Goal: Information Seeking & Learning: Learn about a topic

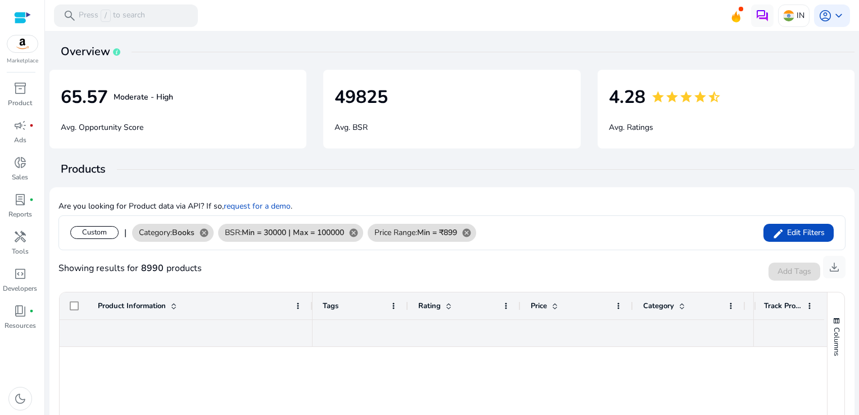
scroll to position [1967, 0]
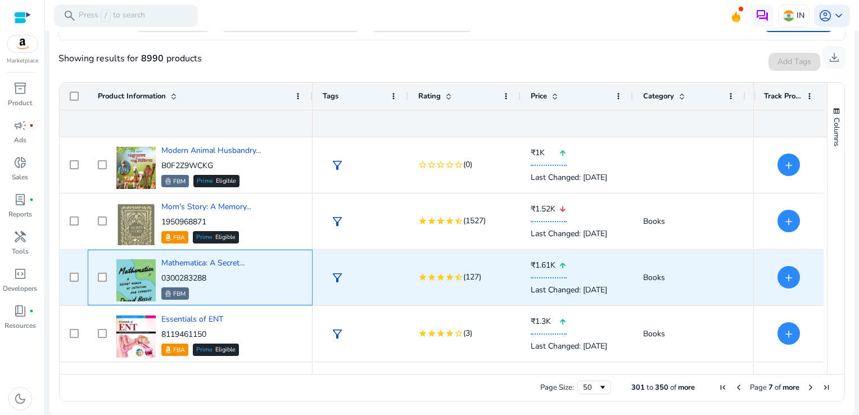
drag, startPoint x: 211, startPoint y: 275, endPoint x: 161, endPoint y: 278, distance: 50.1
click at [161, 278] on p "0300283288" at bounding box center [202, 278] width 83 height 11
copy p "0300283288"
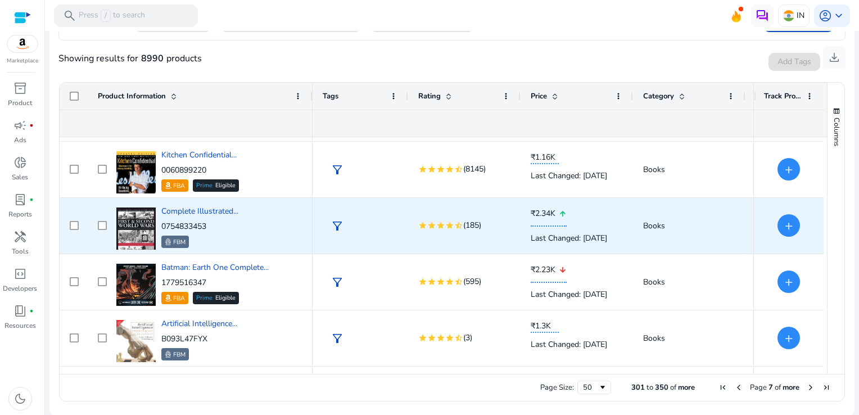
scroll to position [2360, 0]
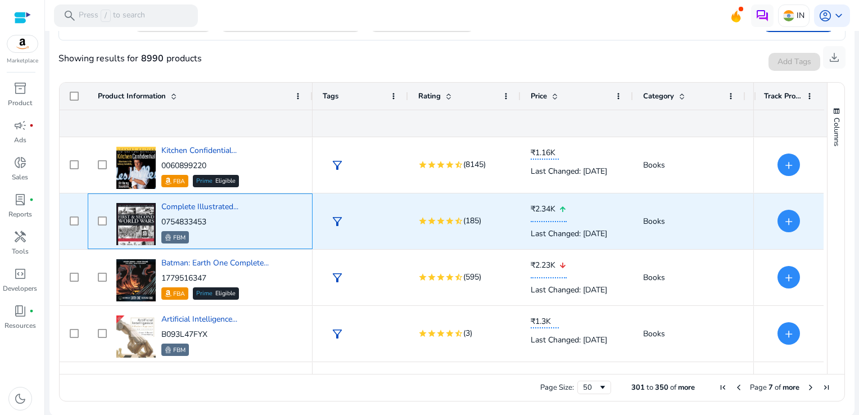
drag, startPoint x: 211, startPoint y: 218, endPoint x: 162, endPoint y: 218, distance: 49.5
click at [162, 218] on p "0754833453" at bounding box center [199, 221] width 77 height 11
copy p "0754833453"
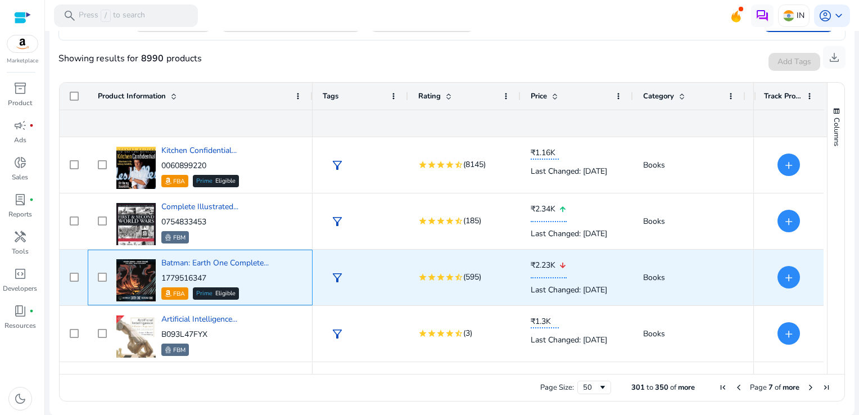
drag, startPoint x: 217, startPoint y: 279, endPoint x: 163, endPoint y: 276, distance: 54.0
click at [163, 276] on p "1779516347" at bounding box center [214, 278] width 107 height 11
copy p "1779516347"
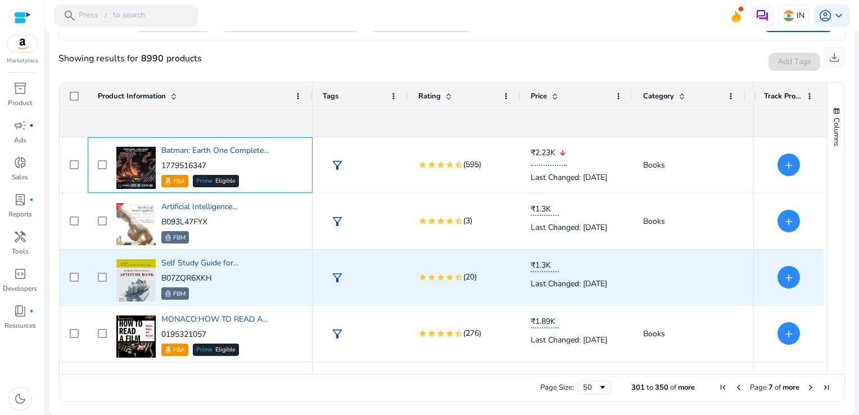
scroll to position [2529, 0]
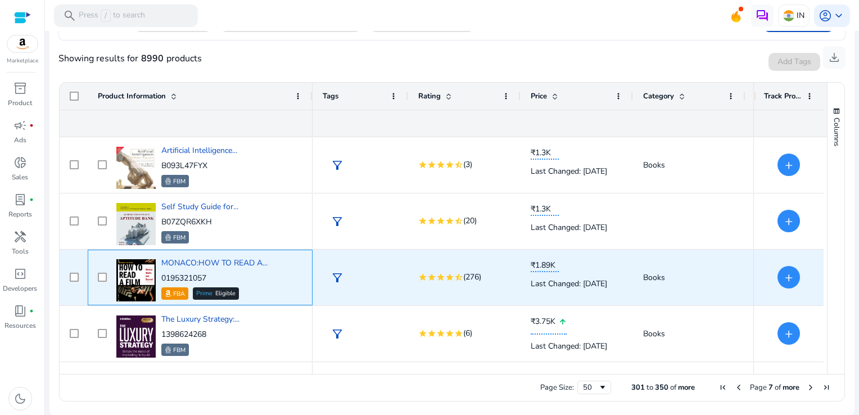
drag, startPoint x: 214, startPoint y: 277, endPoint x: 161, endPoint y: 279, distance: 53.4
click at [161, 279] on p "0195321057" at bounding box center [214, 278] width 106 height 11
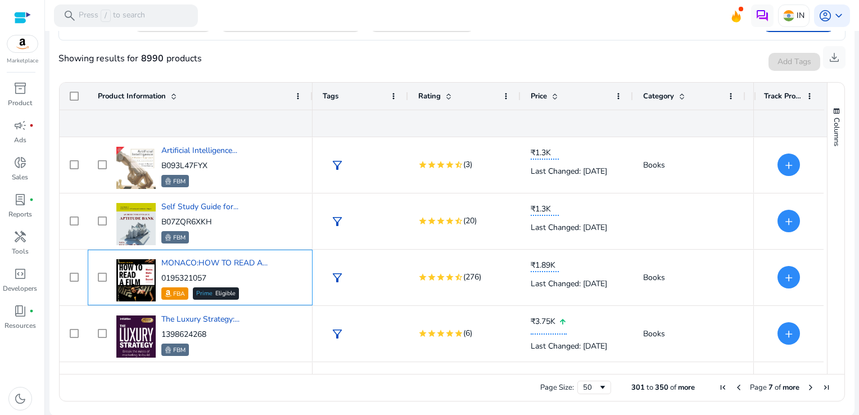
copy p "0195321057"
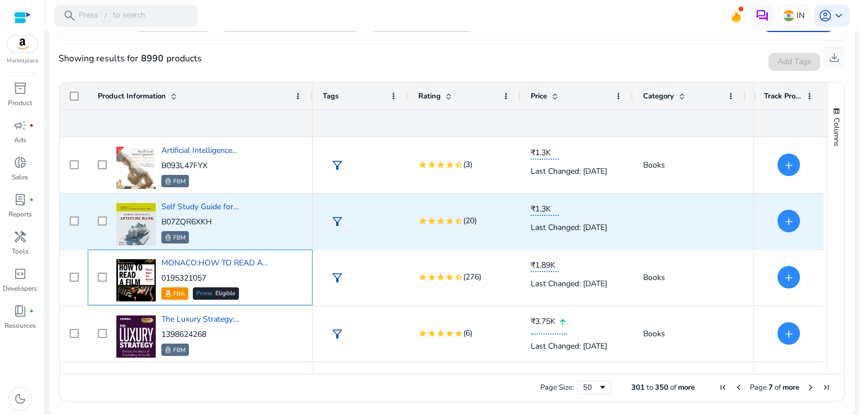
scroll to position [2576, 0]
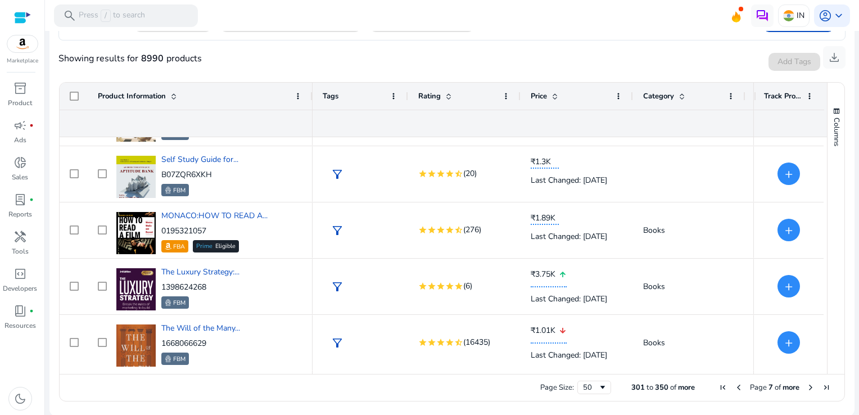
click at [806, 383] on span "Next Page" at bounding box center [810, 387] width 9 height 9
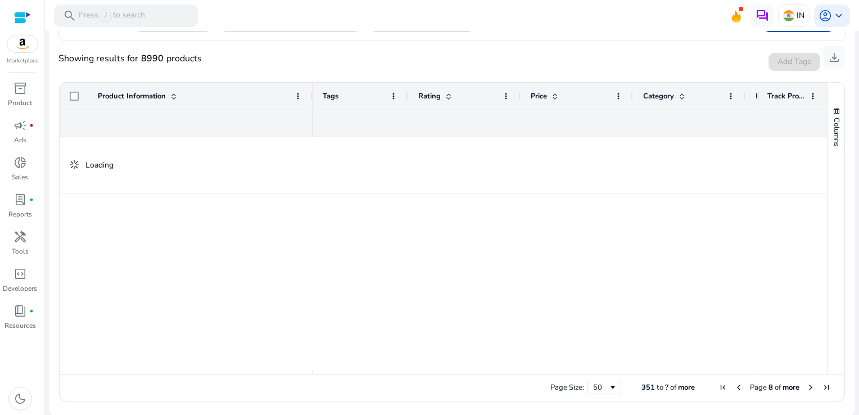
scroll to position [0, 0]
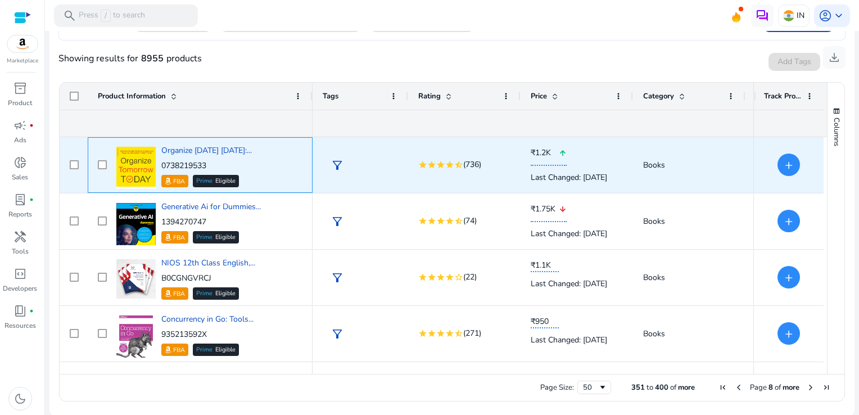
drag, startPoint x: 216, startPoint y: 163, endPoint x: 205, endPoint y: 167, distance: 12.1
click at [160, 167] on div "Organize Tomorrow Today:... 0738219533 FBA Prime Eligible" at bounding box center [208, 165] width 189 height 48
copy p "0738219533"
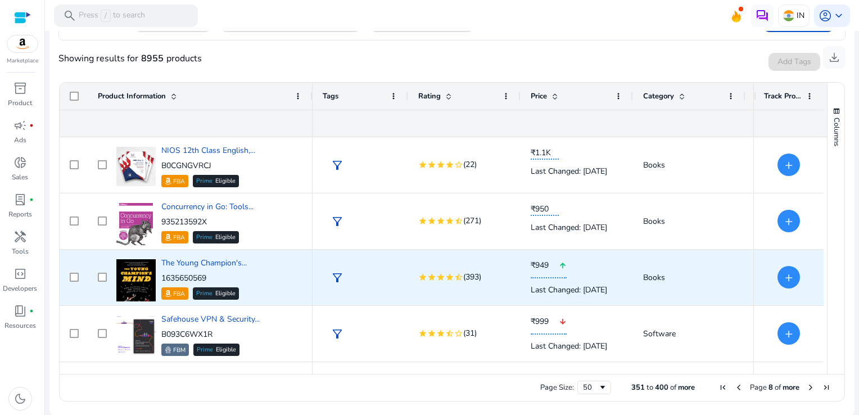
scroll to position [169, 0]
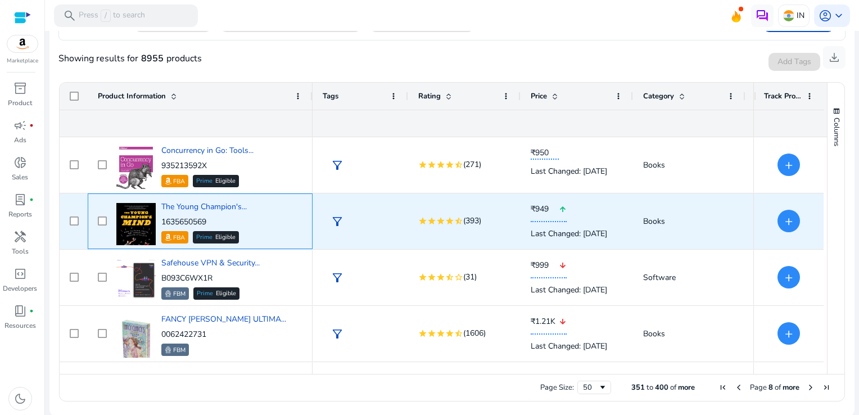
drag, startPoint x: 216, startPoint y: 219, endPoint x: 161, endPoint y: 223, distance: 54.7
click at [161, 223] on p "1635650569" at bounding box center [203, 221] width 85 height 11
copy p "1635650569"
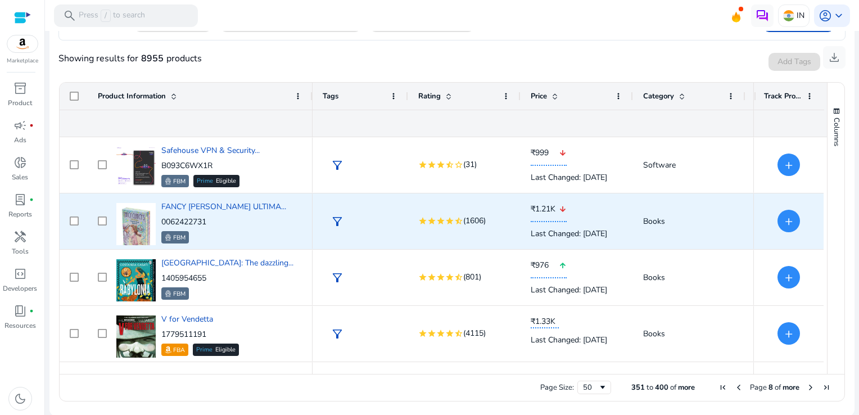
scroll to position [281, 0]
drag, startPoint x: 214, startPoint y: 222, endPoint x: 162, endPoint y: 224, distance: 52.3
click at [162, 224] on p "0062422731" at bounding box center [223, 221] width 125 height 11
copy p "0062422731"
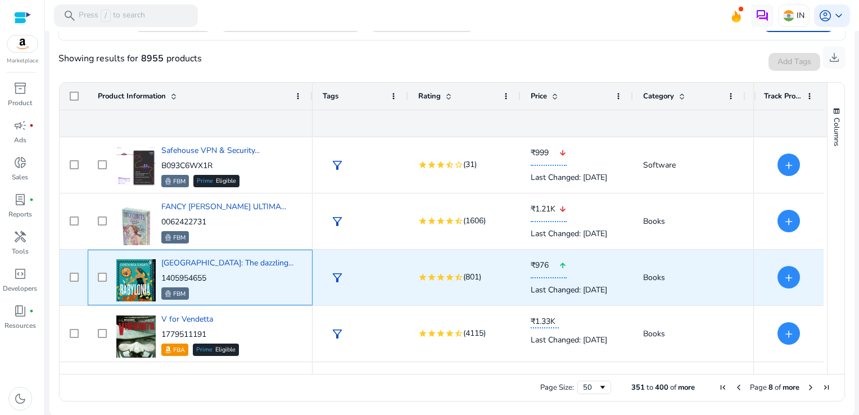
drag, startPoint x: 221, startPoint y: 280, endPoint x: 163, endPoint y: 272, distance: 58.4
click at [163, 273] on p "1405954655" at bounding box center [227, 278] width 132 height 11
copy p "1405954655"
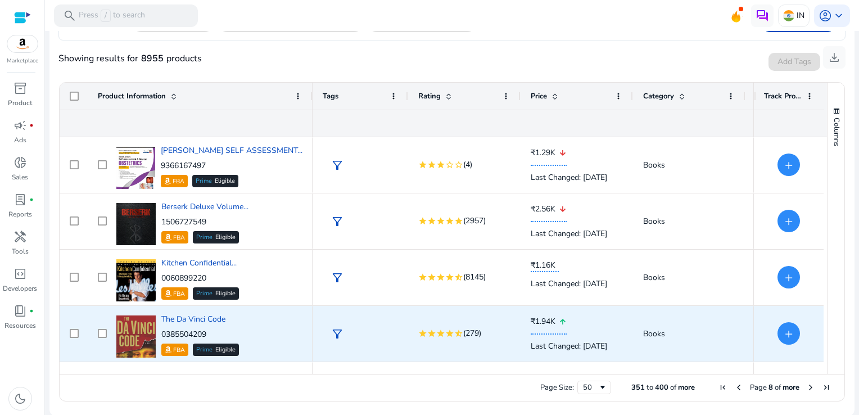
scroll to position [0, 0]
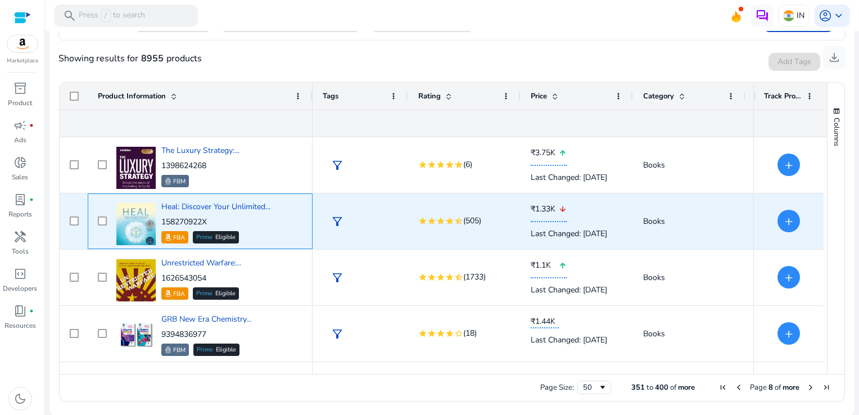
drag, startPoint x: 214, startPoint y: 222, endPoint x: 160, endPoint y: 226, distance: 54.1
click at [160, 226] on div "Heal: Discover Your Unlimited... 158270922X FBA Prime Eligible" at bounding box center [208, 221] width 189 height 48
copy p "158270922X"
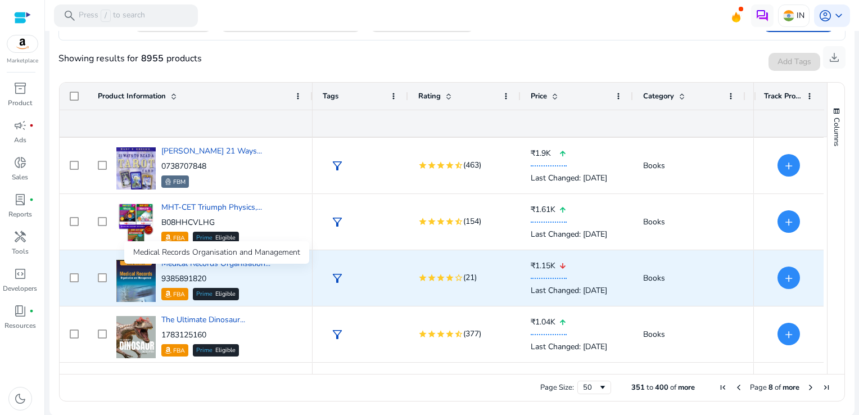
scroll to position [2360, 0]
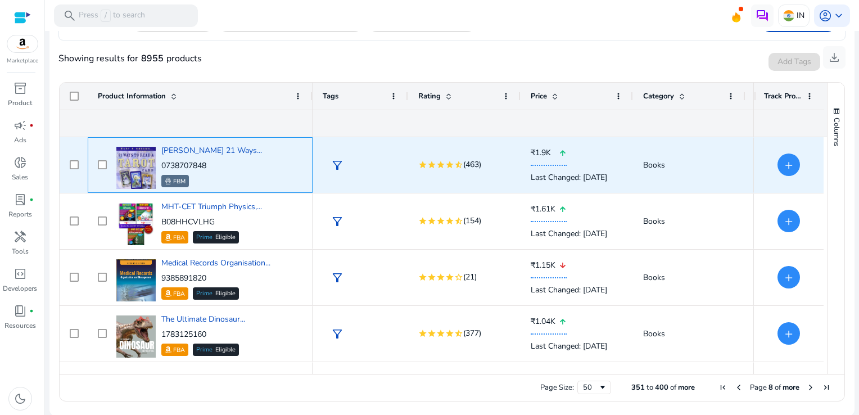
drag, startPoint x: 210, startPoint y: 161, endPoint x: 162, endPoint y: 163, distance: 48.4
click at [162, 163] on p "0738707848" at bounding box center [211, 165] width 101 height 11
copy p "0738707848"
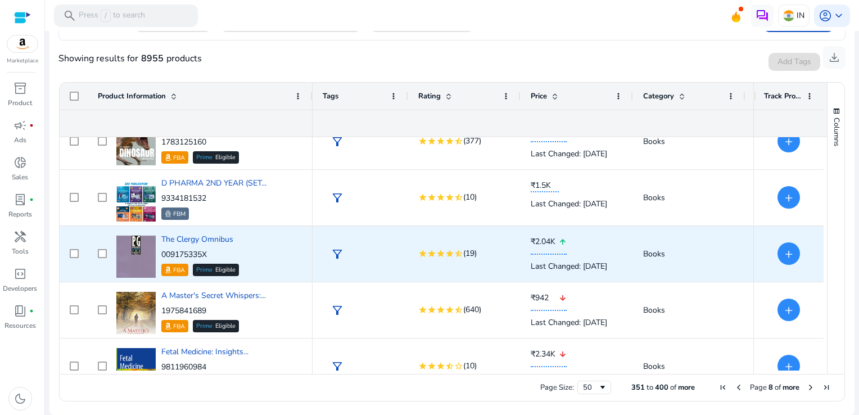
scroll to position [2576, 0]
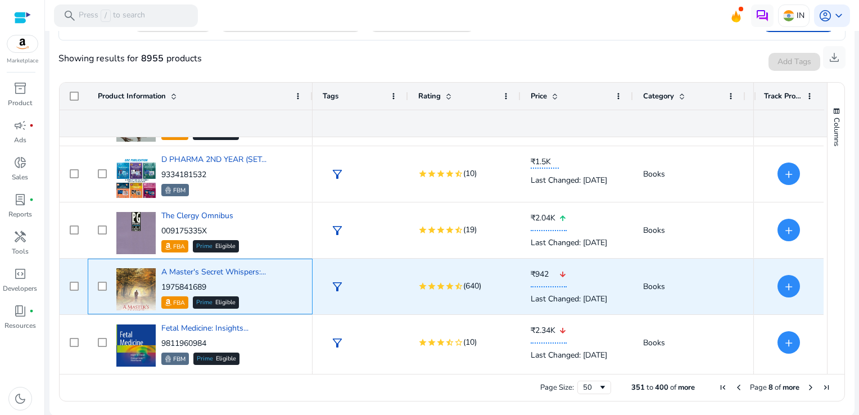
drag, startPoint x: 222, startPoint y: 284, endPoint x: 161, endPoint y: 288, distance: 60.8
click at [161, 288] on p "1975841689" at bounding box center [213, 287] width 105 height 11
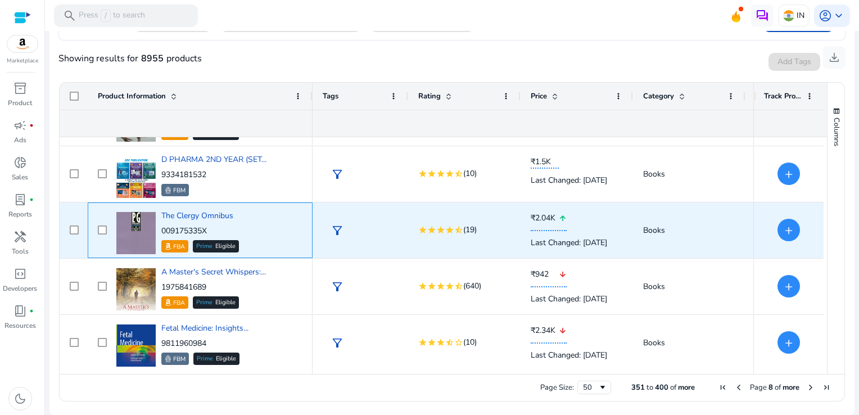
drag, startPoint x: 216, startPoint y: 230, endPoint x: 160, endPoint y: 232, distance: 56.8
click at [160, 232] on div "The Clergy Omnibus 009175335X FBA Prime Eligible" at bounding box center [208, 230] width 189 height 48
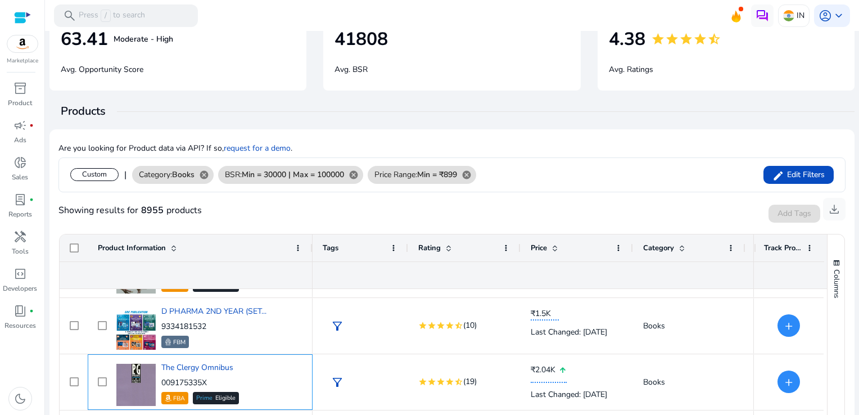
scroll to position [53, 0]
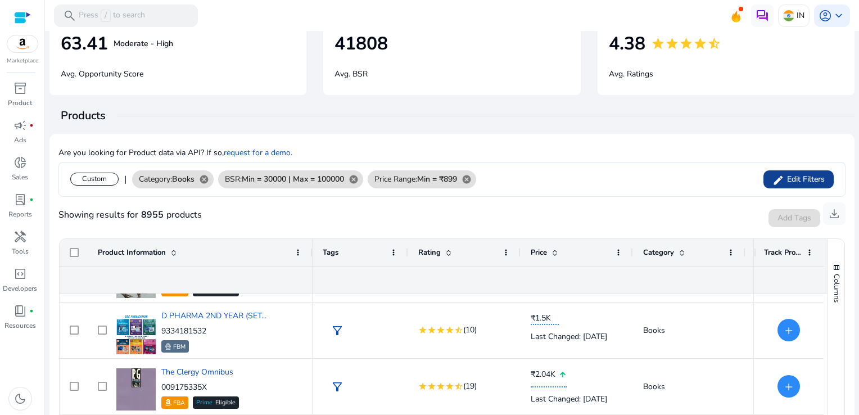
click at [810, 181] on span "Edit Filters" at bounding box center [804, 179] width 40 height 11
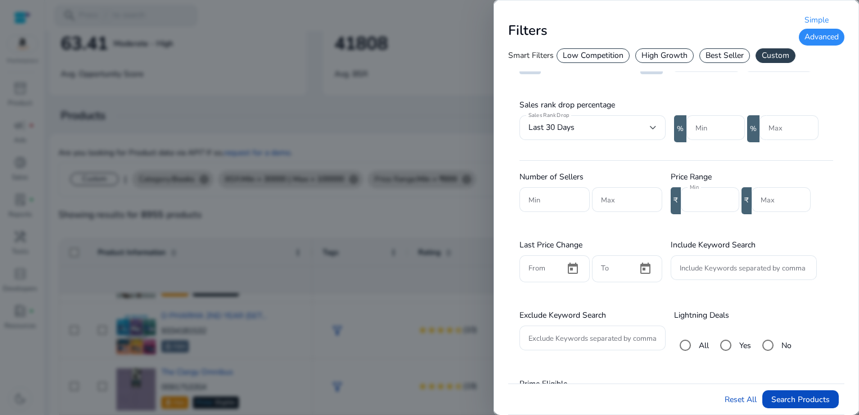
scroll to position [225, 0]
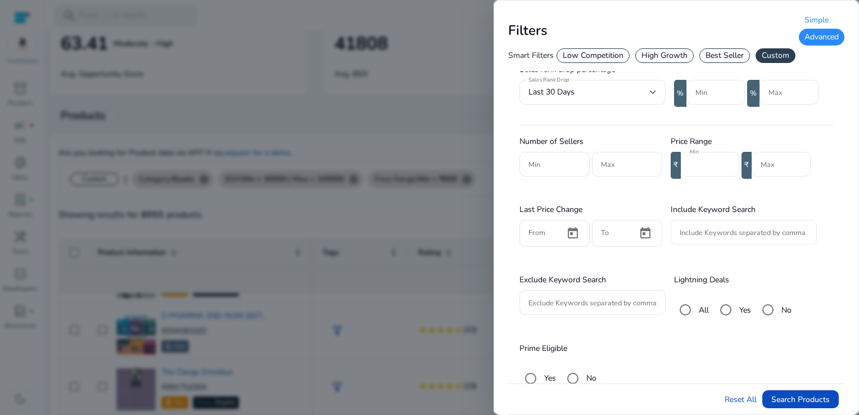
click at [699, 226] on input "Include Keywords separated by comma" at bounding box center [743, 232] width 128 height 12
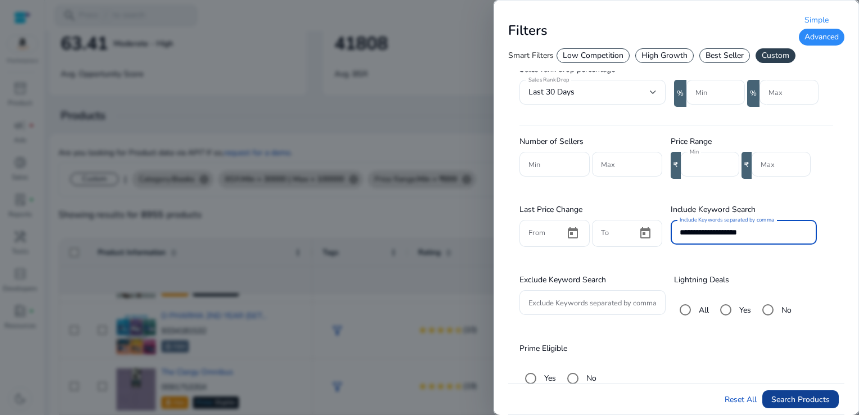
type input "**********"
click at [772, 401] on span "Search Products" at bounding box center [800, 399] width 58 height 12
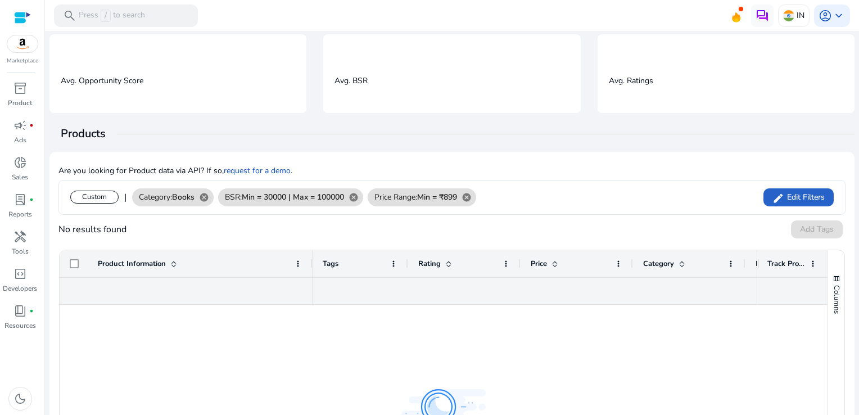
scroll to position [34, 0]
click at [791, 197] on span "Edit Filters" at bounding box center [804, 198] width 40 height 11
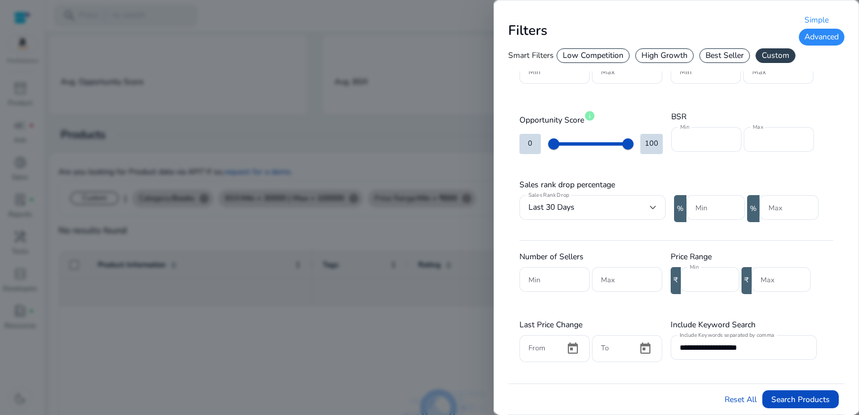
scroll to position [112, 0]
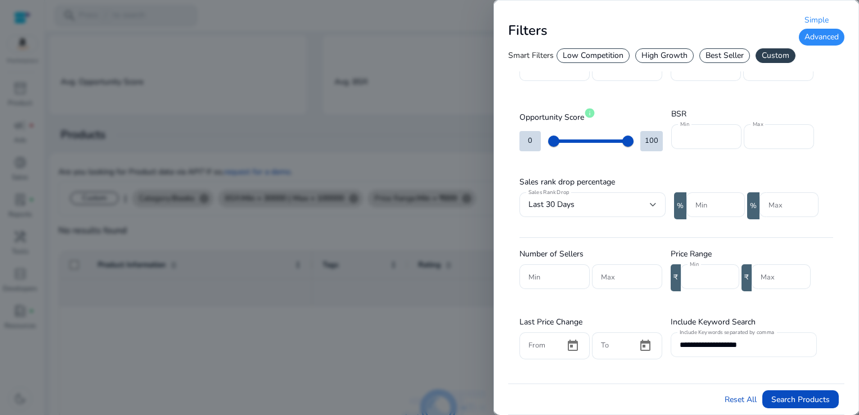
click at [765, 344] on input "**********" at bounding box center [743, 344] width 128 height 12
type input "*"
type input "**********"
click at [808, 395] on span "Search Products" at bounding box center [800, 399] width 58 height 12
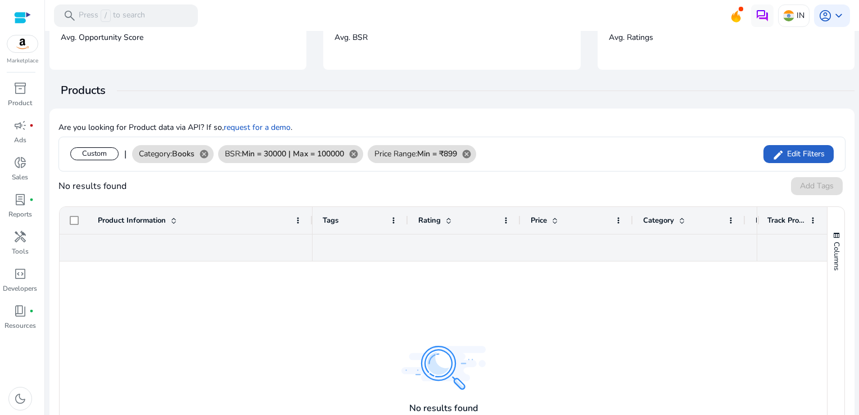
scroll to position [34, 0]
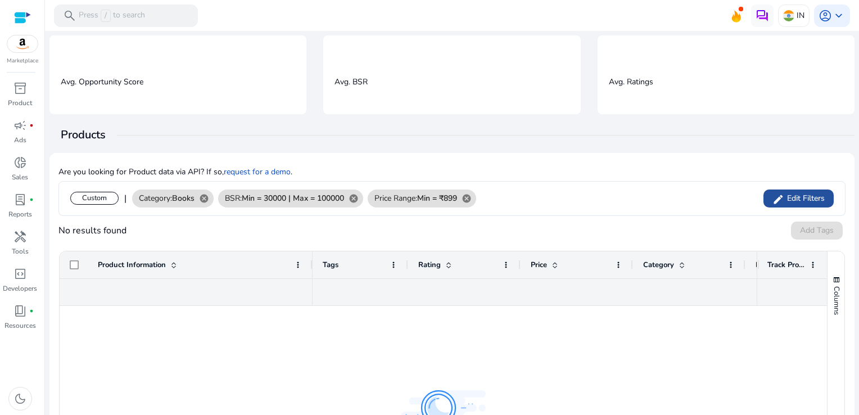
click at [773, 195] on mat-icon "edit" at bounding box center [778, 199] width 12 height 17
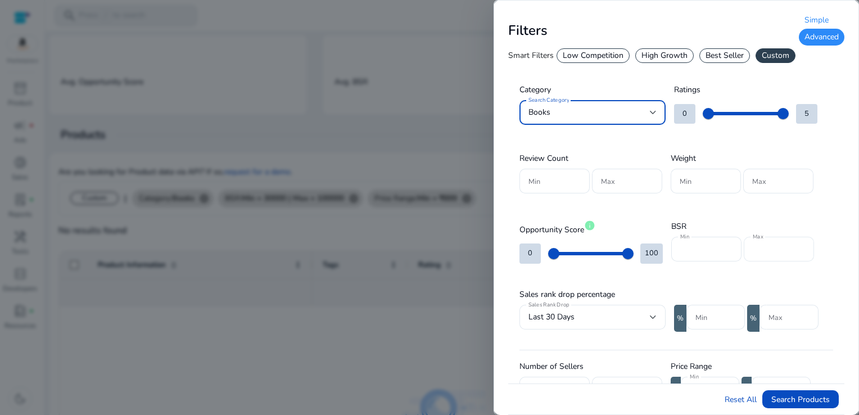
click at [796, 248] on input "******" at bounding box center [778, 249] width 52 height 12
type input "*"
click at [705, 254] on input "*****" at bounding box center [706, 249] width 52 height 12
type input "*"
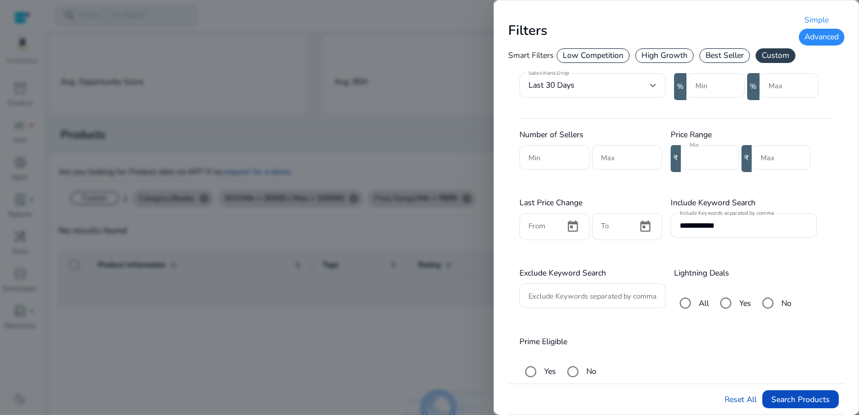
scroll to position [236, 0]
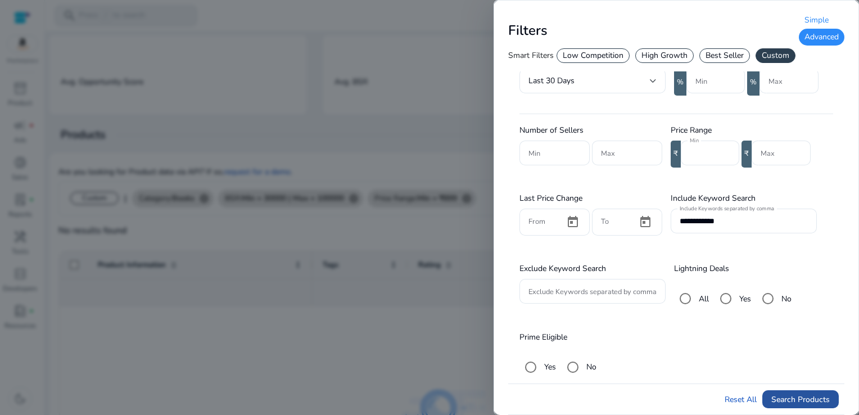
click at [800, 397] on span "Search Products" at bounding box center [800, 399] width 58 height 12
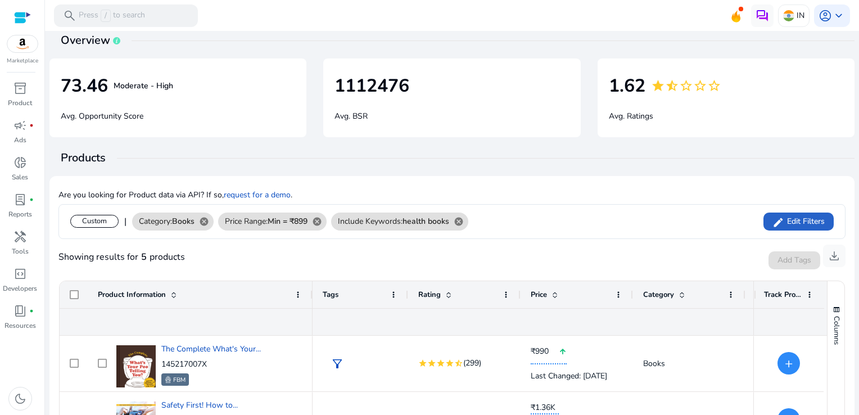
scroll to position [0, 0]
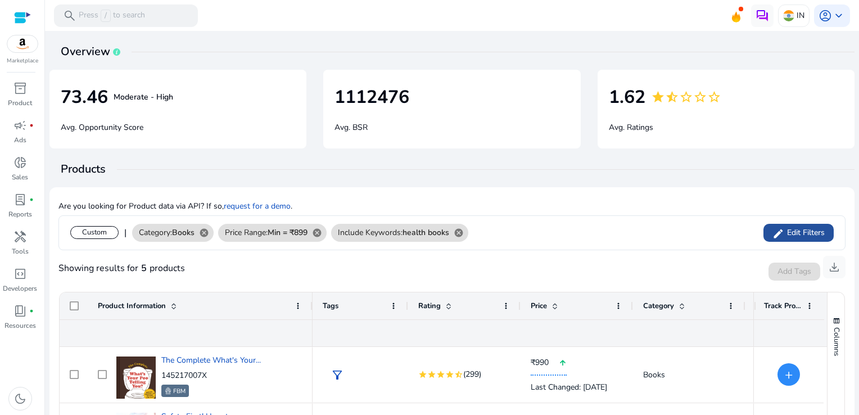
click at [807, 230] on span "Edit Filters" at bounding box center [804, 232] width 40 height 11
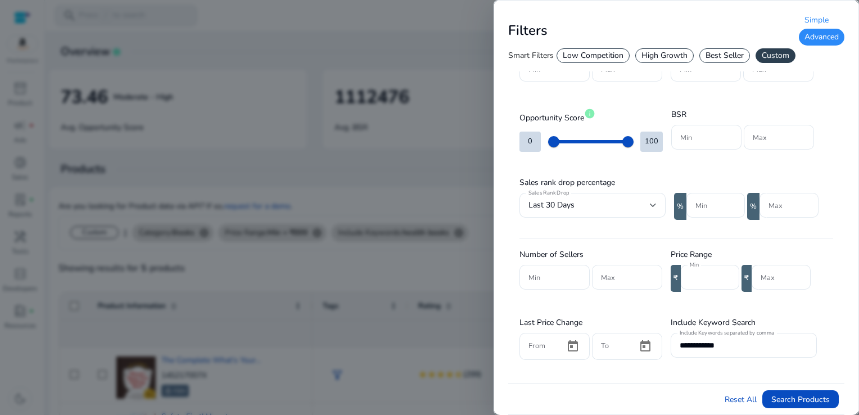
scroll to position [112, 0]
click at [744, 342] on input "**********" at bounding box center [743, 344] width 128 height 12
click at [713, 58] on div "Best Seller" at bounding box center [724, 55] width 51 height 15
type input "*"
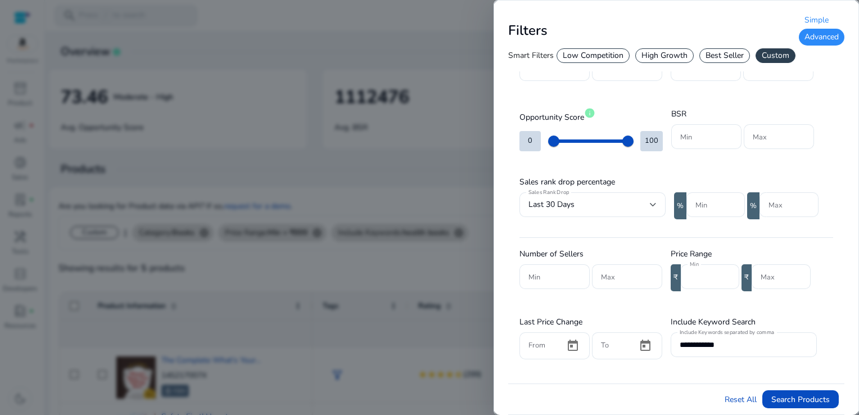
type input "***"
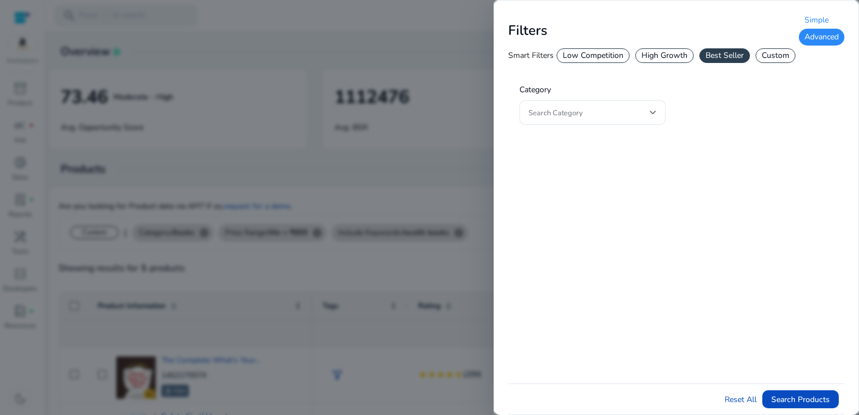
scroll to position [0, 0]
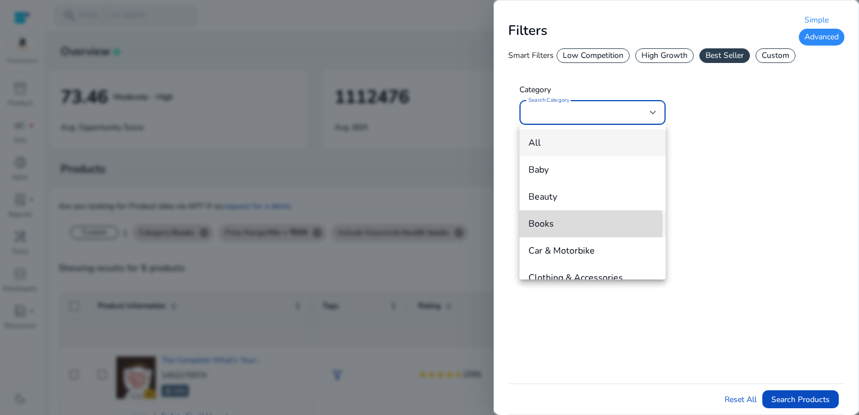
click at [544, 224] on span "Books" at bounding box center [592, 223] width 128 height 12
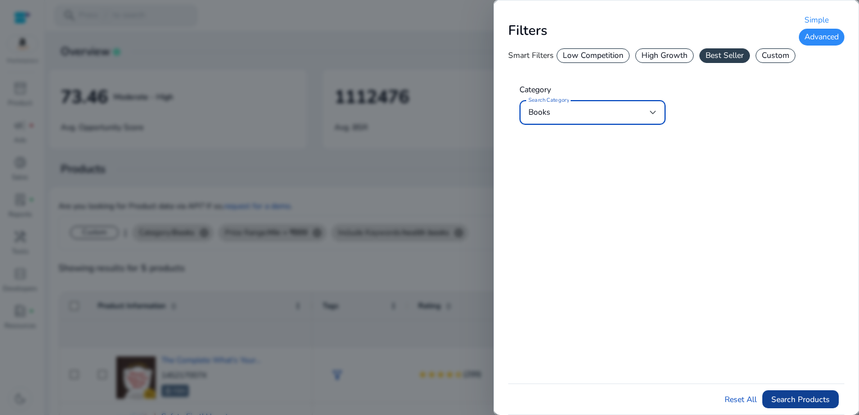
click at [801, 397] on span "Search Products" at bounding box center [800, 399] width 58 height 12
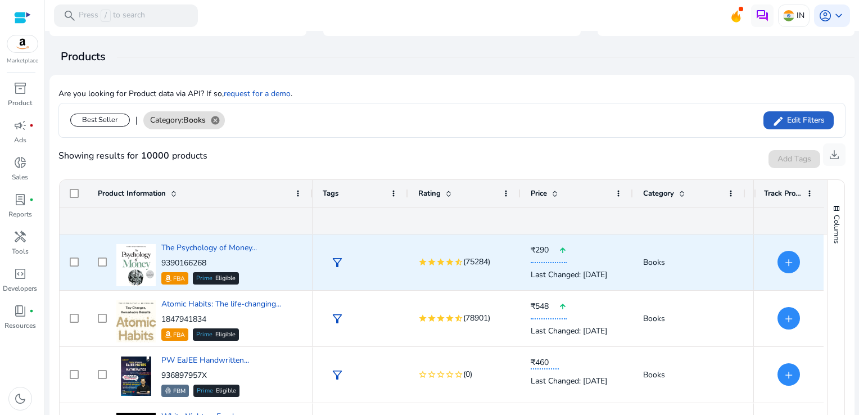
scroll to position [393, 0]
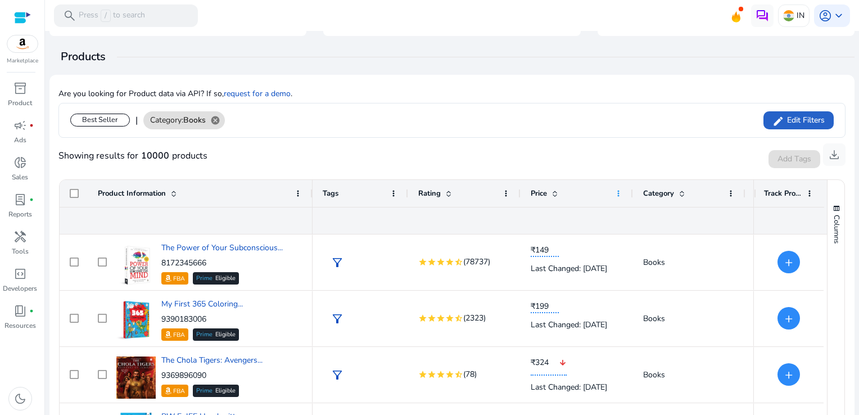
click at [619, 193] on span at bounding box center [618, 193] width 9 height 9
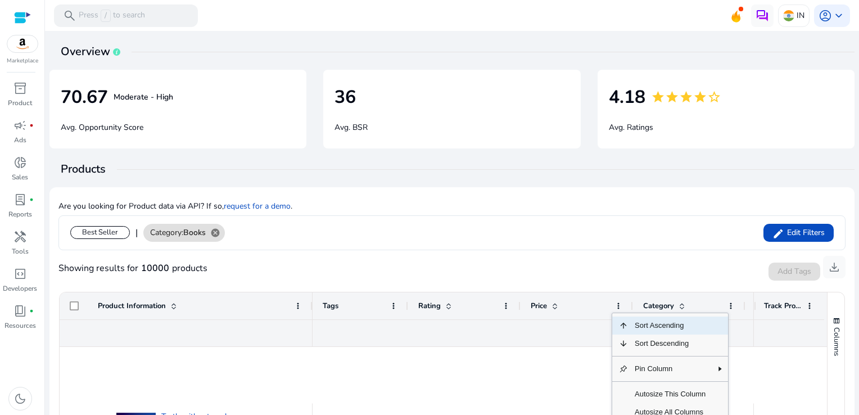
scroll to position [618, 0]
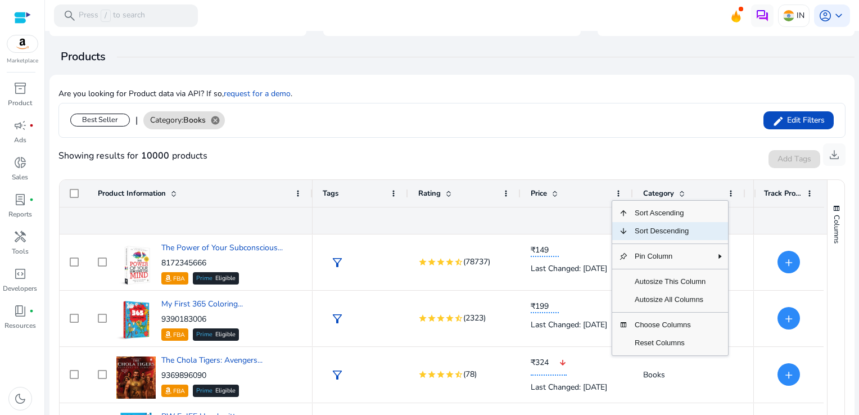
click at [648, 232] on span "Sort Descending" at bounding box center [670, 231] width 84 height 18
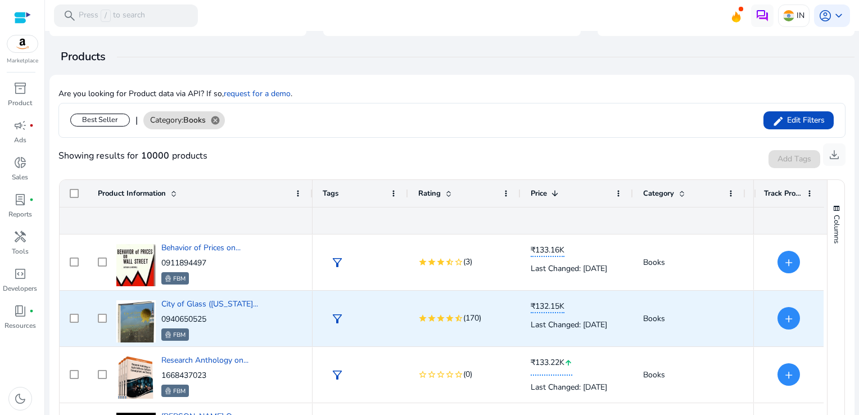
scroll to position [2576, 0]
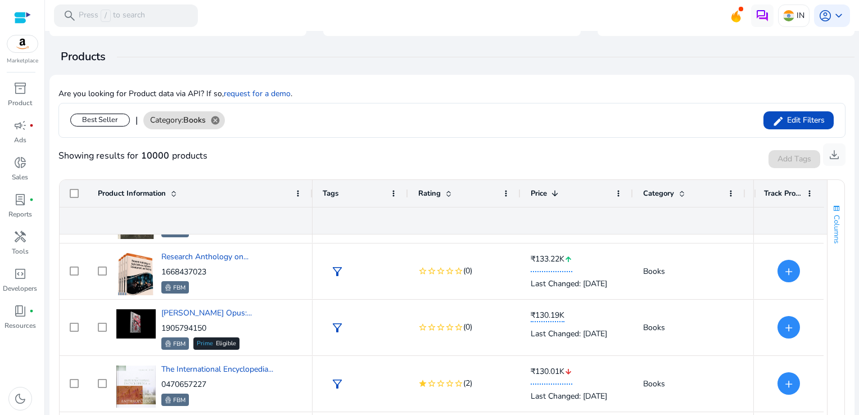
click at [831, 232] on span "Columns" at bounding box center [836, 229] width 10 height 29
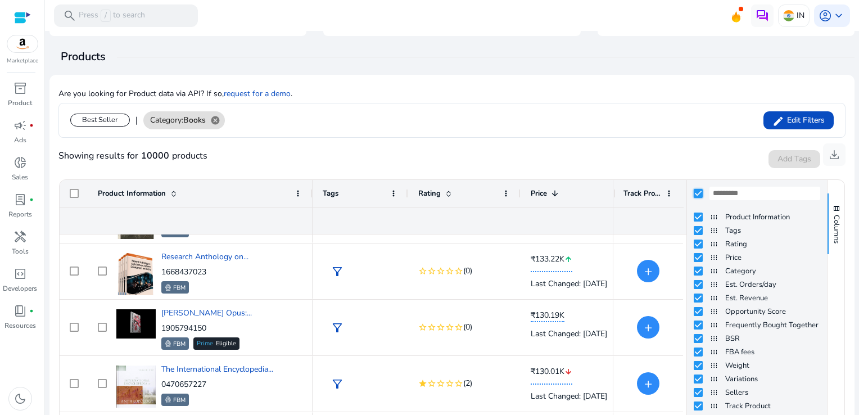
scroll to position [0, 0]
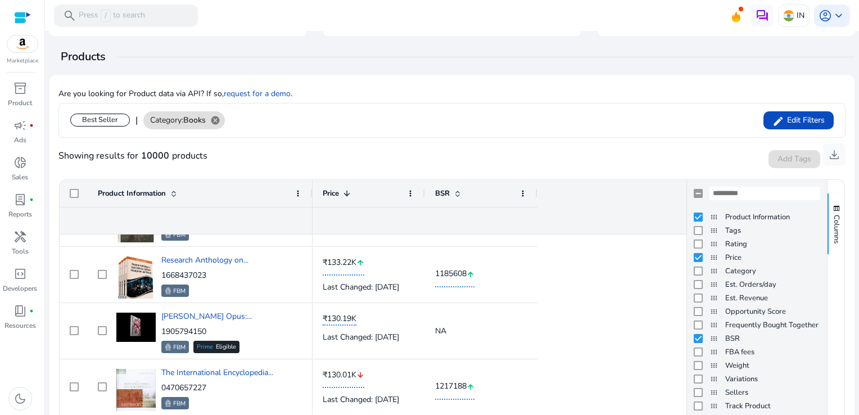
click at [658, 138] on div "Showing results for 10000 products Add Tags Track Product download" at bounding box center [451, 156] width 787 height 36
click at [655, 146] on div "Showing results for 10000 products Add Tags Track Product download" at bounding box center [451, 156] width 787 height 36
click at [831, 229] on span "Columns" at bounding box center [836, 229] width 10 height 29
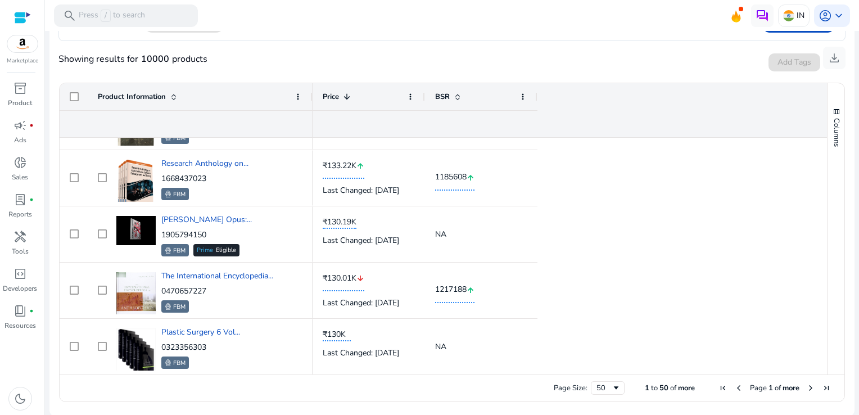
scroll to position [210, 0]
click at [806, 387] on span "Next Page" at bounding box center [810, 387] width 9 height 9
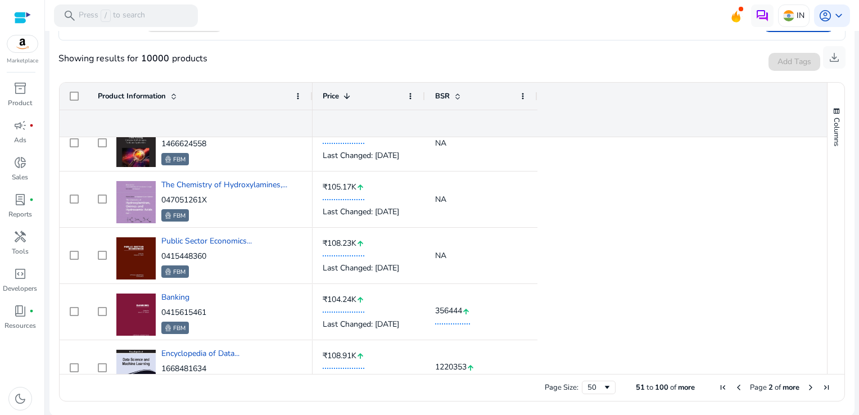
scroll to position [2005, 0]
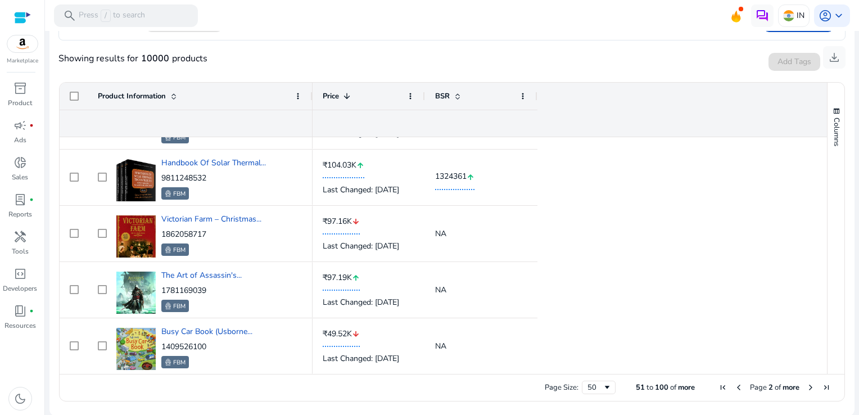
click at [806, 387] on span "Next Page" at bounding box center [810, 387] width 9 height 9
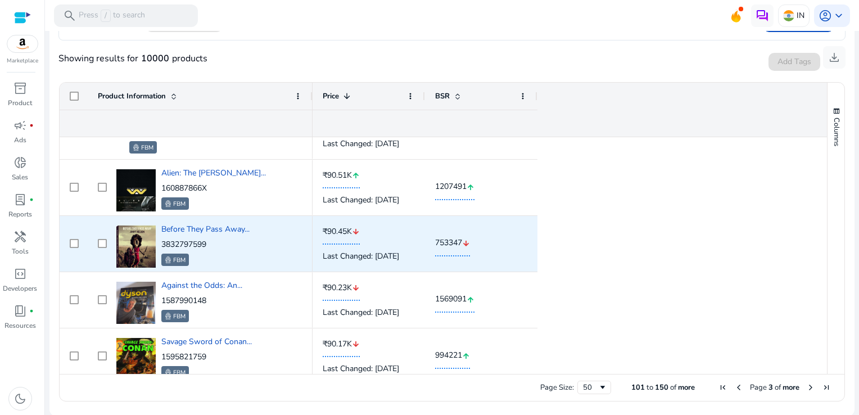
scroll to position [658, 0]
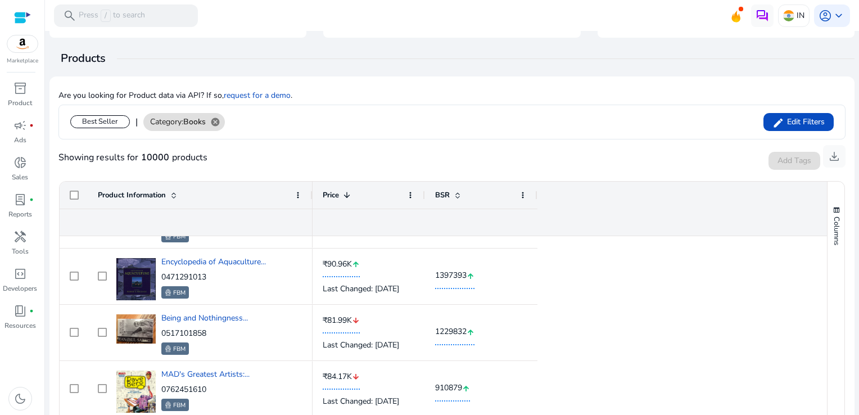
click at [456, 192] on span at bounding box center [457, 195] width 9 height 9
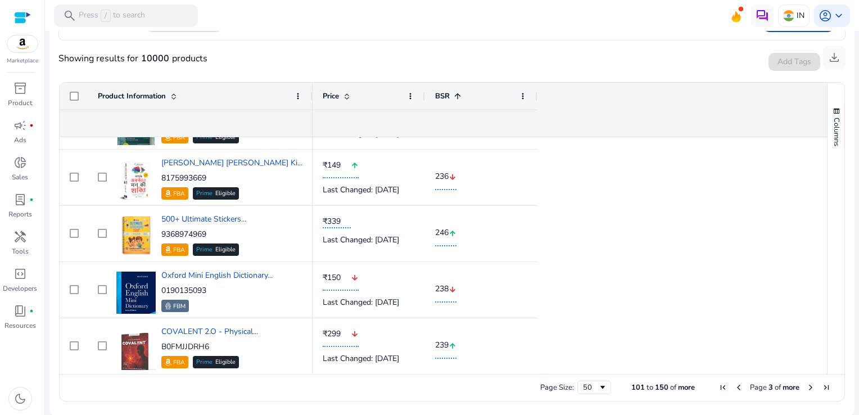
click at [808, 383] on span "Next Page" at bounding box center [810, 387] width 9 height 9
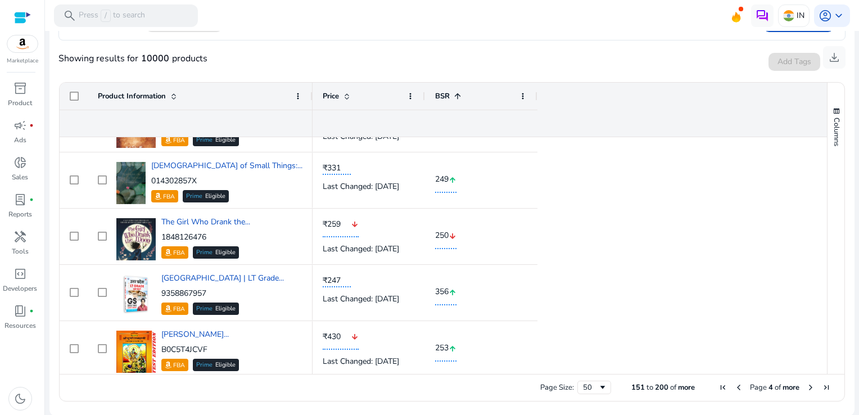
scroll to position [450, 0]
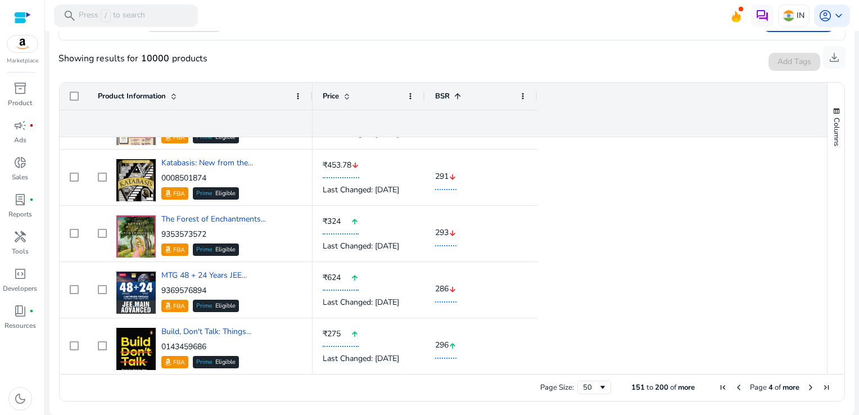
click at [806, 387] on span "Next Page" at bounding box center [810, 387] width 9 height 9
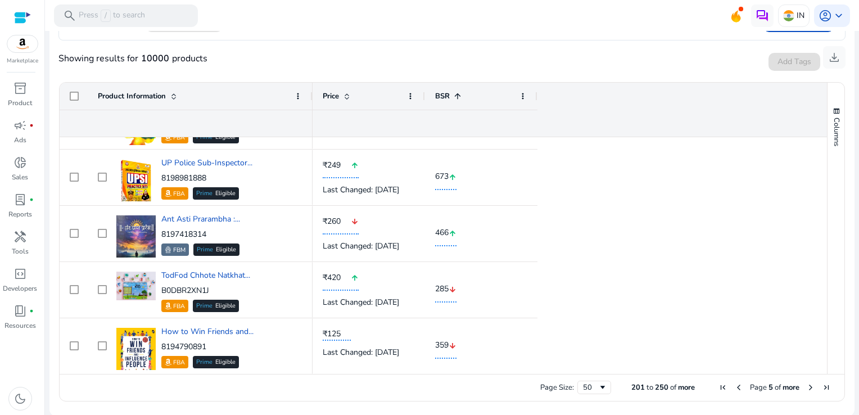
click at [806, 388] on span "Next Page" at bounding box center [810, 387] width 9 height 9
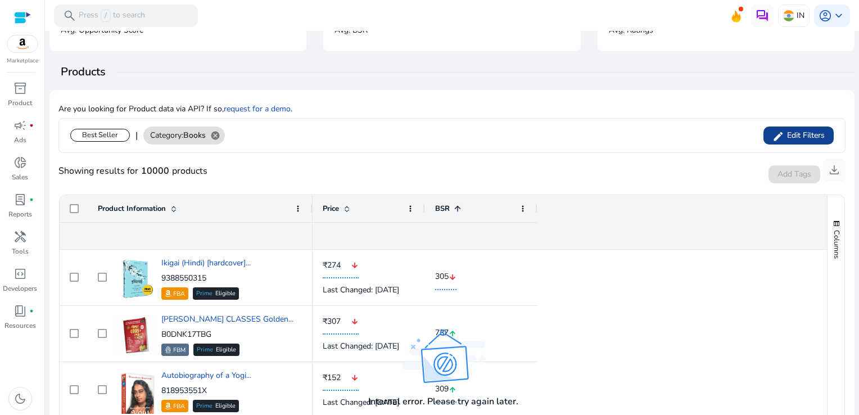
click at [809, 137] on span "Edit Filters" at bounding box center [804, 135] width 40 height 11
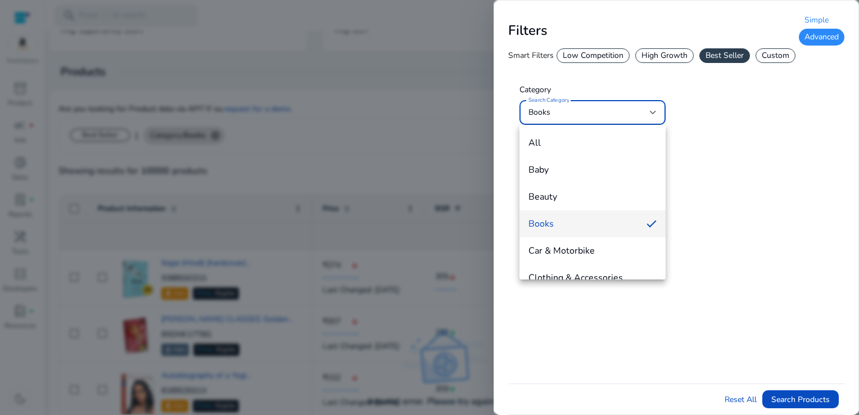
click at [663, 54] on div at bounding box center [429, 207] width 859 height 415
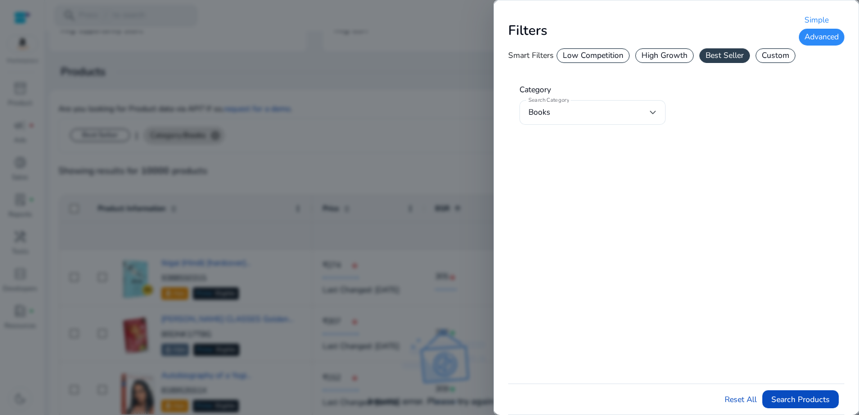
click at [652, 114] on div at bounding box center [653, 112] width 7 height 4
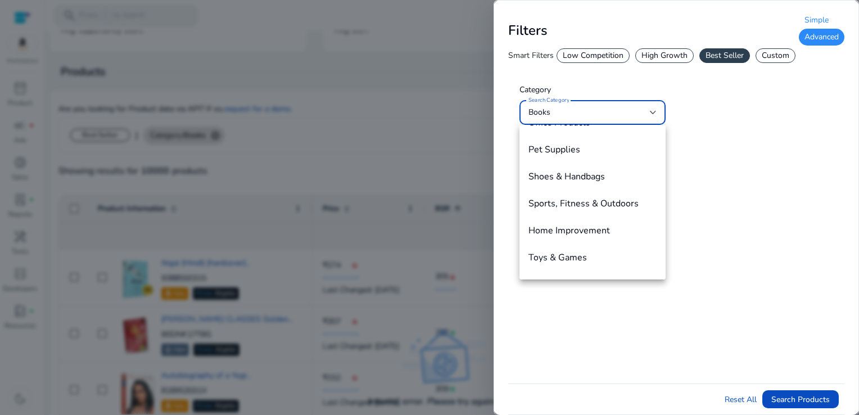
click at [456, 151] on div at bounding box center [429, 207] width 859 height 415
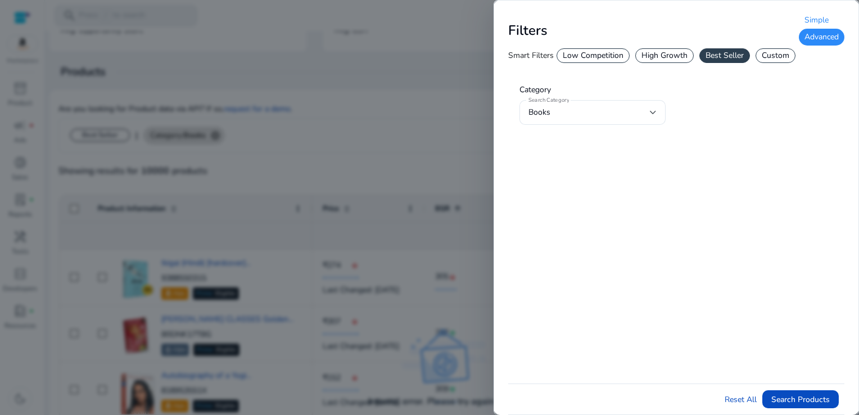
click at [461, 145] on div at bounding box center [429, 207] width 859 height 415
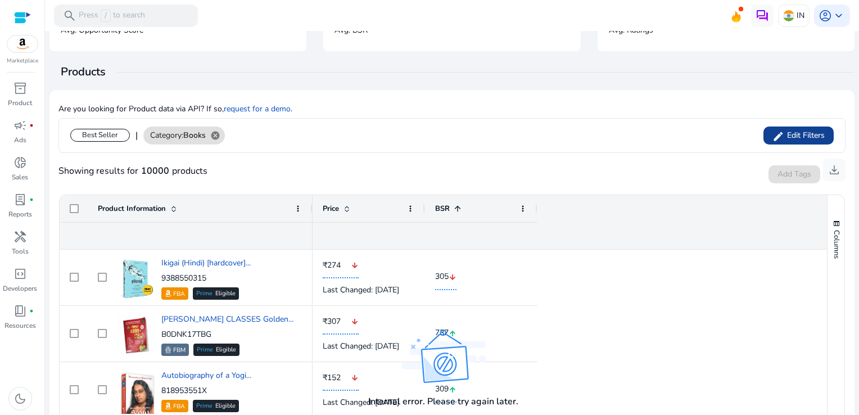
click at [784, 136] on span "Edit Filters" at bounding box center [804, 135] width 40 height 11
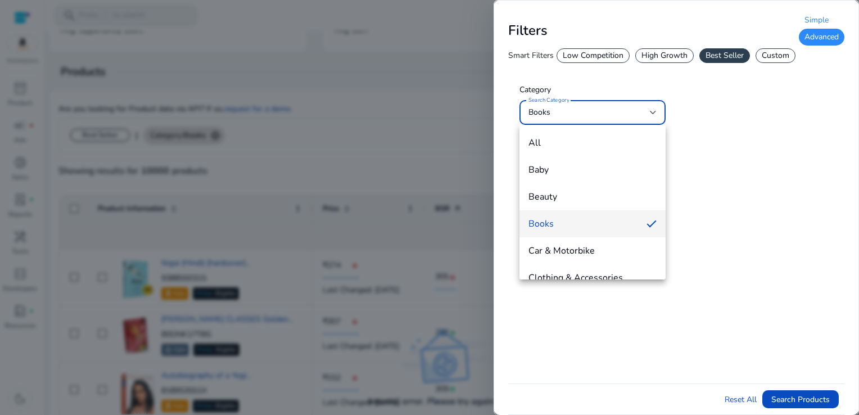
click at [786, 55] on div at bounding box center [429, 207] width 859 height 415
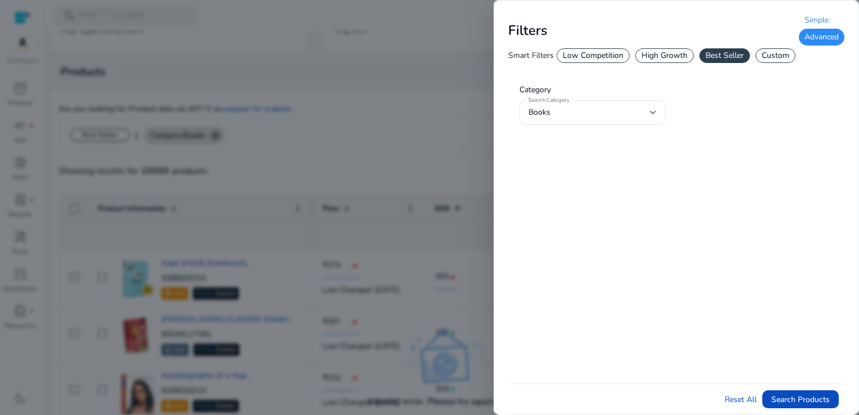
click at [770, 56] on div "Custom" at bounding box center [775, 55] width 40 height 15
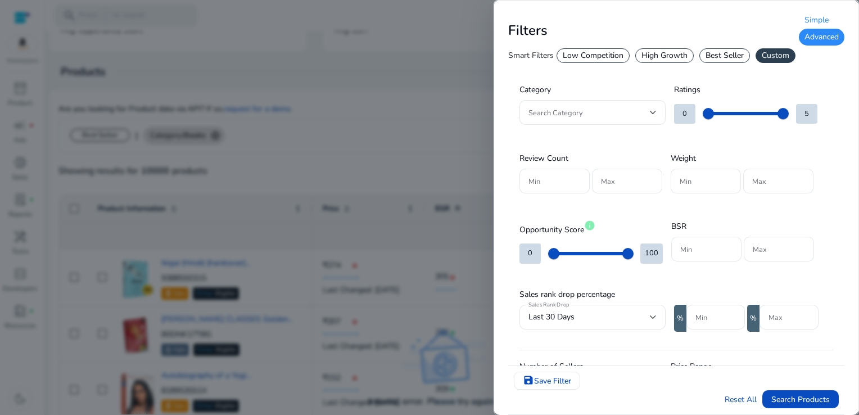
click at [474, 74] on div at bounding box center [429, 207] width 859 height 415
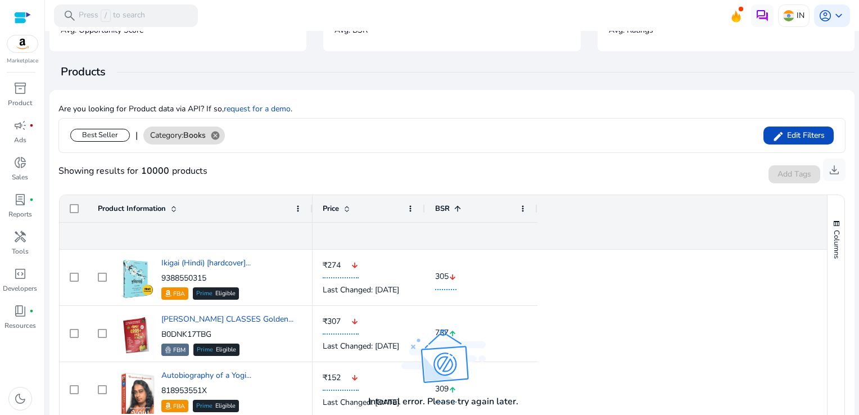
scroll to position [0, 0]
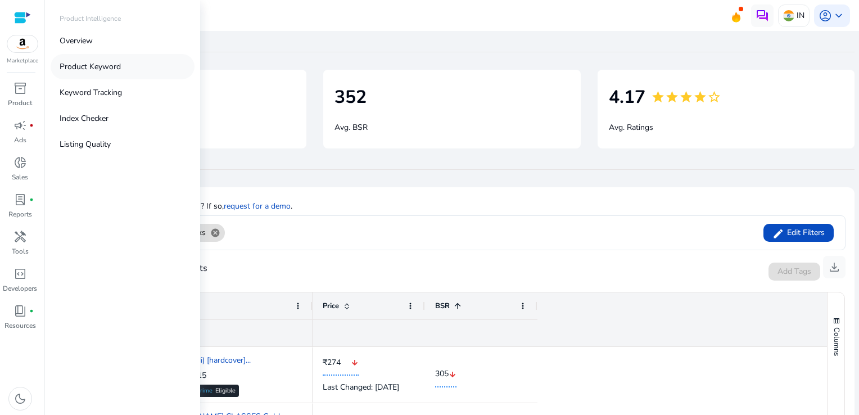
click at [89, 69] on p "Product Keyword" at bounding box center [90, 67] width 61 height 12
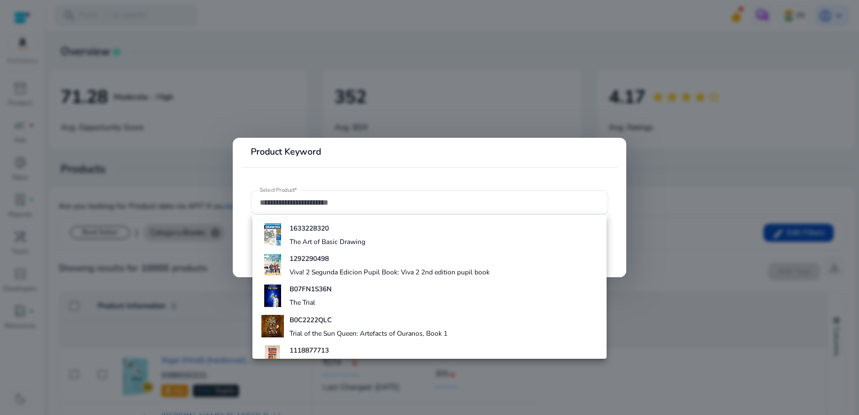
click at [25, 91] on div at bounding box center [429, 207] width 859 height 415
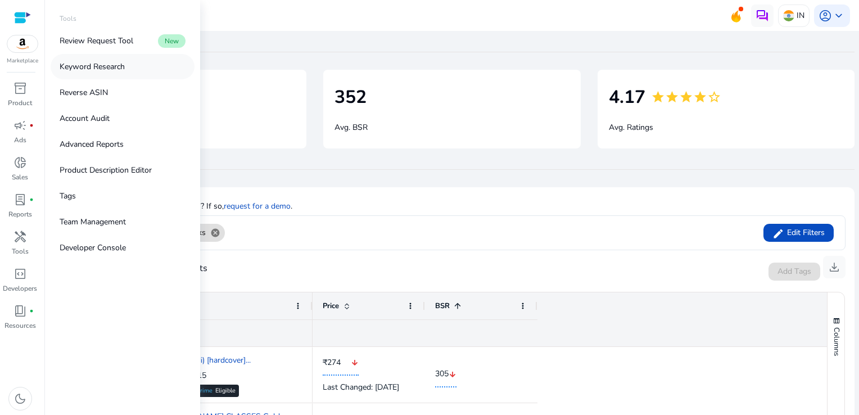
click at [96, 69] on p "Keyword Research" at bounding box center [92, 67] width 65 height 12
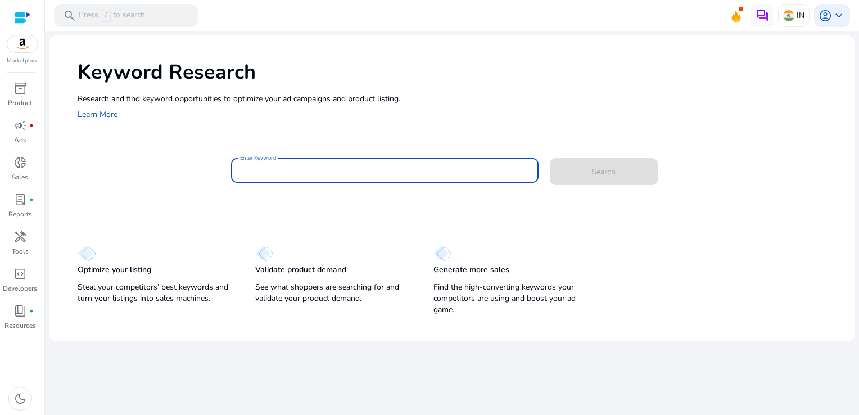
click at [311, 166] on input "Enter Keyword" at bounding box center [384, 170] width 289 height 12
type input "*"
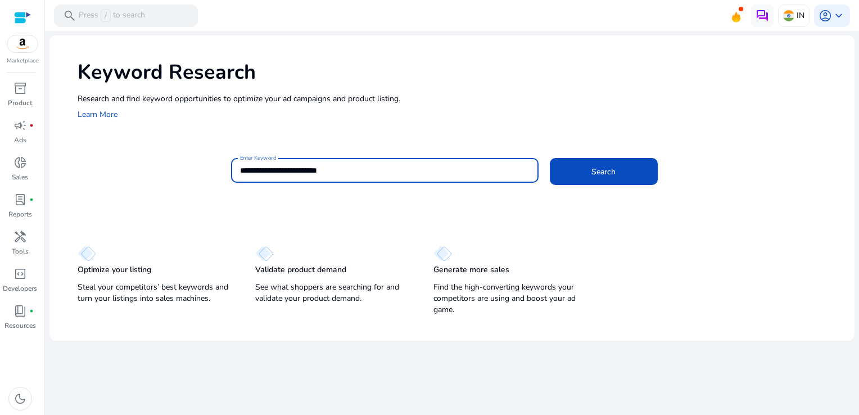
type input "**********"
click at [550, 158] on button "Search" at bounding box center [604, 171] width 108 height 27
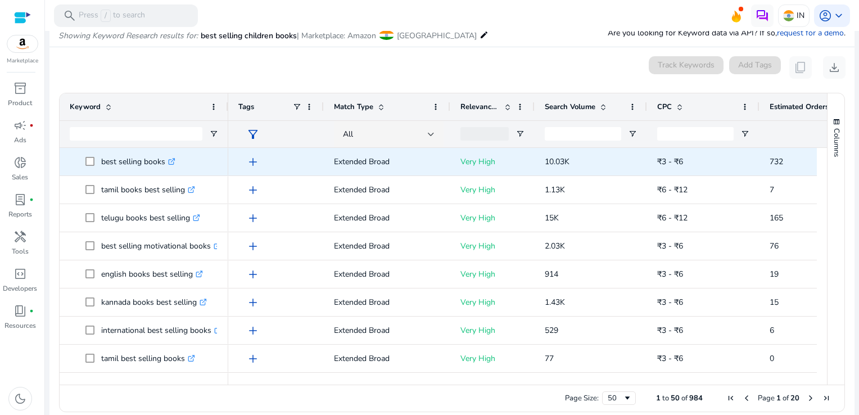
scroll to position [96, 0]
click at [175, 159] on icon at bounding box center [174, 158] width 3 height 3
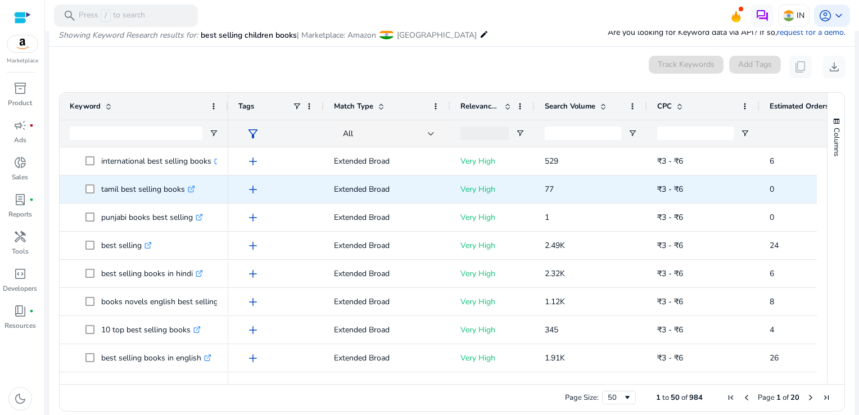
scroll to position [26, 0]
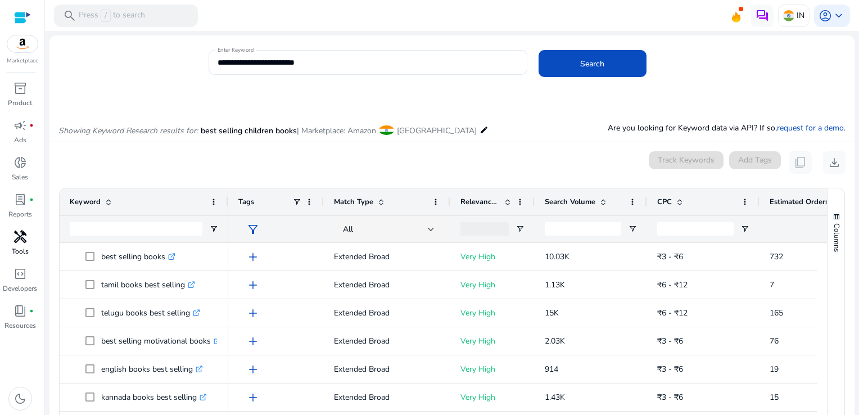
click at [26, 237] on span "handyman" at bounding box center [19, 236] width 13 height 13
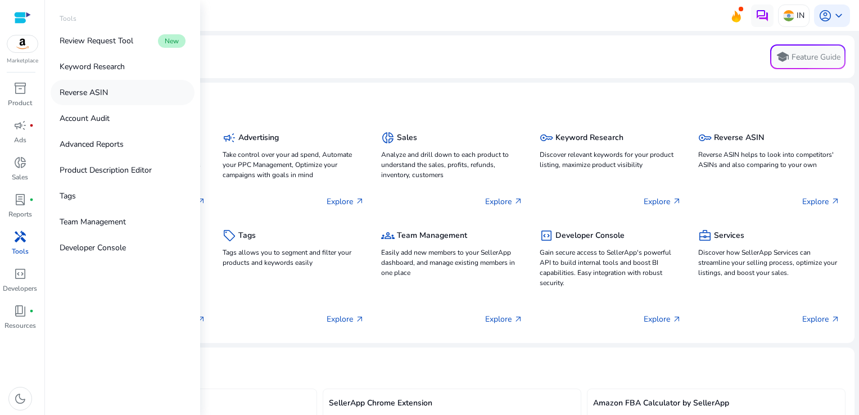
click at [93, 96] on p "Reverse ASIN" at bounding box center [84, 93] width 48 height 12
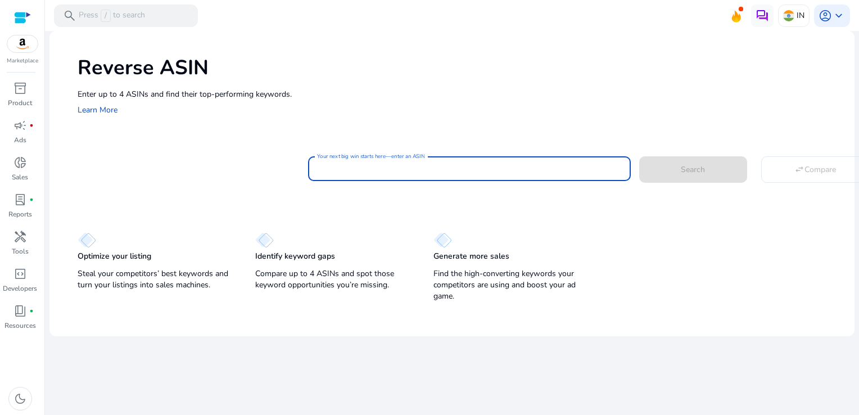
click at [338, 163] on input "Your next big win starts here—enter an ASIN" at bounding box center [469, 168] width 305 height 12
paste input "**********"
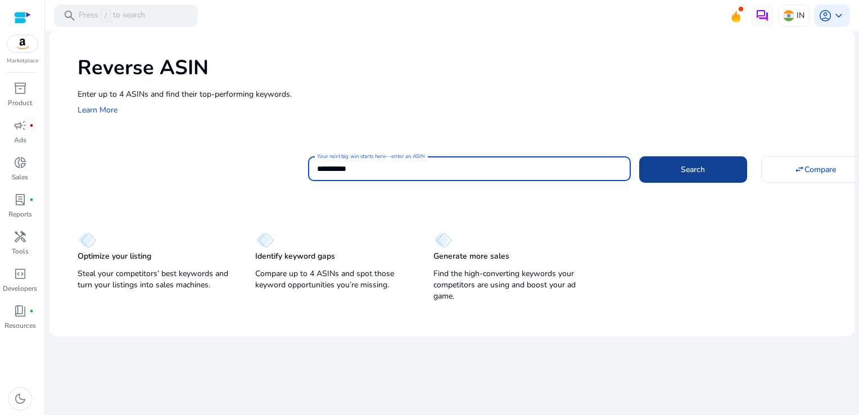
click at [681, 164] on span "Search" at bounding box center [693, 170] width 24 height 12
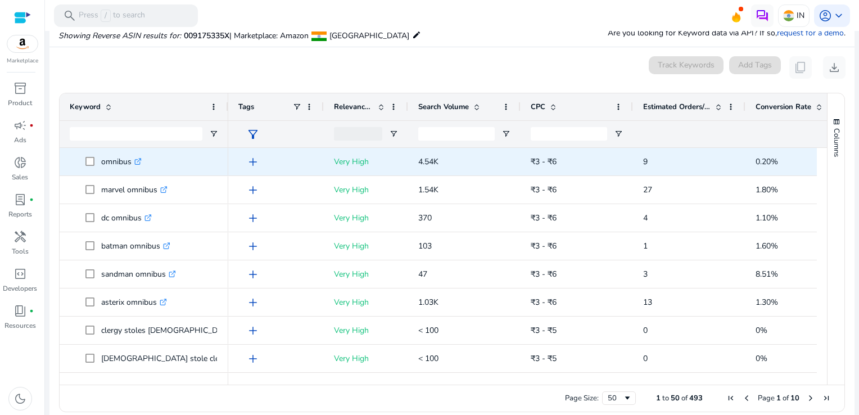
scroll to position [82, 0]
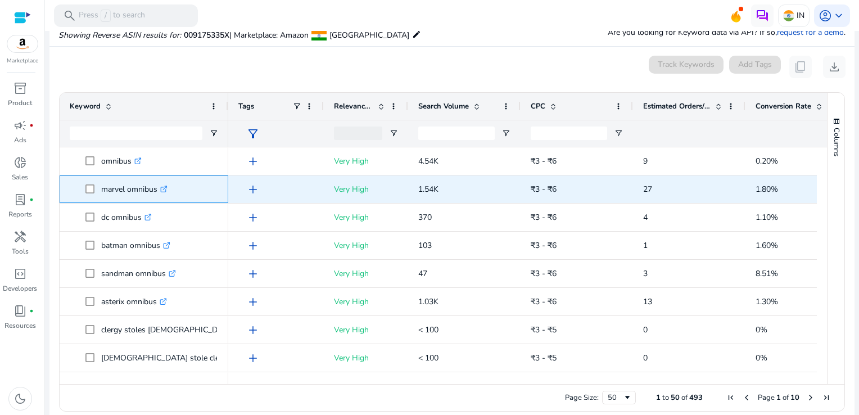
click at [164, 187] on icon ".st0{fill:#2c8af8}" at bounding box center [163, 188] width 7 height 7
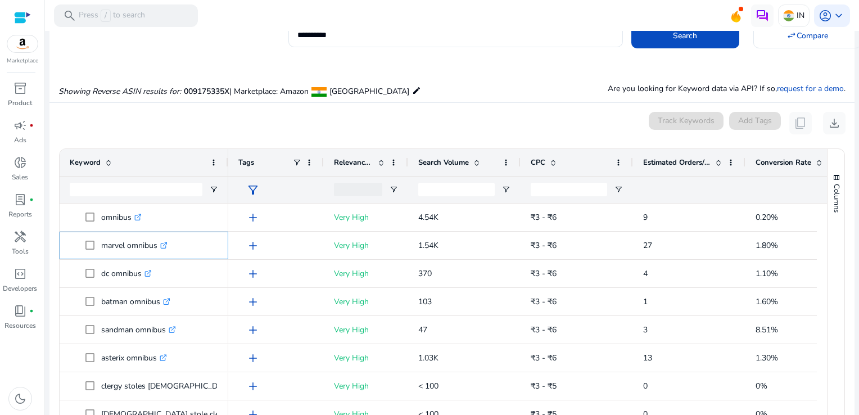
scroll to position [0, 0]
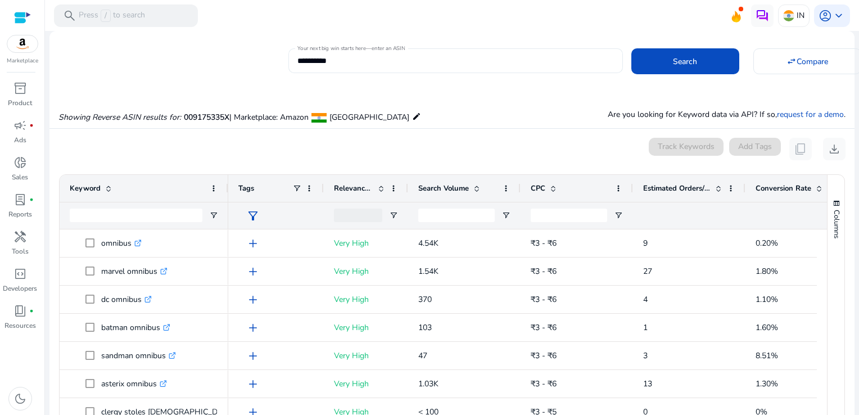
click at [352, 65] on input "**********" at bounding box center [455, 61] width 316 height 12
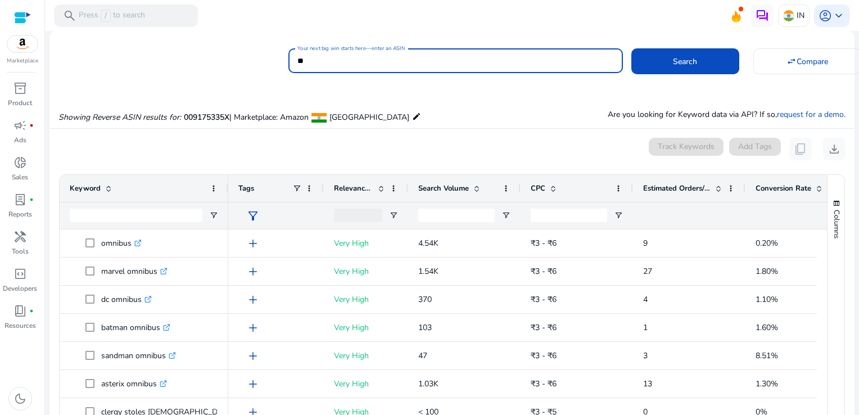
type input "*"
click at [631, 48] on button "Search" at bounding box center [685, 61] width 108 height 26
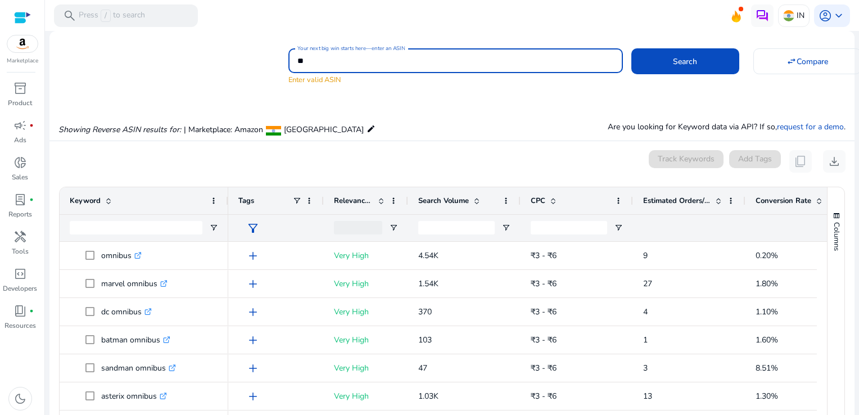
type input "*"
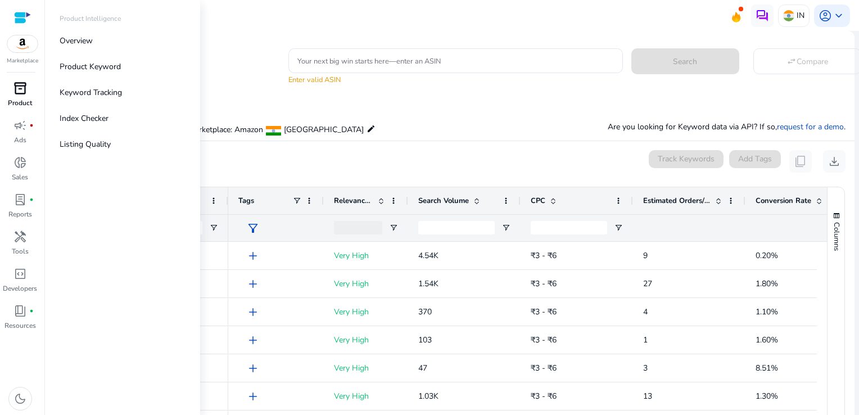
click at [30, 96] on div "inventory_2" at bounding box center [19, 88] width 31 height 18
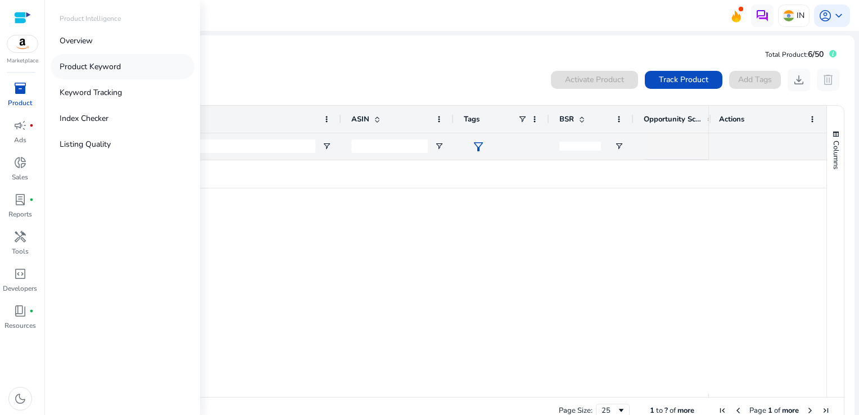
click at [115, 74] on link "Product Keyword" at bounding box center [123, 66] width 144 height 25
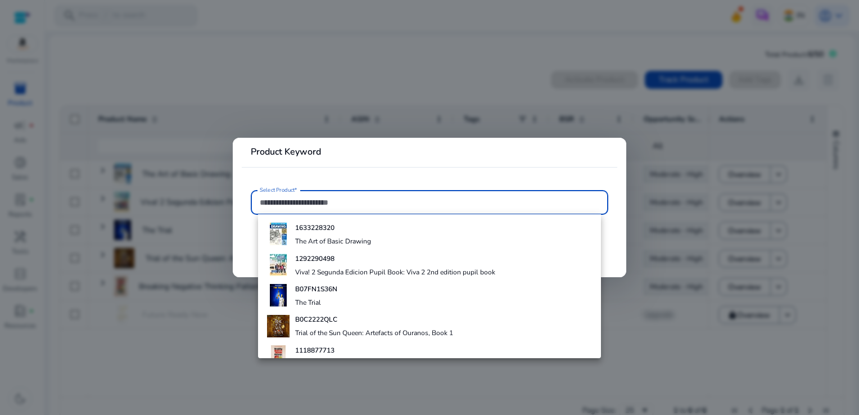
click at [169, 91] on div at bounding box center [429, 207] width 859 height 415
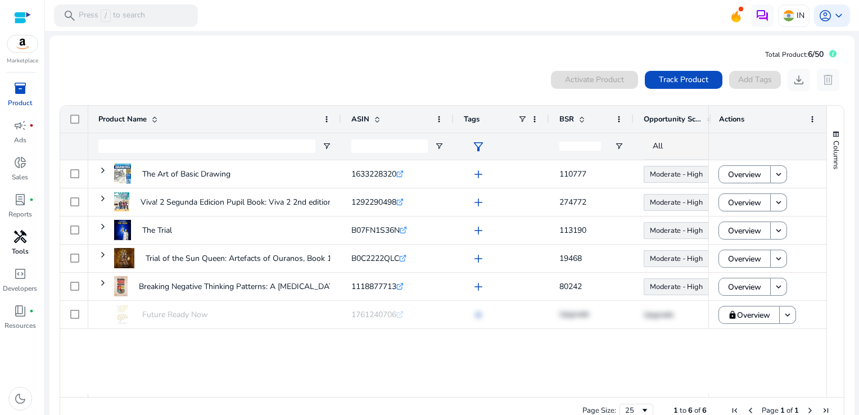
click at [17, 248] on p "Tools" at bounding box center [20, 251] width 17 height 10
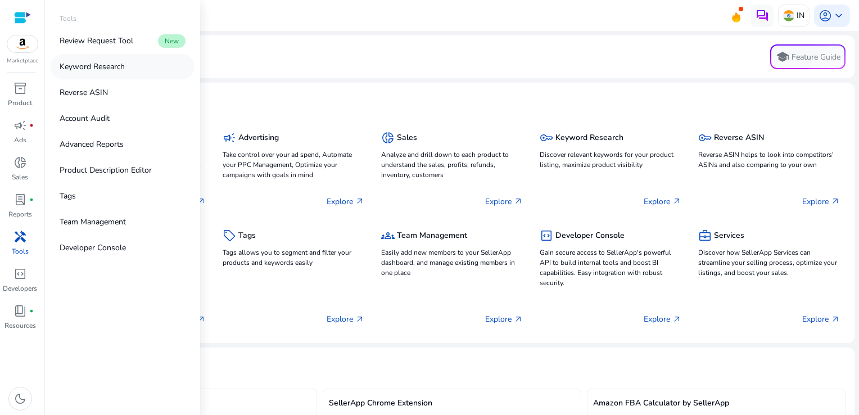
click at [96, 64] on p "Keyword Research" at bounding box center [92, 67] width 65 height 12
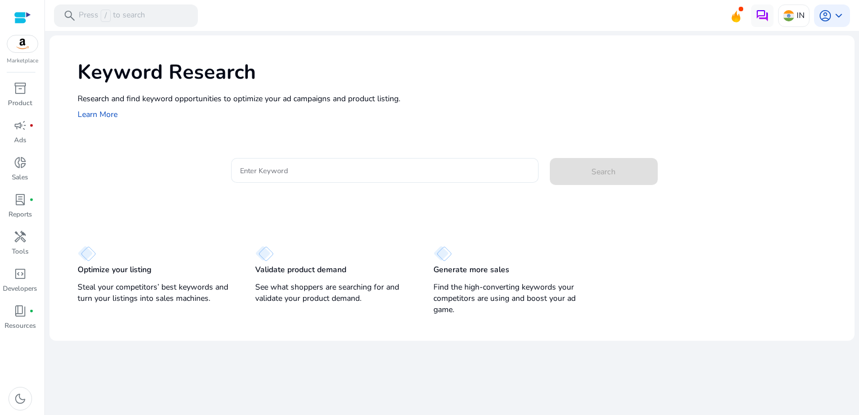
click at [332, 169] on input "Enter Keyword" at bounding box center [384, 170] width 289 height 12
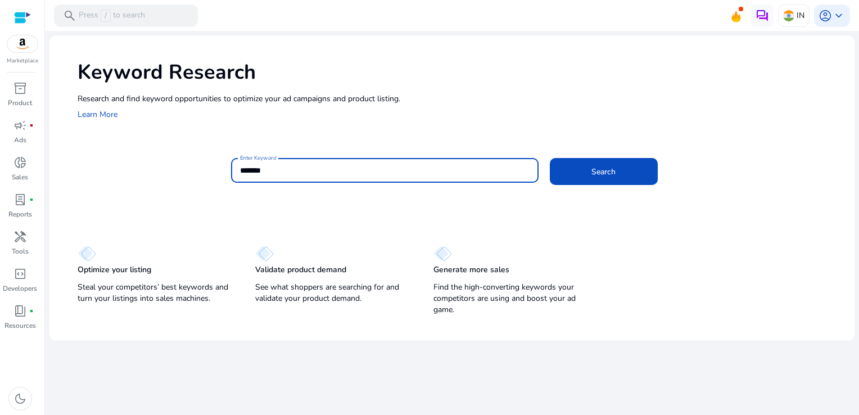
type input "*******"
click at [550, 158] on button "Search" at bounding box center [604, 171] width 108 height 27
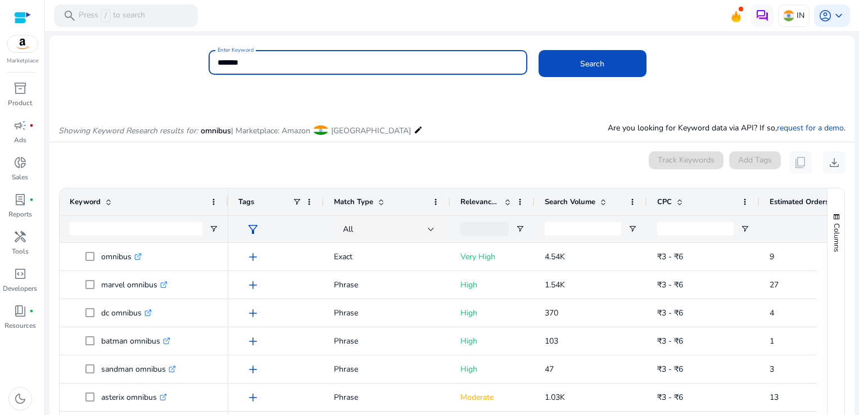
click at [16, 14] on div at bounding box center [22, 17] width 17 height 13
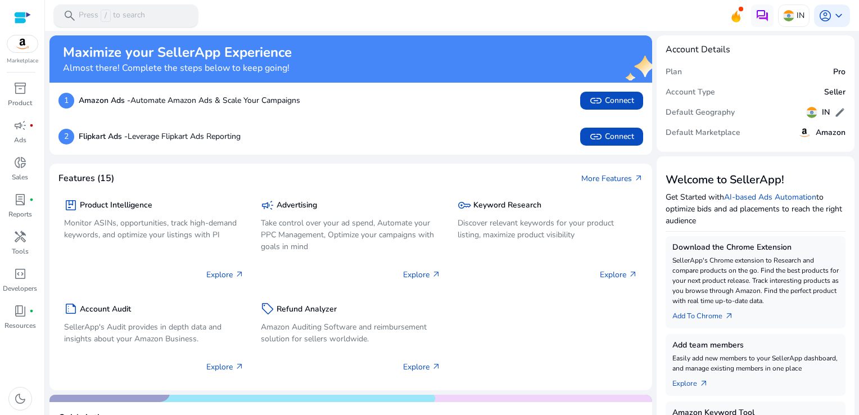
click at [101, 17] on span "/" at bounding box center [106, 16] width 10 height 12
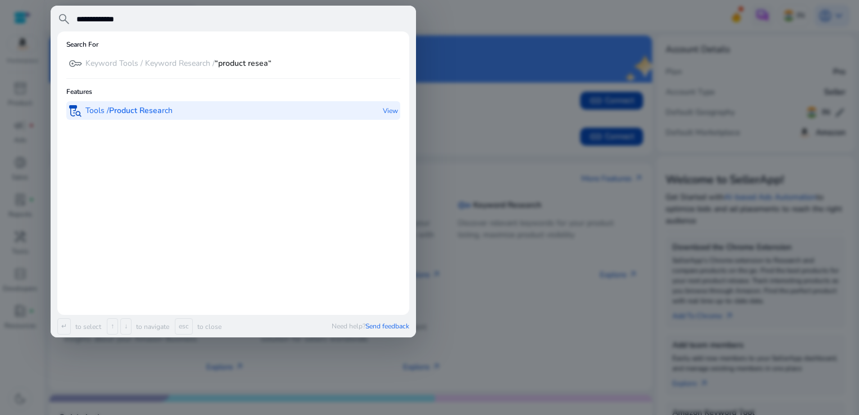
type input "**********"
click at [114, 108] on b "Product Resea" at bounding box center [135, 110] width 53 height 11
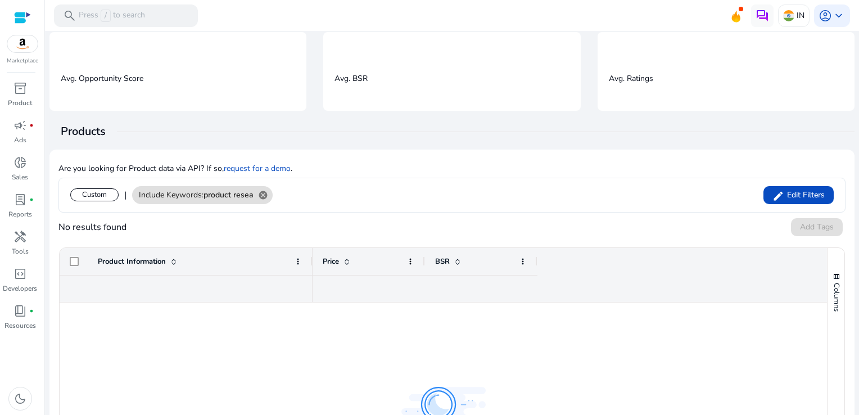
scroll to position [112, 0]
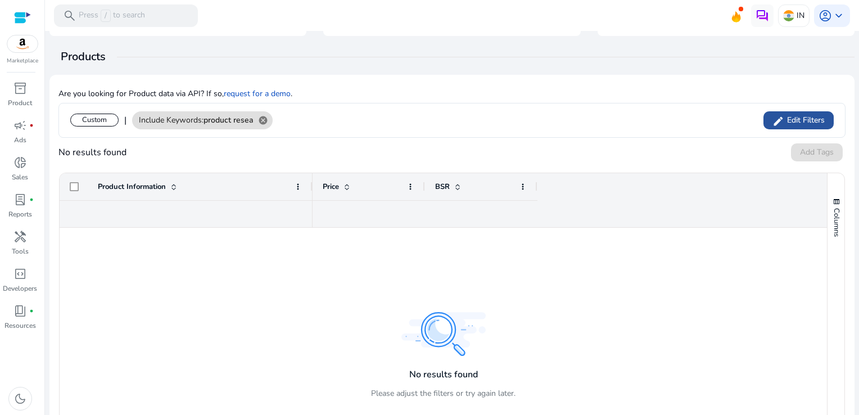
click at [785, 118] on span "Edit Filters" at bounding box center [804, 120] width 40 height 11
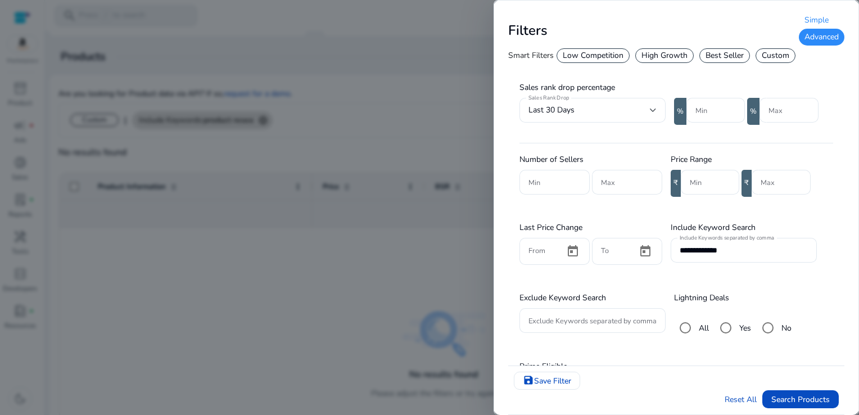
scroll to position [254, 0]
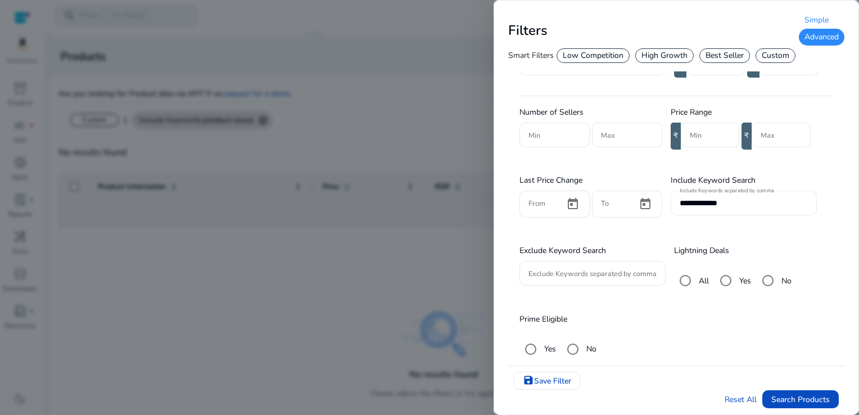
click at [743, 209] on div "**********" at bounding box center [743, 203] width 128 height 25
type input "*"
type input "*******"
click at [694, 135] on input "Min" at bounding box center [710, 135] width 40 height 12
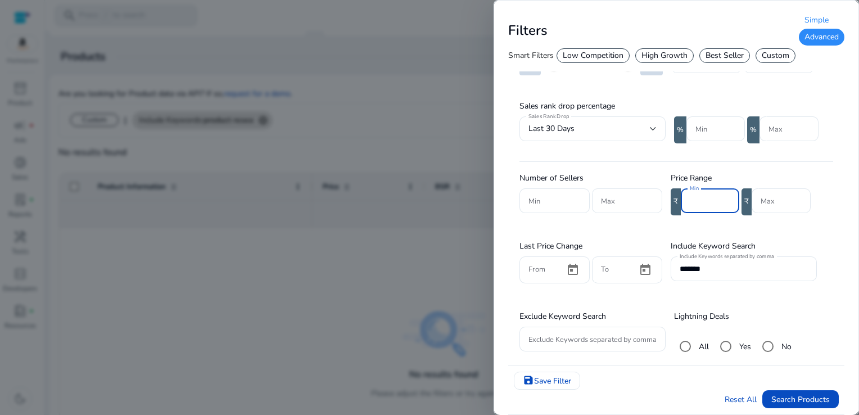
scroll to position [29, 0]
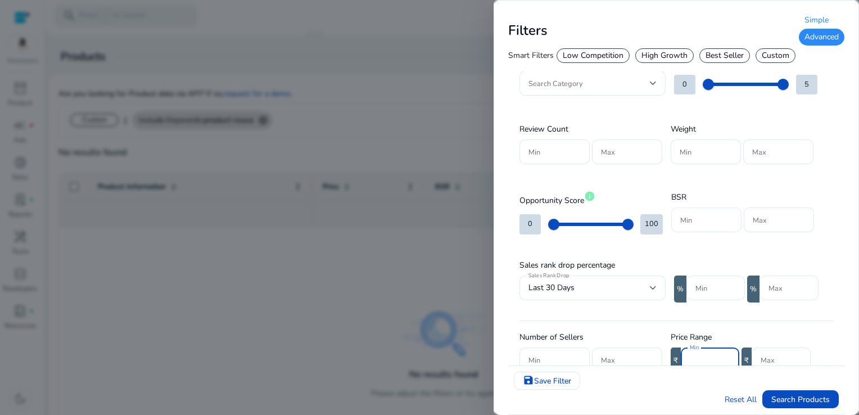
type input "***"
click at [703, 219] on input "Min" at bounding box center [706, 220] width 52 height 12
type input "*"
click at [764, 221] on input "Max" at bounding box center [778, 220] width 52 height 12
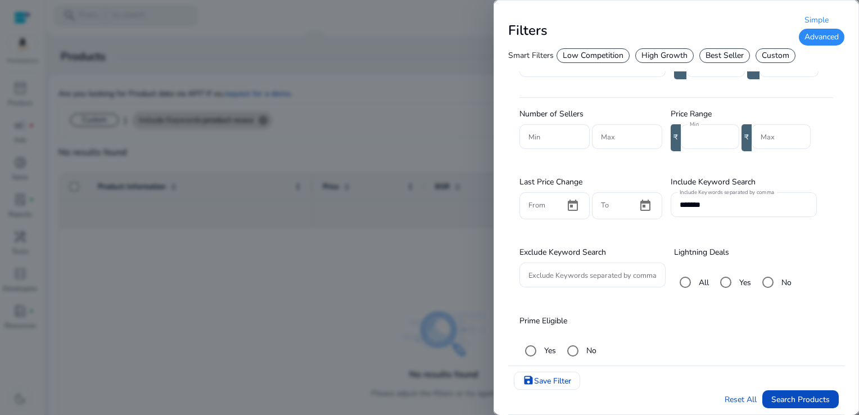
scroll to position [254, 0]
type input "******"
click at [809, 404] on span "Search Products" at bounding box center [800, 399] width 58 height 12
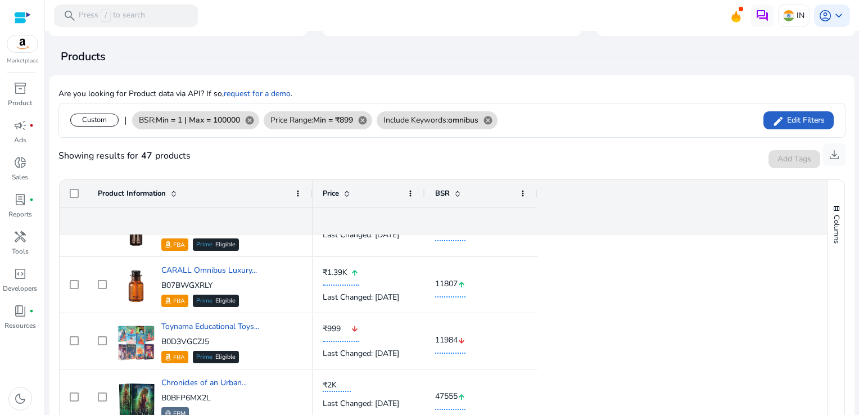
scroll to position [0, 0]
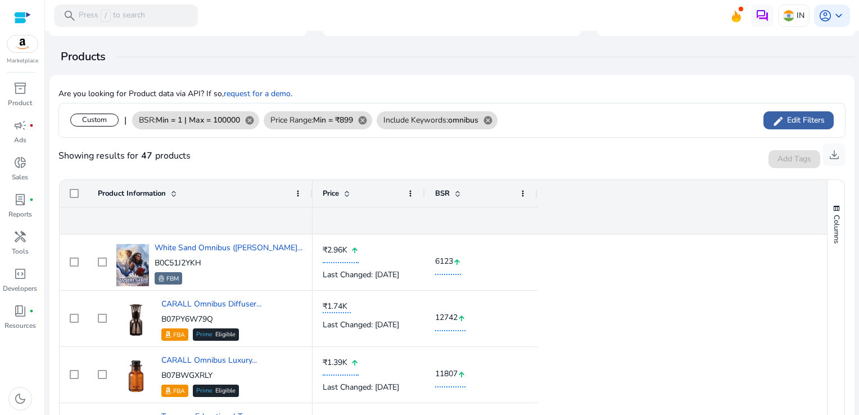
click at [782, 128] on span at bounding box center [798, 120] width 70 height 27
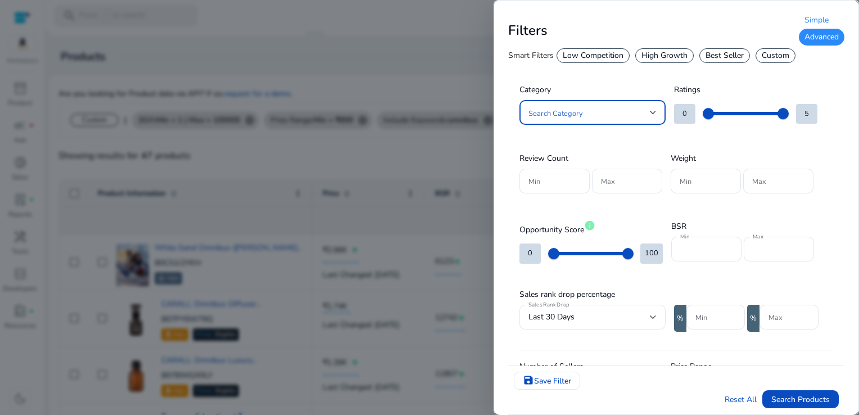
click at [654, 111] on div at bounding box center [653, 112] width 7 height 4
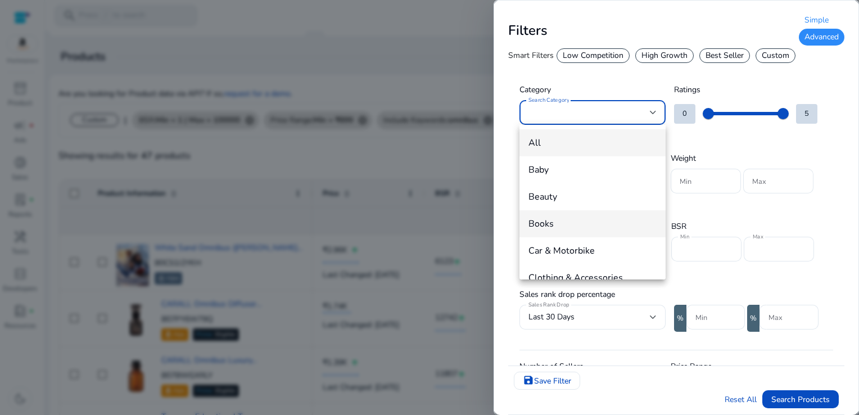
click at [553, 224] on span "Books" at bounding box center [592, 223] width 128 height 12
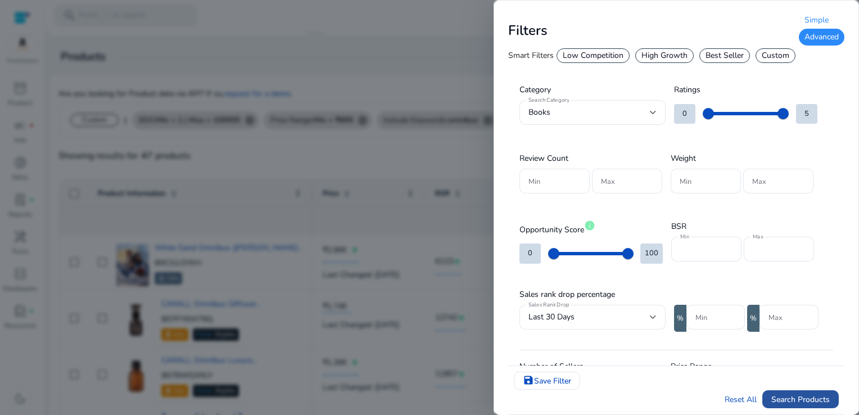
click at [793, 397] on span "Search Products" at bounding box center [800, 399] width 58 height 12
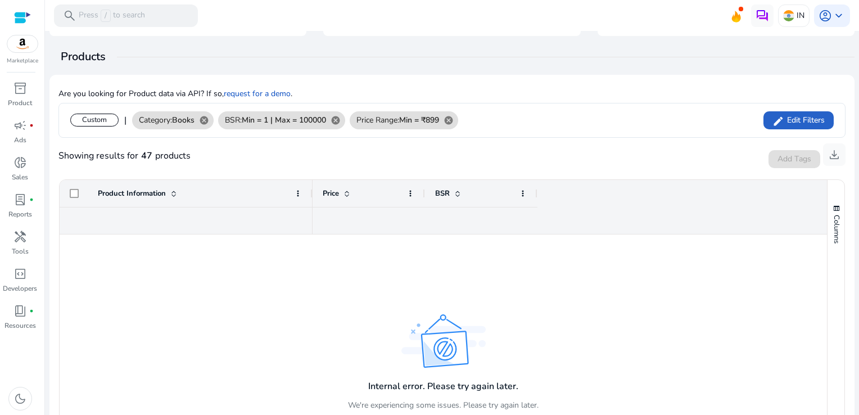
scroll to position [126, 0]
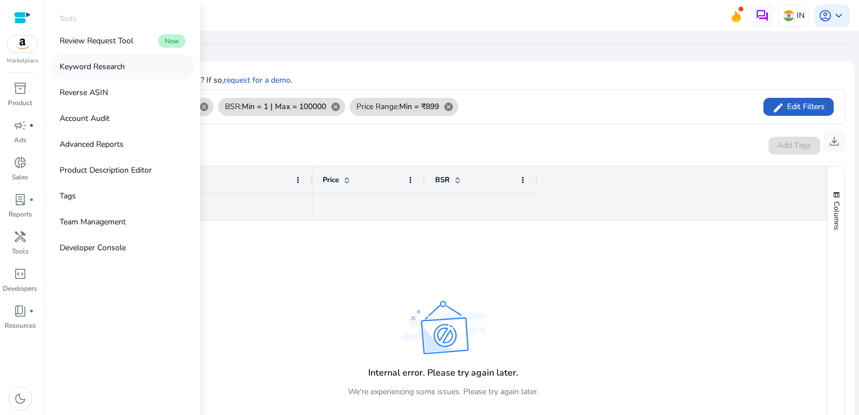
click at [106, 65] on p "Keyword Research" at bounding box center [92, 67] width 65 height 12
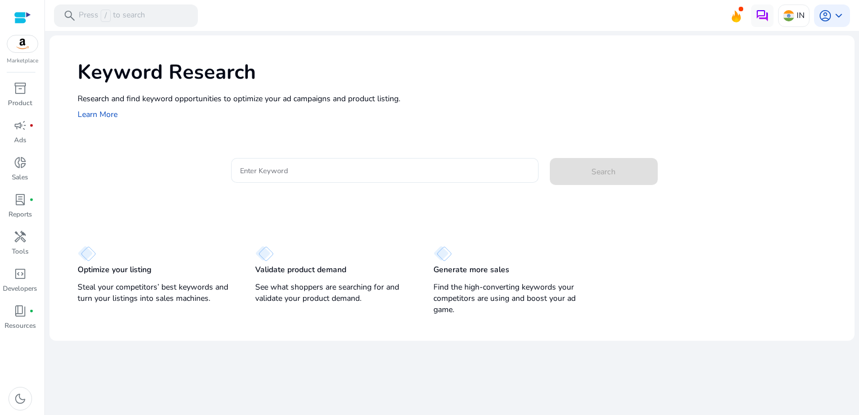
click at [292, 163] on div at bounding box center [384, 170] width 289 height 25
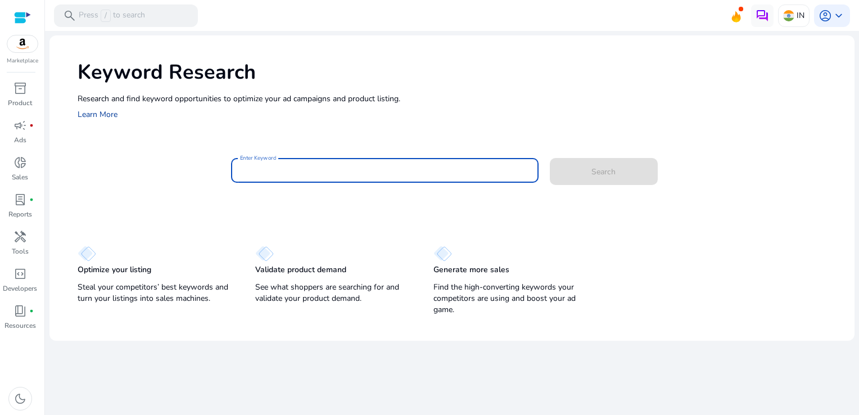
click at [109, 111] on link "Learn More" at bounding box center [98, 114] width 40 height 11
click at [268, 172] on input "Enter Keyword" at bounding box center [384, 170] width 289 height 12
paste input "**********"
type input "**********"
click button "Search" at bounding box center [604, 171] width 108 height 27
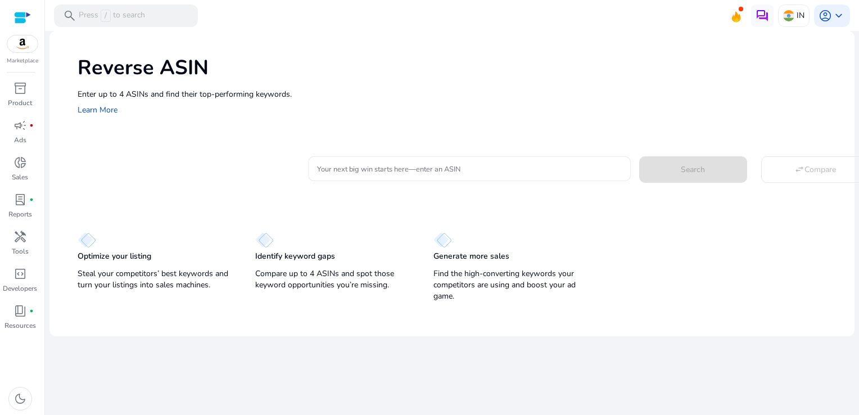
click at [320, 171] on input "Your next big win starts here—enter an ASIN" at bounding box center [469, 168] width 305 height 12
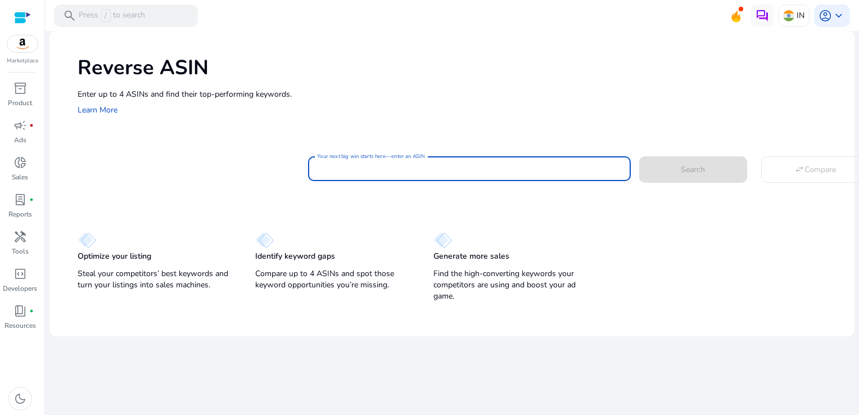
paste input "**********"
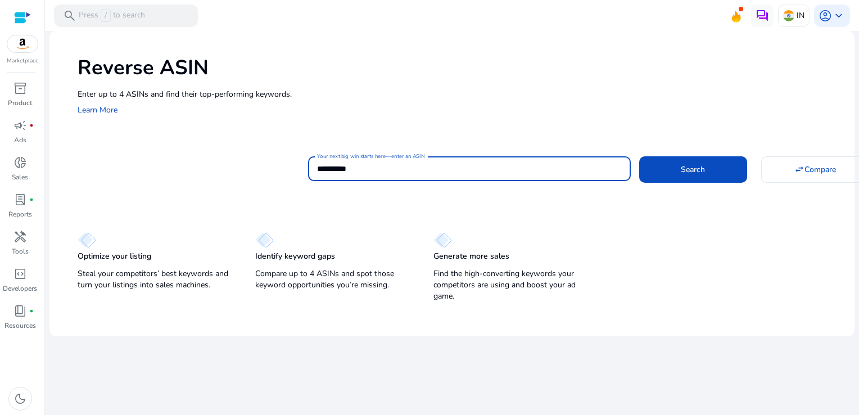
type input "**********"
click at [639, 156] on button "Search" at bounding box center [693, 169] width 108 height 26
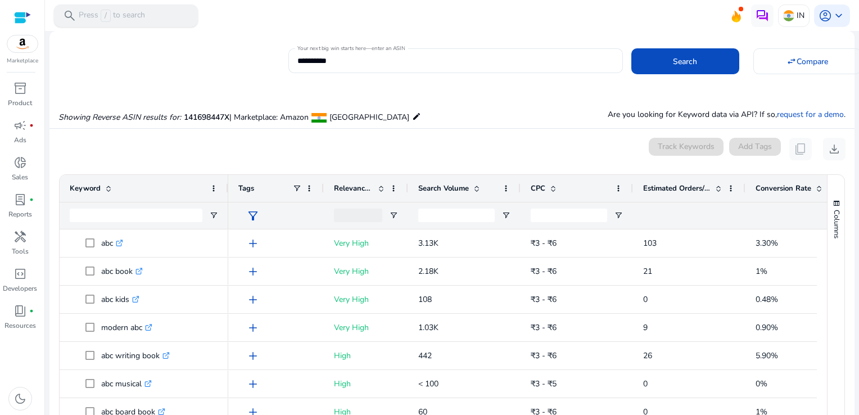
click at [93, 15] on p "Press / to search" at bounding box center [112, 16] width 66 height 12
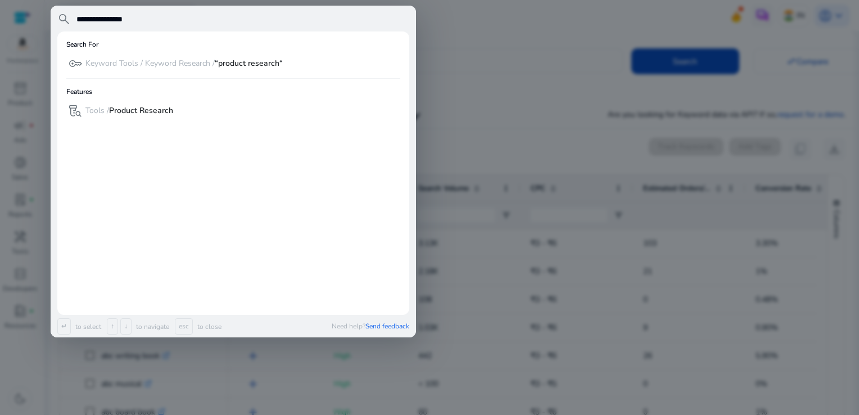
type input "**********"
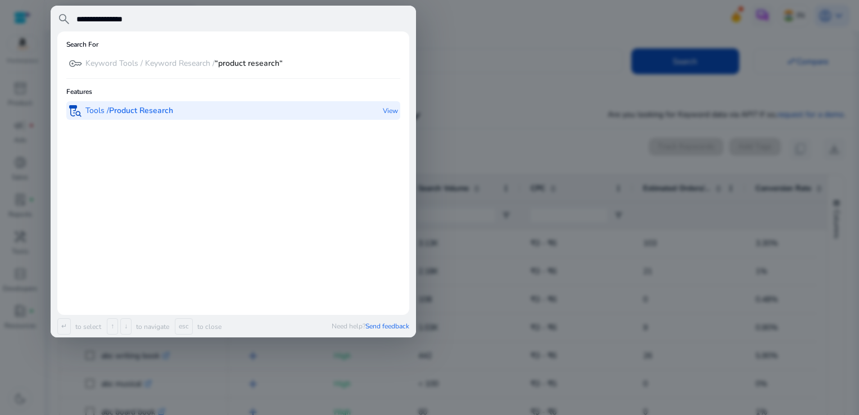
click at [146, 111] on b "Product Research" at bounding box center [141, 110] width 64 height 11
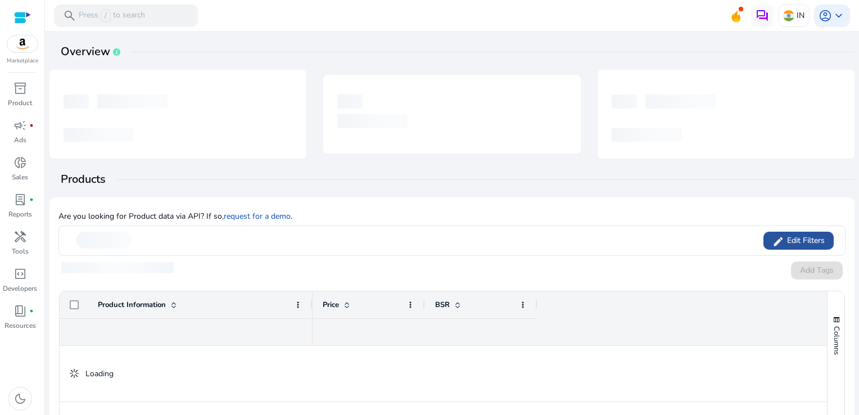
click at [766, 238] on span at bounding box center [798, 240] width 70 height 27
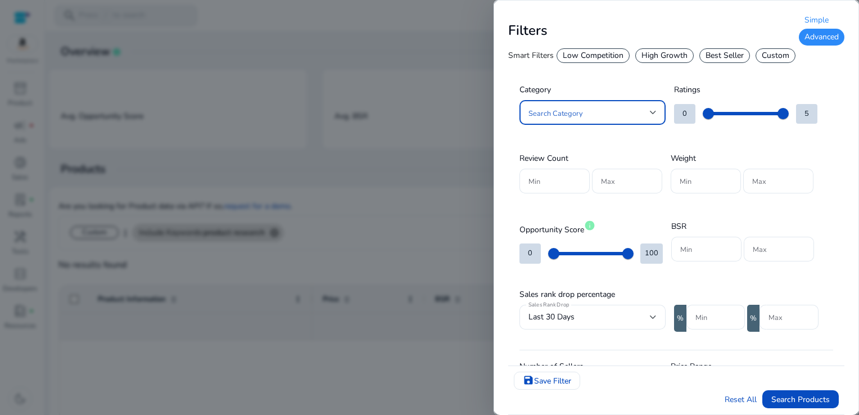
click at [607, 120] on div at bounding box center [592, 112] width 128 height 25
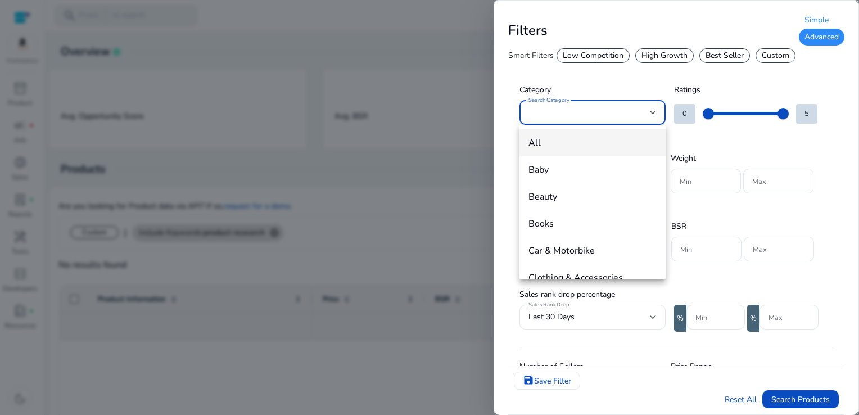
click at [551, 230] on mat-option "Books" at bounding box center [592, 223] width 146 height 27
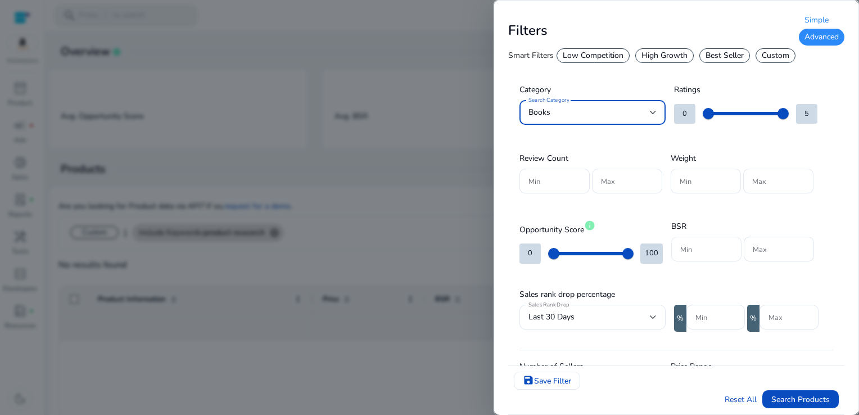
click at [697, 251] on input "Min" at bounding box center [706, 249] width 52 height 12
type input "*"
click at [758, 251] on input "Max" at bounding box center [778, 249] width 52 height 12
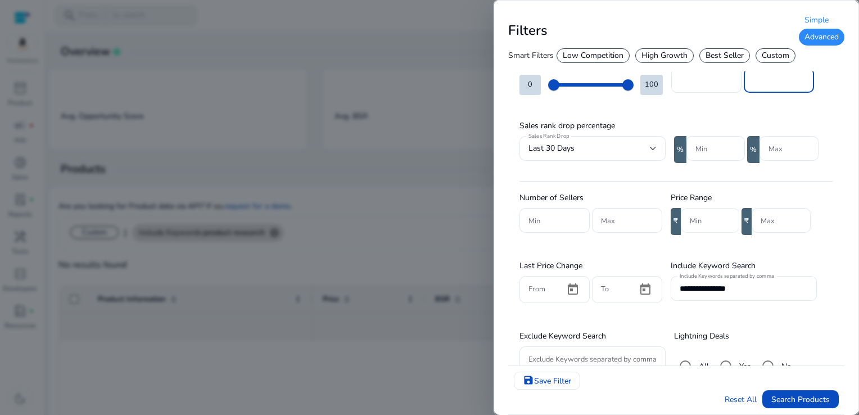
type input "******"
click at [701, 221] on input "Min" at bounding box center [710, 220] width 40 height 12
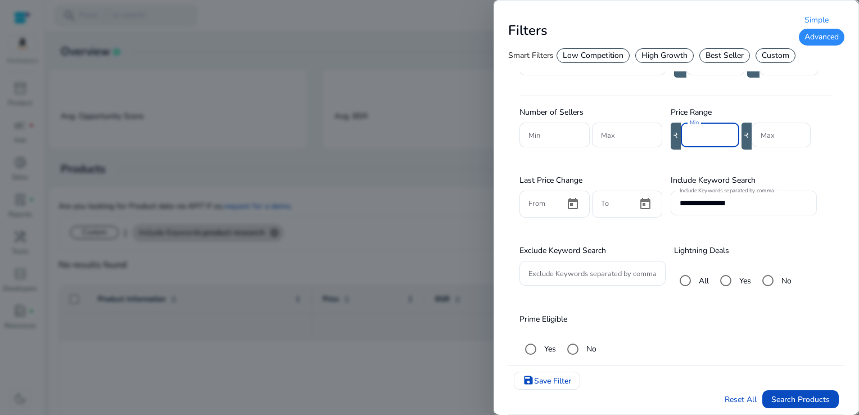
type input "***"
click at [737, 203] on input "**********" at bounding box center [743, 203] width 128 height 12
type input "*"
type input "***"
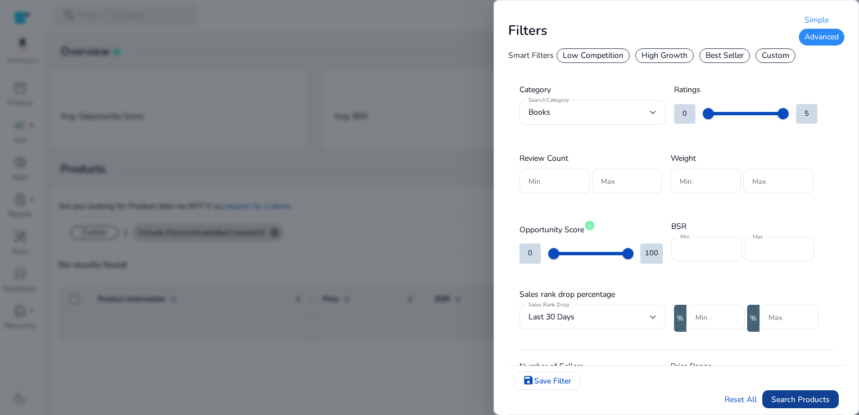
type input "***"
click at [777, 399] on span "Search Products" at bounding box center [800, 399] width 58 height 12
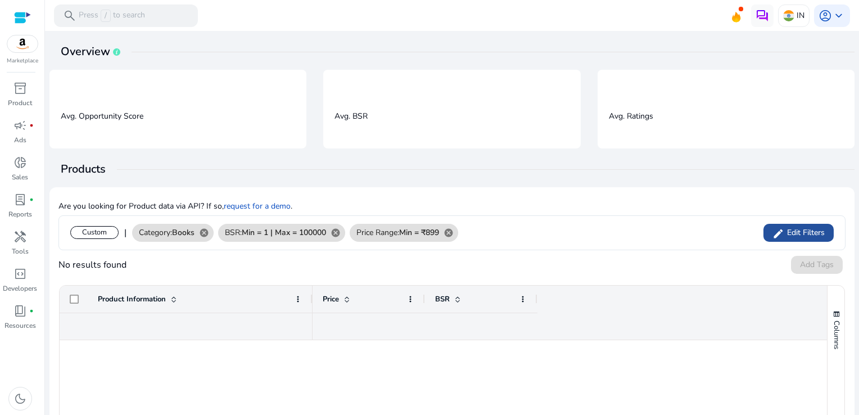
click at [776, 226] on mat-icon "edit" at bounding box center [778, 233] width 12 height 17
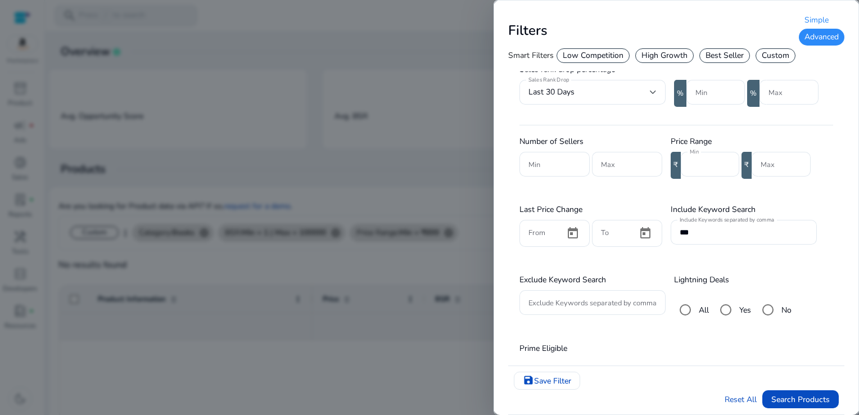
scroll to position [254, 0]
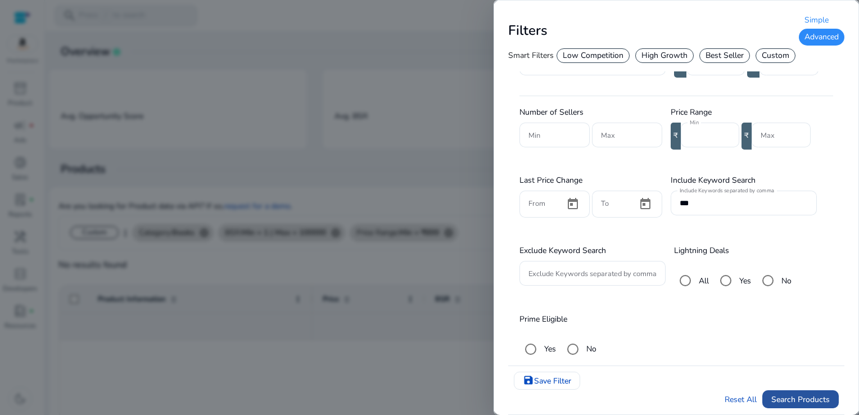
click at [809, 406] on span "submit" at bounding box center [800, 399] width 76 height 27
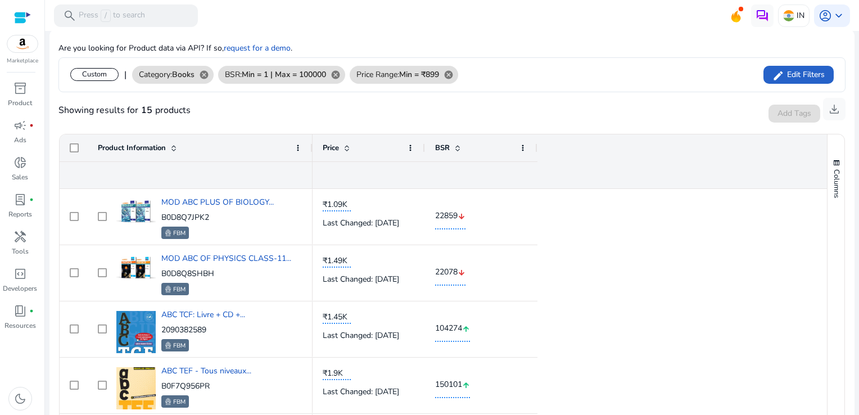
scroll to position [0, 0]
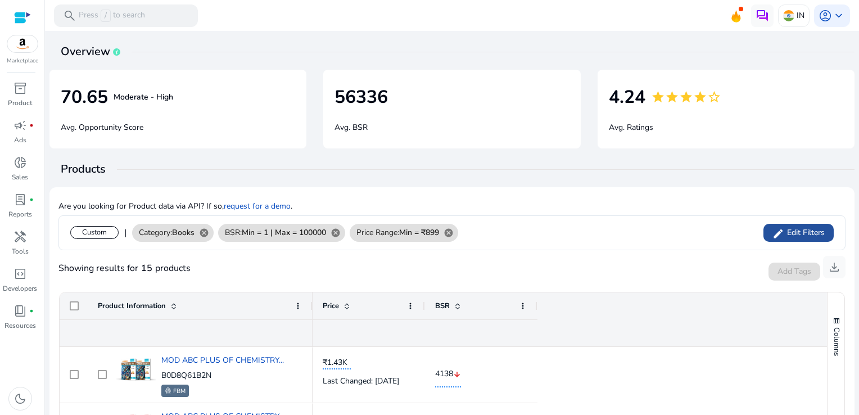
click at [785, 238] on span at bounding box center [798, 232] width 70 height 27
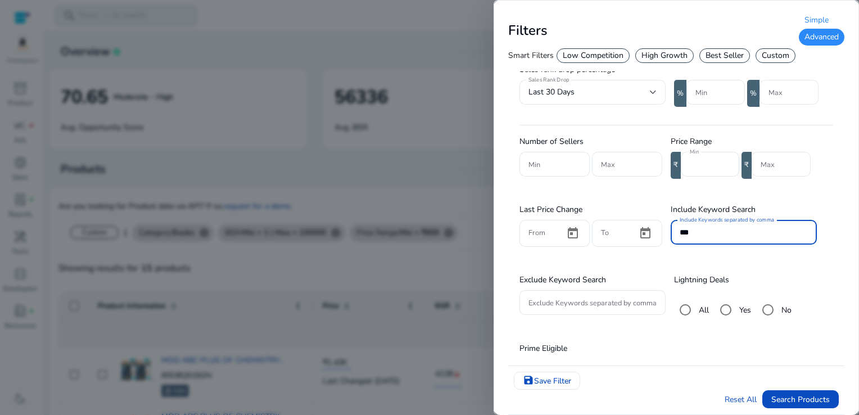
click at [700, 233] on input "***" at bounding box center [743, 232] width 128 height 12
type input "*"
type input "**********"
click at [798, 406] on span "submit" at bounding box center [800, 399] width 76 height 27
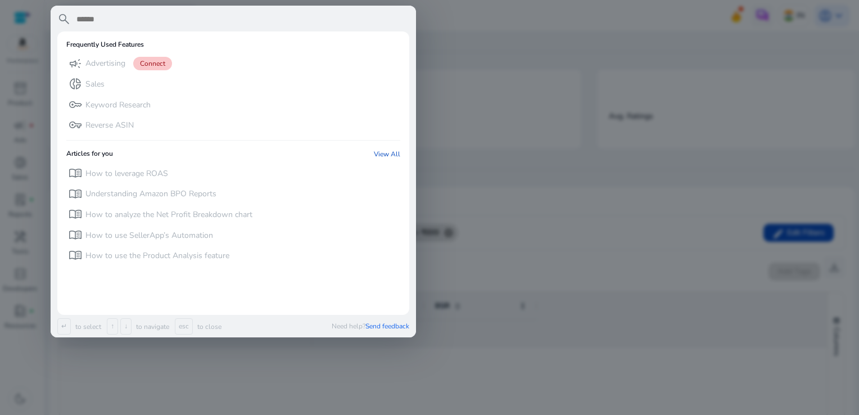
click at [517, 89] on div at bounding box center [429, 207] width 859 height 415
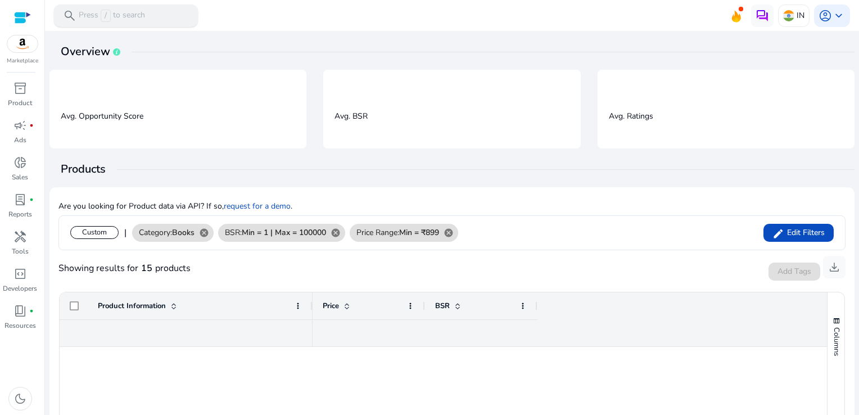
click at [117, 7] on div "search Press / to search" at bounding box center [126, 15] width 144 height 22
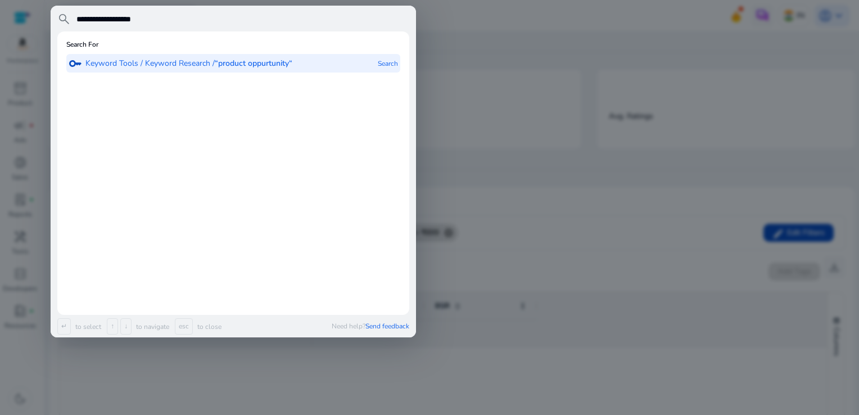
type input "**********"
click at [200, 57] on div "key Keyword Tools / Keyword Research / “product oppurtunity“" at bounding box center [181, 63] width 224 height 19
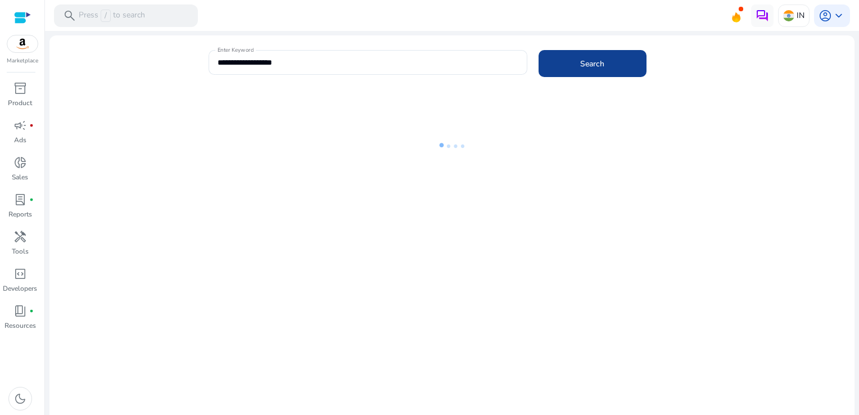
click at [563, 66] on span at bounding box center [592, 63] width 108 height 27
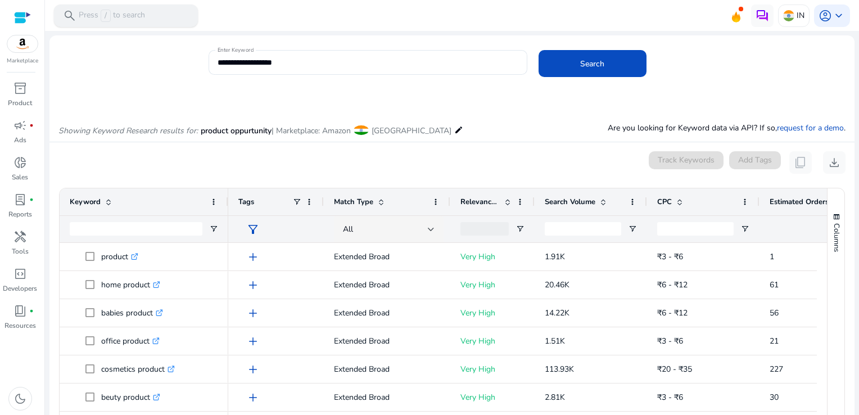
click at [162, 14] on div "search Press / to search" at bounding box center [126, 15] width 144 height 22
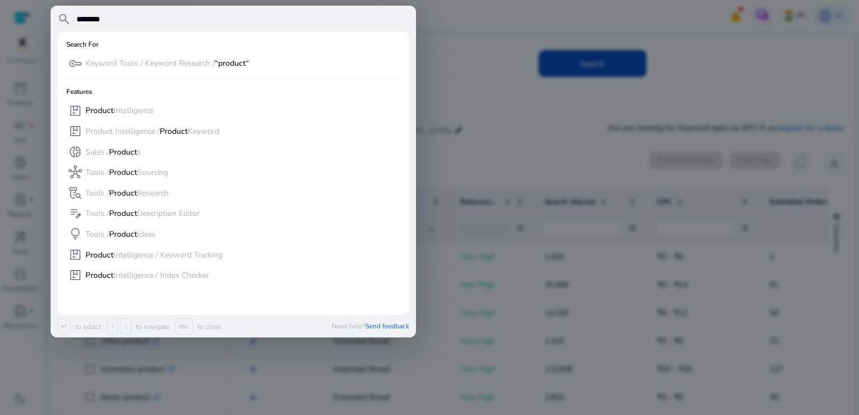
type input "*******"
click at [439, 158] on div at bounding box center [429, 207] width 859 height 415
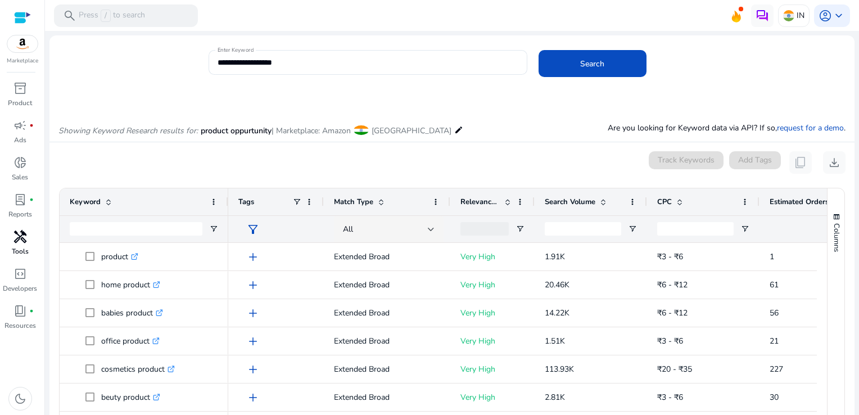
click at [18, 252] on p "Tools" at bounding box center [20, 251] width 17 height 10
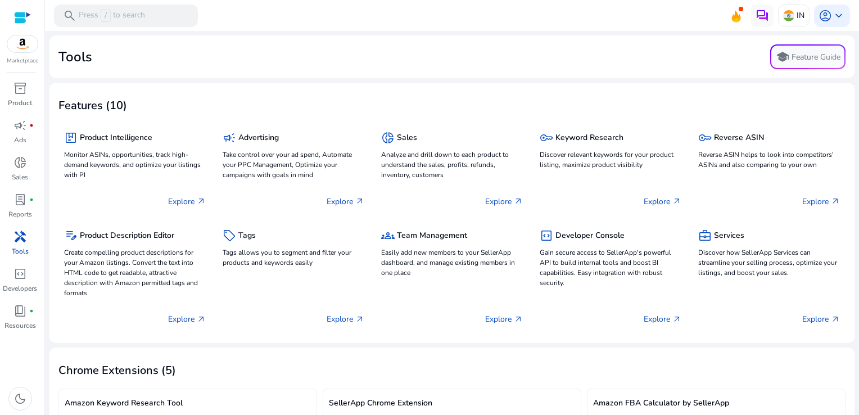
click at [218, 48] on div "Tools school Feature Guide" at bounding box center [451, 56] width 787 height 25
click at [130, 15] on p "Press / to search" at bounding box center [112, 16] width 66 height 12
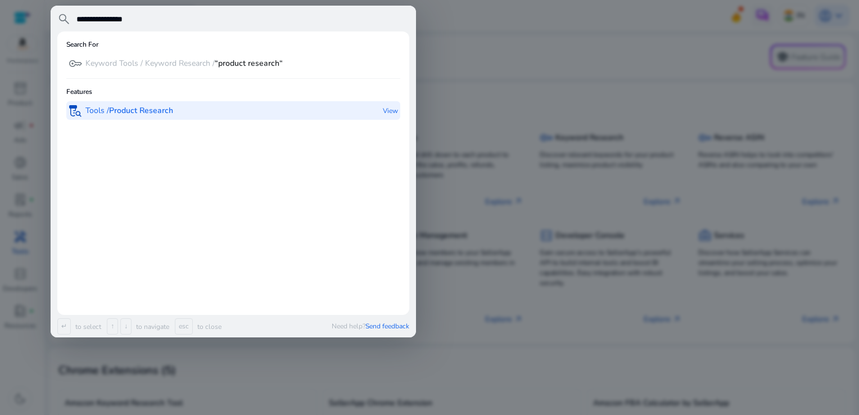
type input "**********"
click at [129, 116] on div "lab_research Tools / Product Research" at bounding box center [121, 110] width 105 height 19
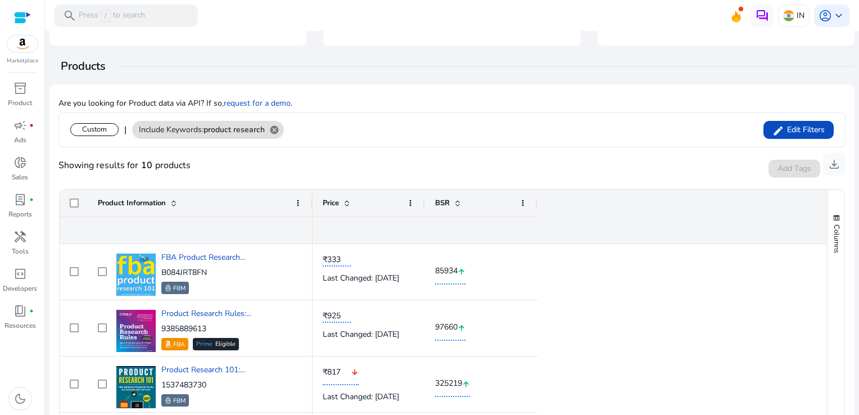
scroll to position [102, 0]
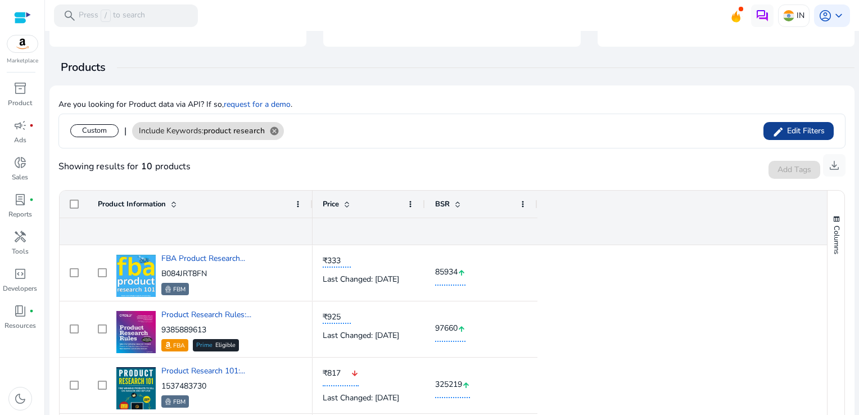
click at [805, 132] on span "Edit Filters" at bounding box center [804, 130] width 40 height 11
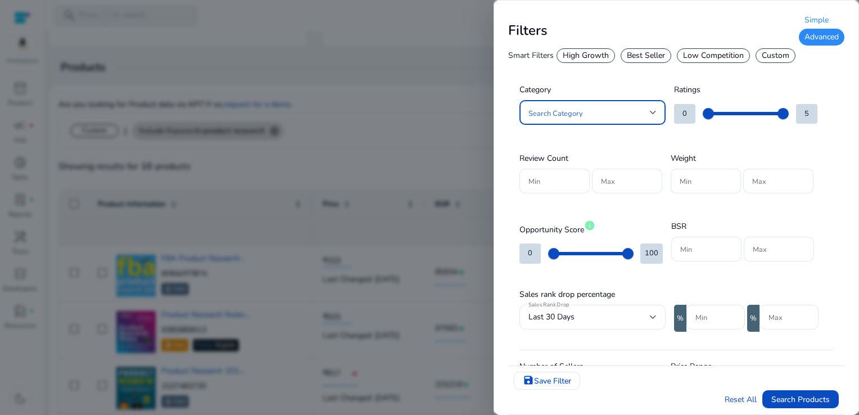
click at [817, 17] on div "Simple" at bounding box center [822, 20] width 46 height 17
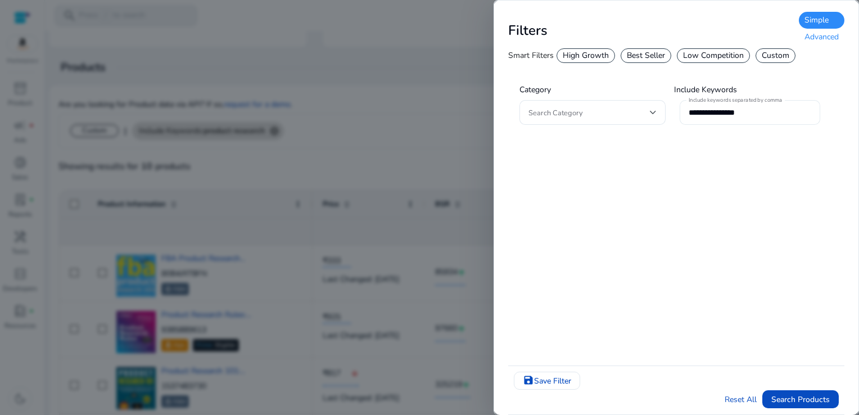
click at [748, 112] on input "**********" at bounding box center [749, 112] width 123 height 12
type input "*"
click at [652, 113] on div at bounding box center [653, 112] width 7 height 4
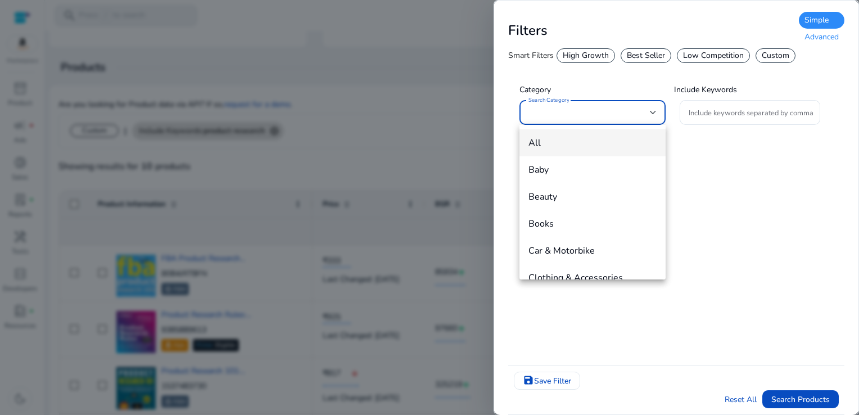
click at [556, 217] on span "Books" at bounding box center [592, 223] width 128 height 12
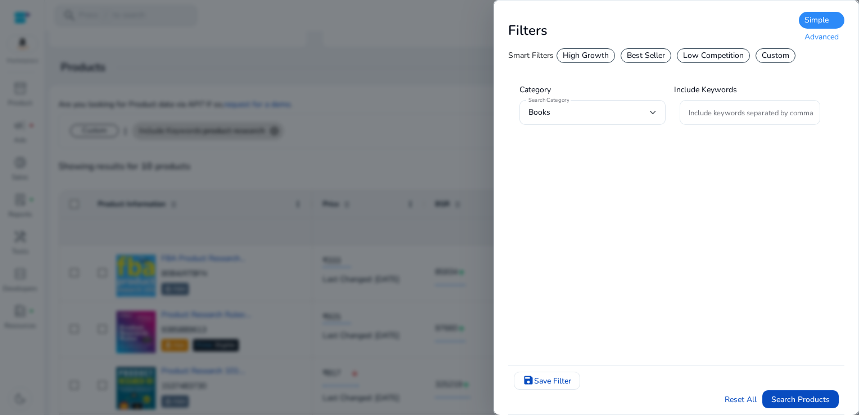
click at [711, 101] on div at bounding box center [749, 112] width 123 height 25
click at [710, 110] on input "Include keywords separated by comma" at bounding box center [749, 112] width 123 height 12
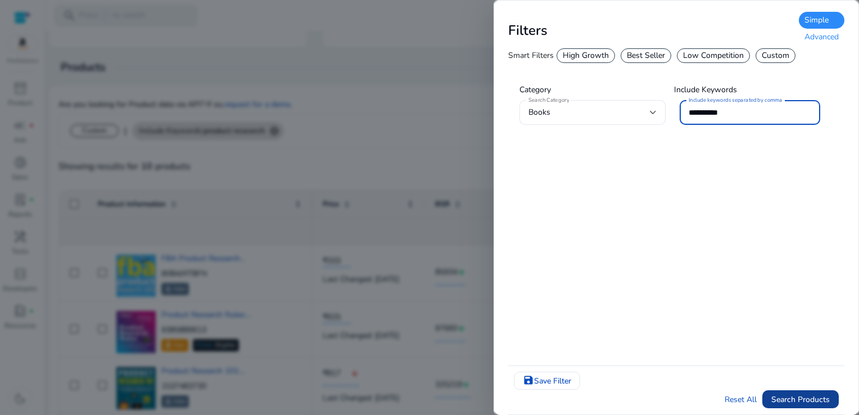
type input "**********"
click at [805, 395] on span "Search Products" at bounding box center [800, 399] width 58 height 12
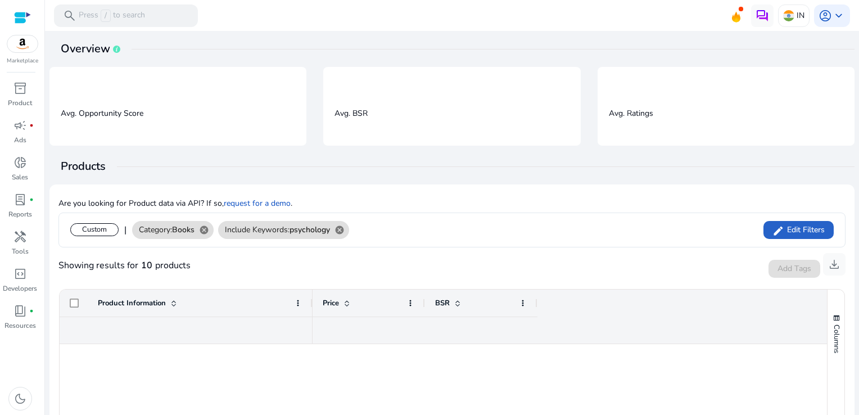
scroll to position [0, 0]
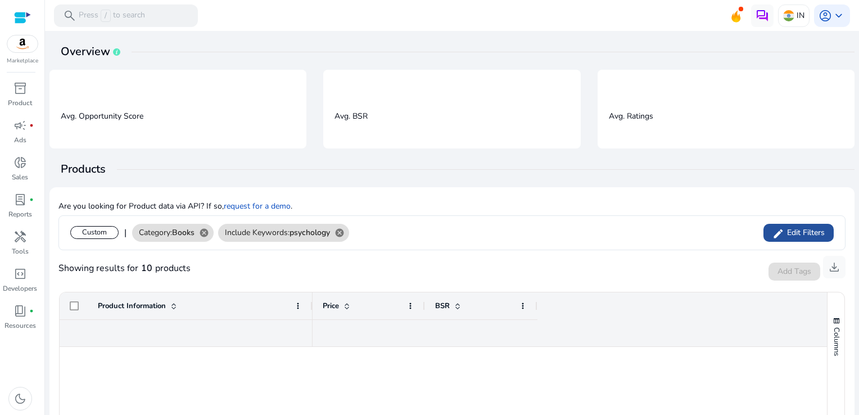
click at [820, 233] on span at bounding box center [798, 232] width 70 height 27
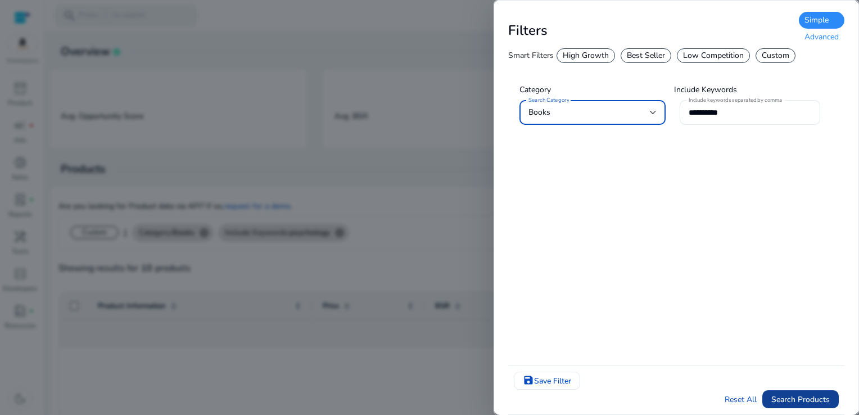
click at [810, 395] on span "Search Products" at bounding box center [800, 399] width 58 height 12
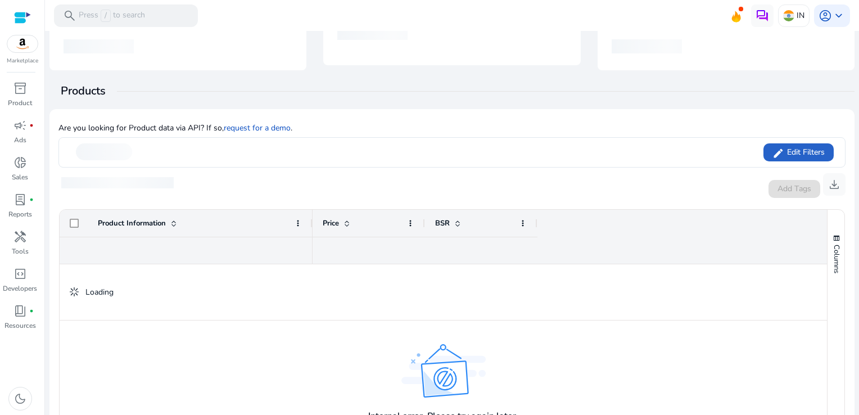
scroll to position [112, 0]
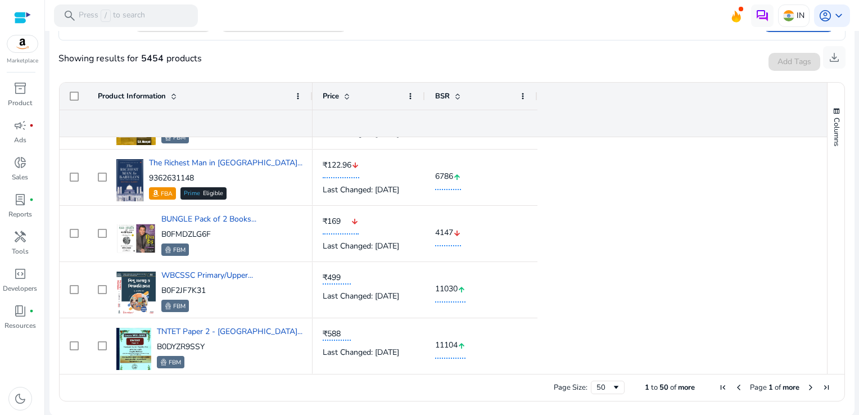
click at [806, 386] on span "Next Page" at bounding box center [810, 387] width 9 height 9
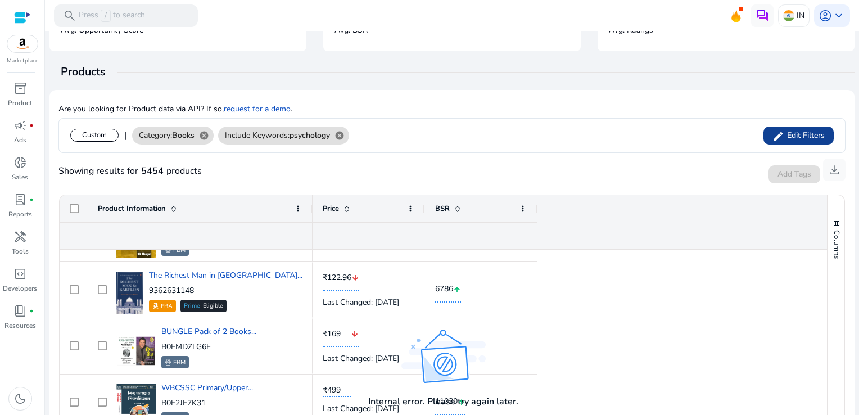
click at [811, 130] on span "Edit Filters" at bounding box center [804, 135] width 40 height 11
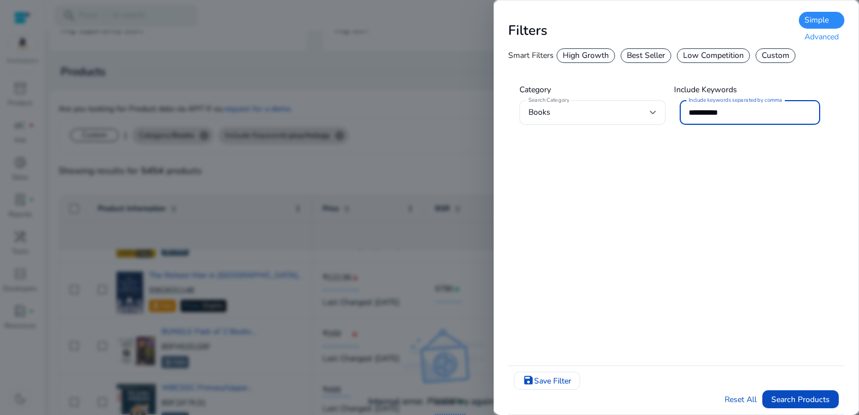
click at [733, 111] on input "**********" at bounding box center [749, 112] width 123 height 12
type input "*"
type input "*********"
click at [803, 397] on span "Search Products" at bounding box center [800, 399] width 58 height 12
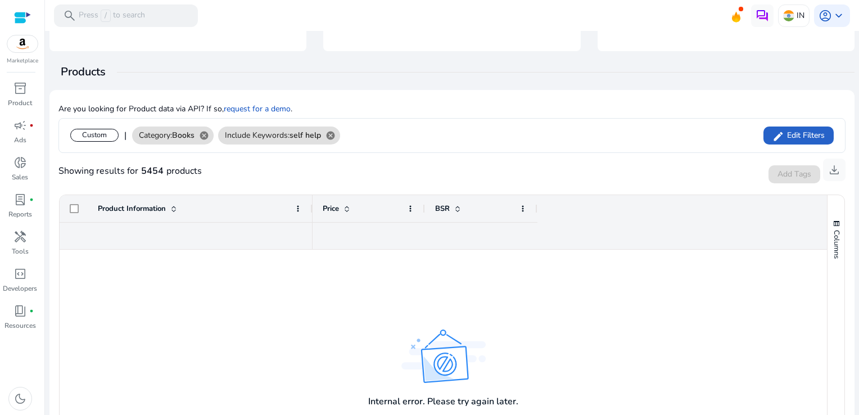
scroll to position [111, 0]
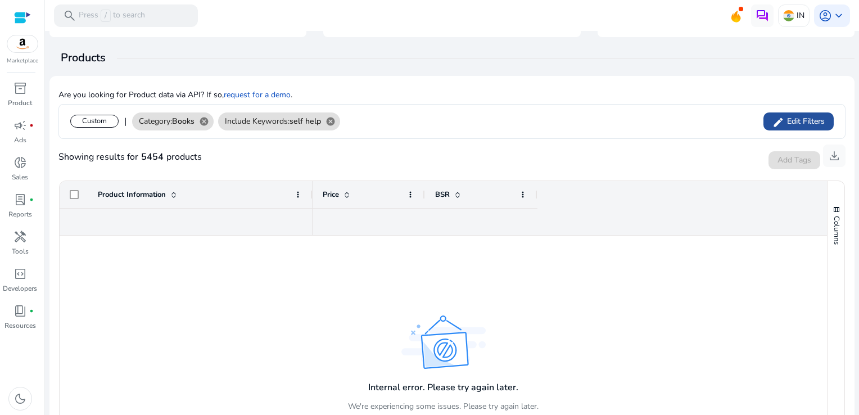
click at [798, 120] on span "Edit Filters" at bounding box center [804, 121] width 40 height 11
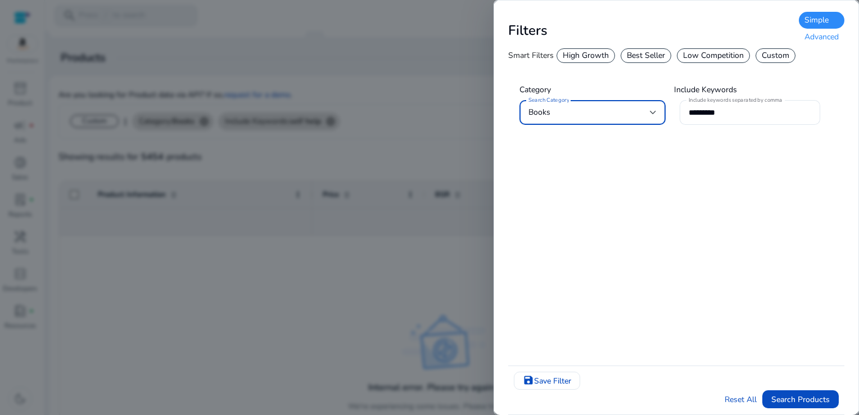
click at [789, 399] on span "Search Products" at bounding box center [800, 399] width 58 height 12
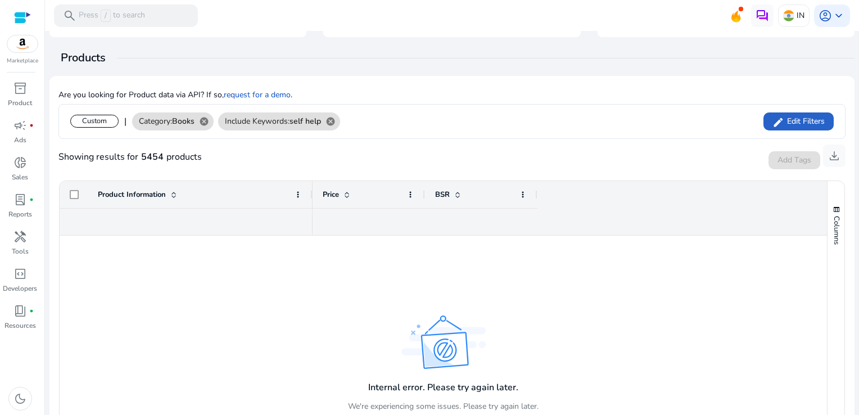
scroll to position [125, 0]
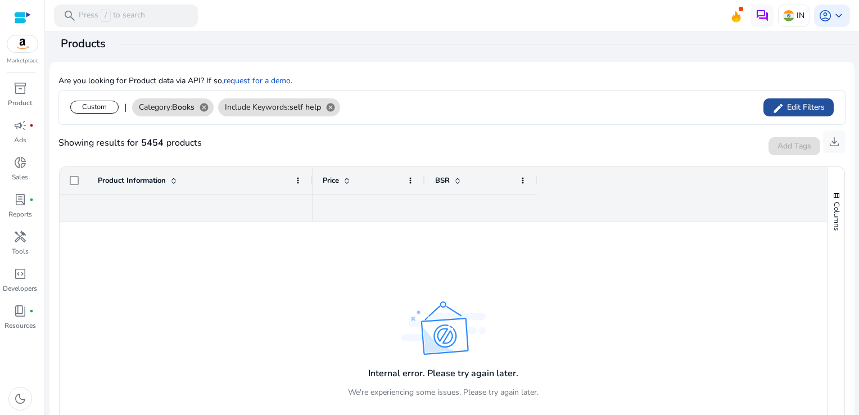
click at [791, 110] on span "Edit Filters" at bounding box center [804, 107] width 40 height 11
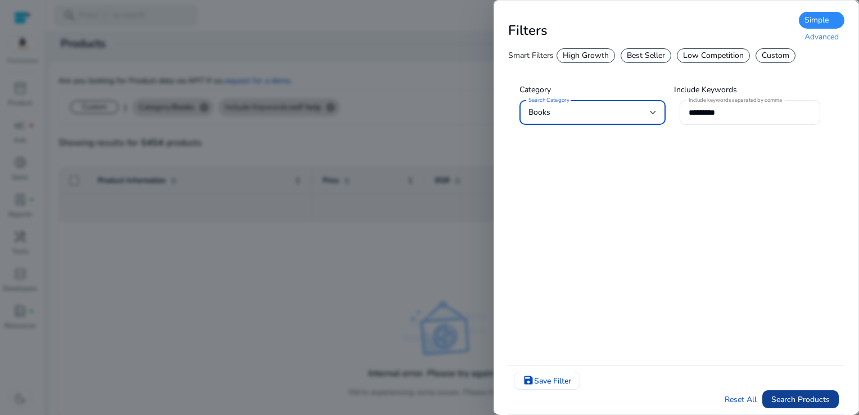
click at [812, 396] on span "Search Products" at bounding box center [800, 399] width 58 height 12
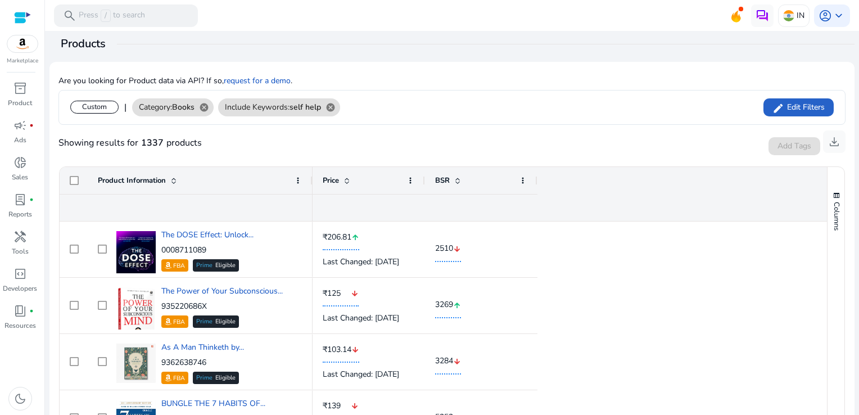
scroll to position [674, 0]
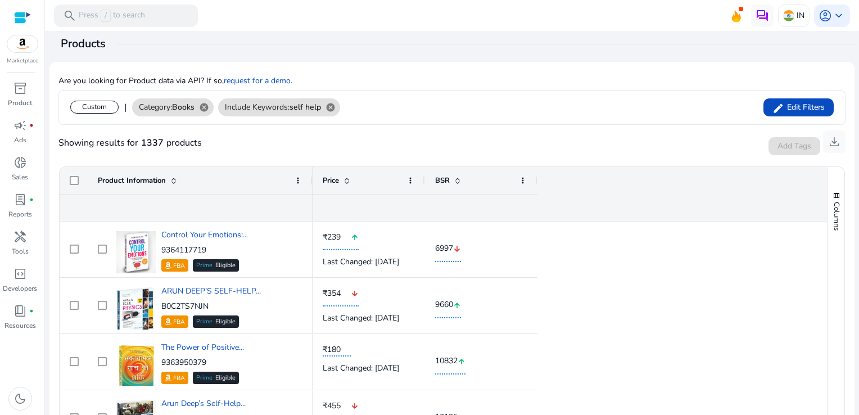
click at [457, 179] on span at bounding box center [457, 180] width 9 height 9
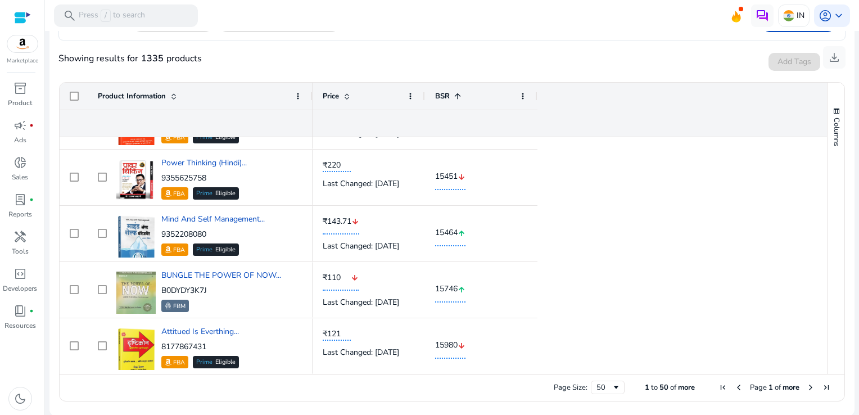
click at [806, 388] on span "Next Page" at bounding box center [810, 387] width 9 height 9
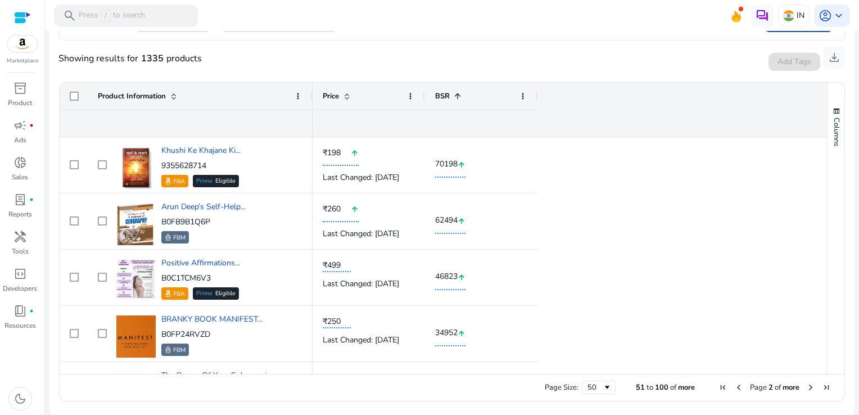
click at [348, 96] on span at bounding box center [346, 96] width 9 height 9
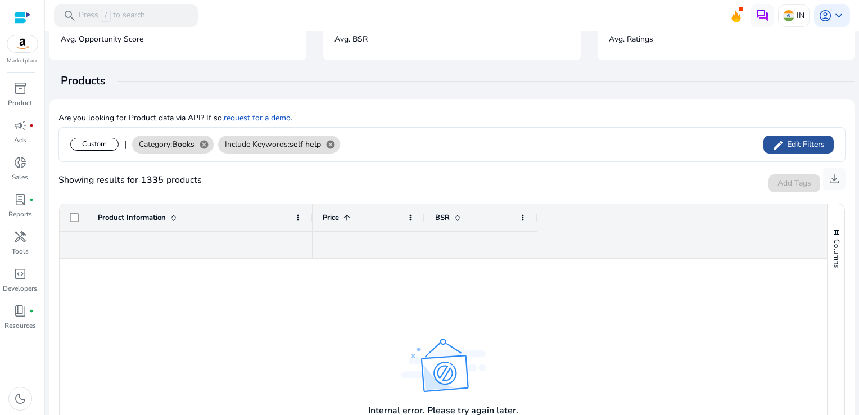
click at [796, 147] on span "Edit Filters" at bounding box center [804, 144] width 40 height 11
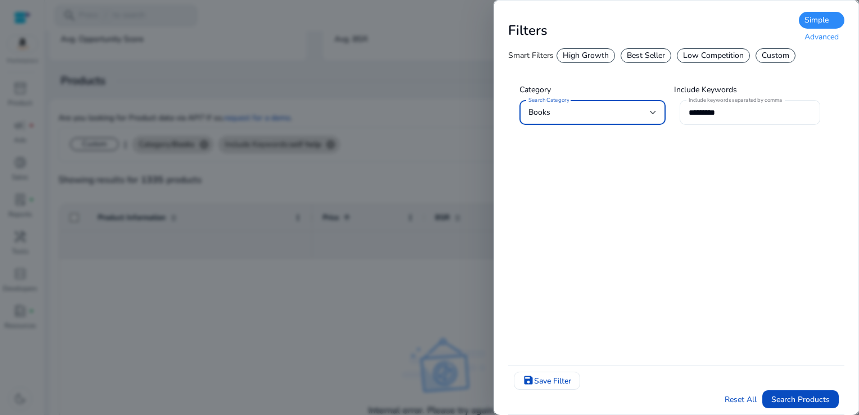
click at [726, 116] on input "*********" at bounding box center [749, 112] width 123 height 12
type input "*"
click at [599, 58] on div "High Growth" at bounding box center [585, 55] width 58 height 15
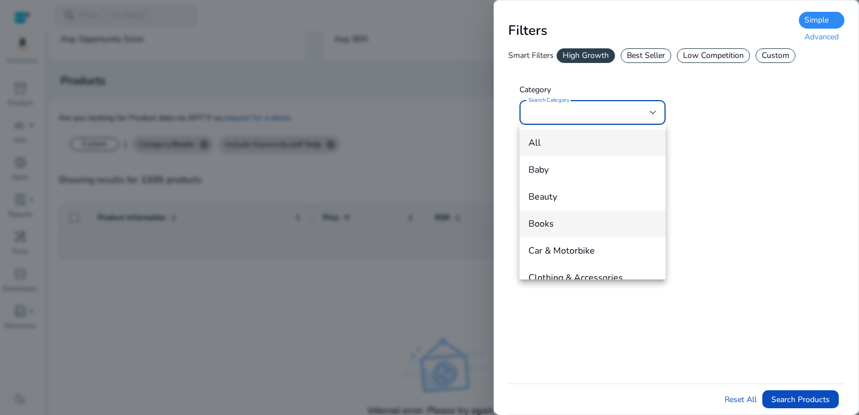
click at [556, 218] on span "Books" at bounding box center [592, 223] width 128 height 12
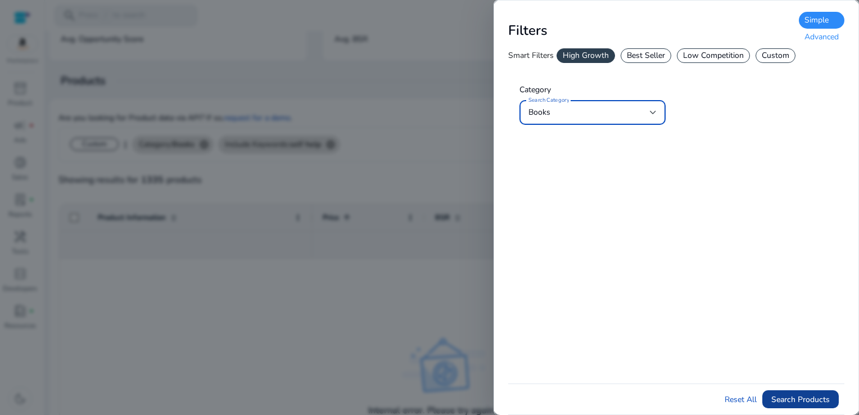
click at [806, 397] on span "Search Products" at bounding box center [800, 399] width 58 height 12
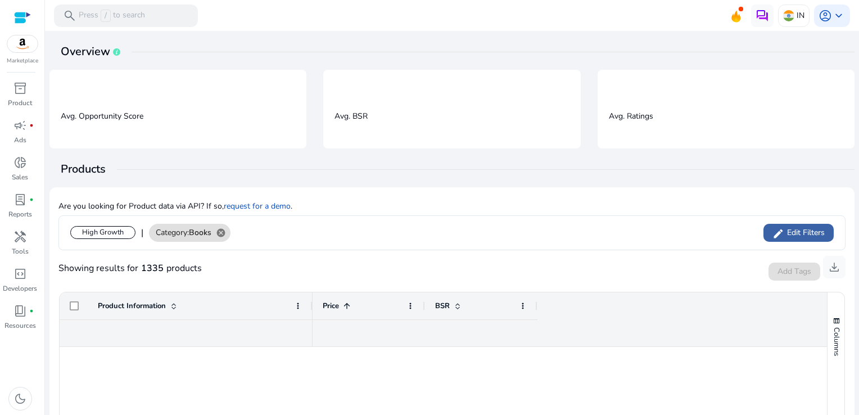
click at [792, 230] on span "Edit Filters" at bounding box center [804, 232] width 40 height 11
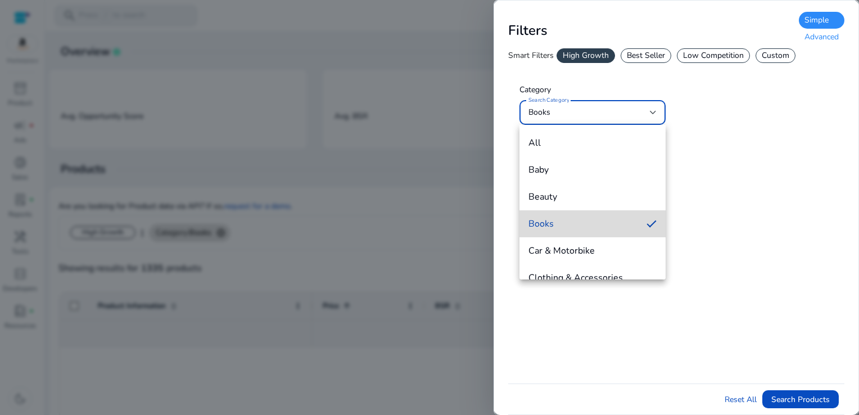
click at [638, 230] on mat-option "Books" at bounding box center [592, 223] width 146 height 27
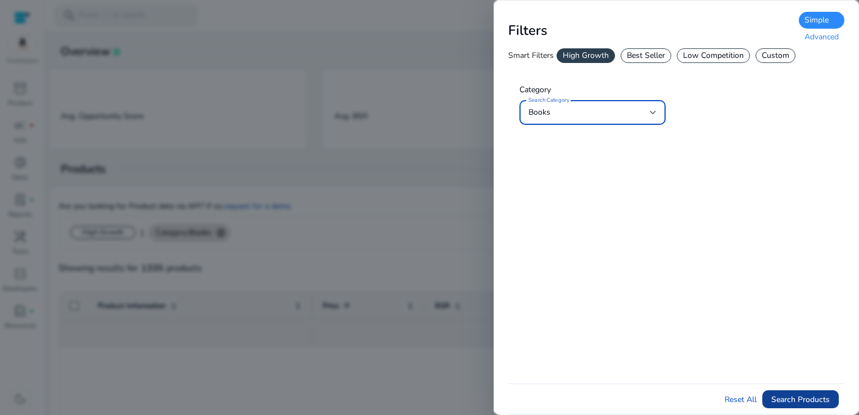
click at [794, 400] on span "Search Products" at bounding box center [800, 399] width 58 height 12
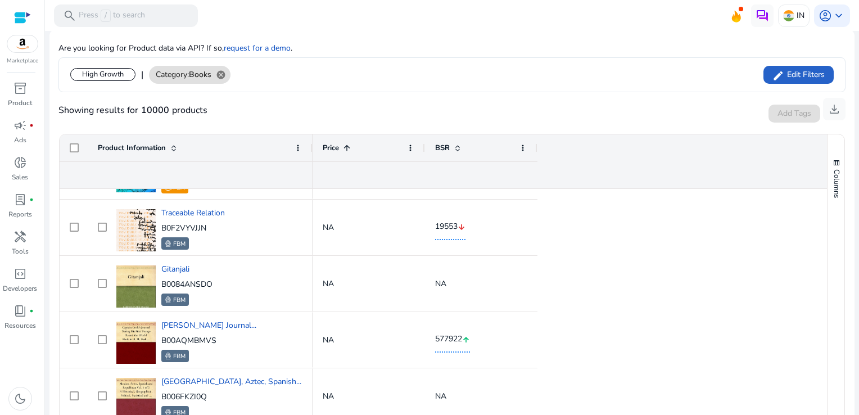
scroll to position [439, 0]
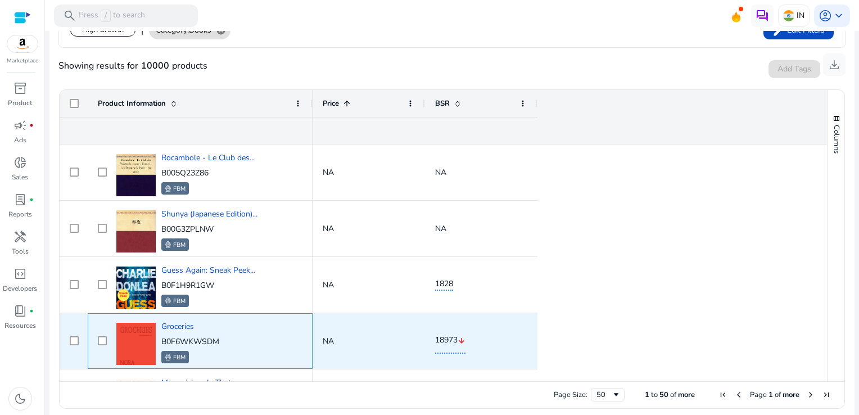
drag, startPoint x: 229, startPoint y: 343, endPoint x: 162, endPoint y: 341, distance: 66.9
click at [162, 341] on div "Groceries B0F6WKWSDM FBM" at bounding box center [208, 341] width 189 height 48
copy p "B0F6WKWSDM"
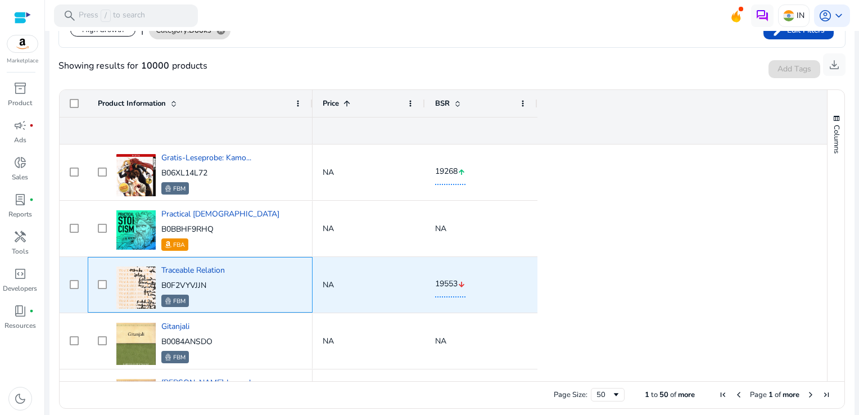
drag, startPoint x: 208, startPoint y: 283, endPoint x: 176, endPoint y: 283, distance: 31.5
click at [176, 283] on p "B0F2VYVJJN" at bounding box center [193, 285] width 64 height 11
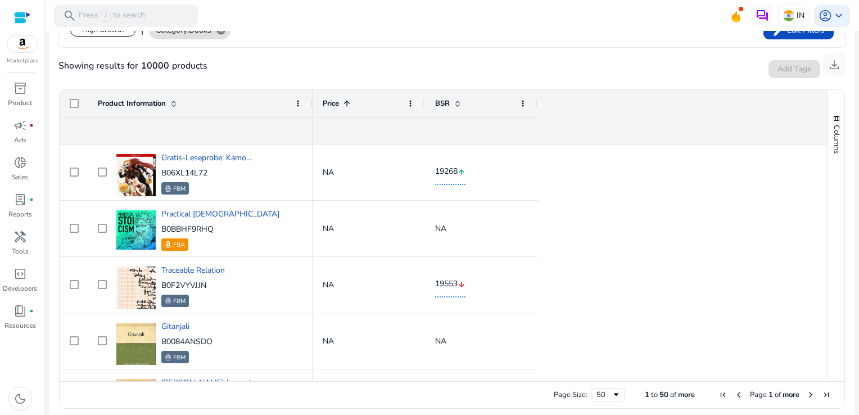
drag, startPoint x: 238, startPoint y: 282, endPoint x: 371, endPoint y: 285, distance: 133.2
click at [371, 285] on span "NA" at bounding box center [369, 284] width 92 height 23
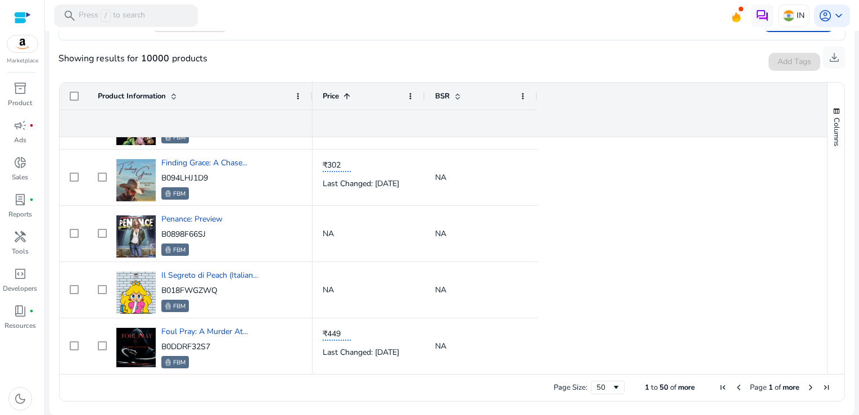
click at [806, 384] on span "Next Page" at bounding box center [810, 387] width 9 height 9
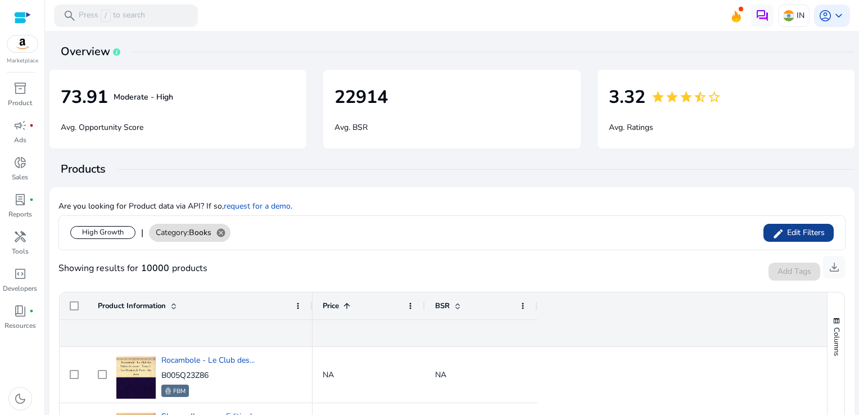
click at [816, 235] on span "Edit Filters" at bounding box center [804, 232] width 40 height 11
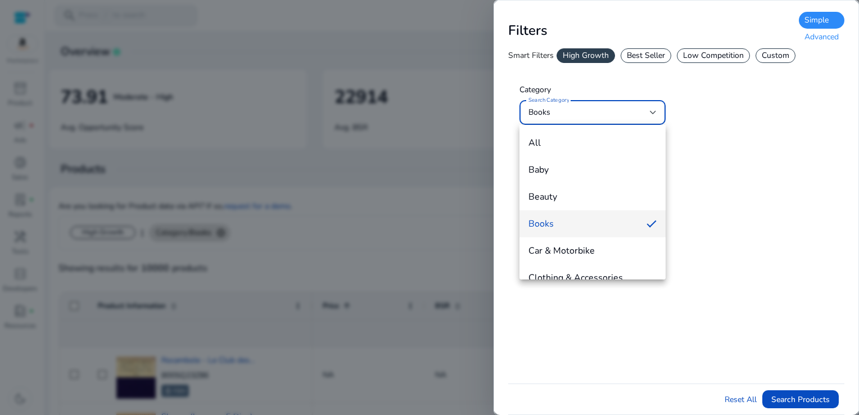
click at [656, 62] on div at bounding box center [429, 207] width 859 height 415
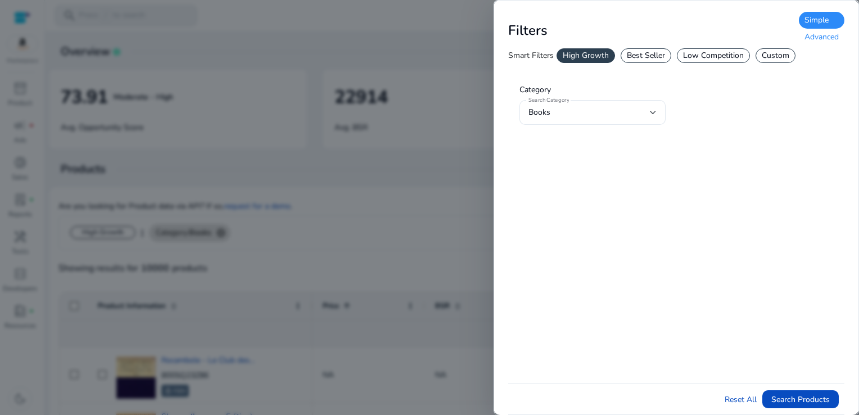
click at [656, 57] on div "Best Seller" at bounding box center [645, 55] width 51 height 15
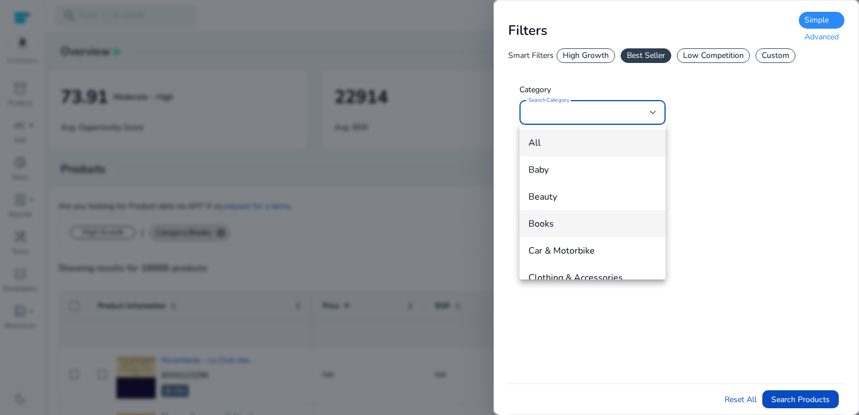
click at [553, 224] on span "Books" at bounding box center [592, 223] width 128 height 12
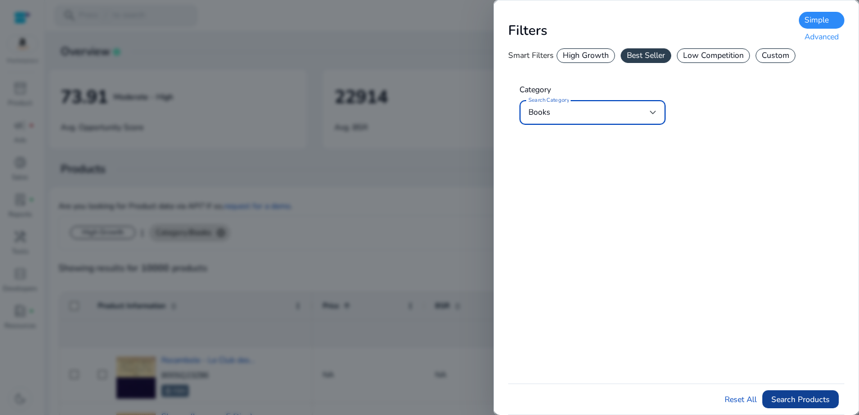
click at [794, 401] on span "Search Products" at bounding box center [800, 399] width 58 height 12
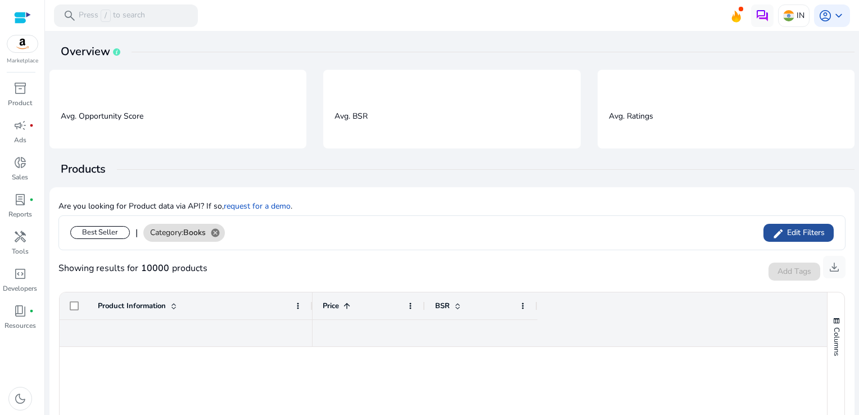
click at [789, 231] on span "Edit Filters" at bounding box center [804, 232] width 40 height 11
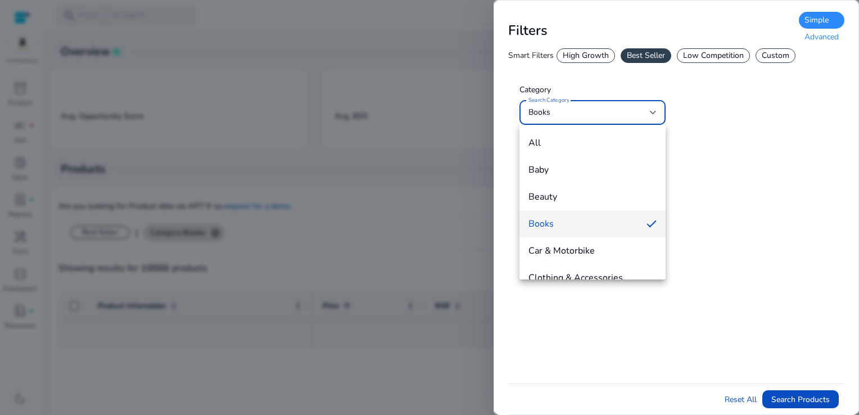
click at [790, 400] on div at bounding box center [429, 207] width 859 height 415
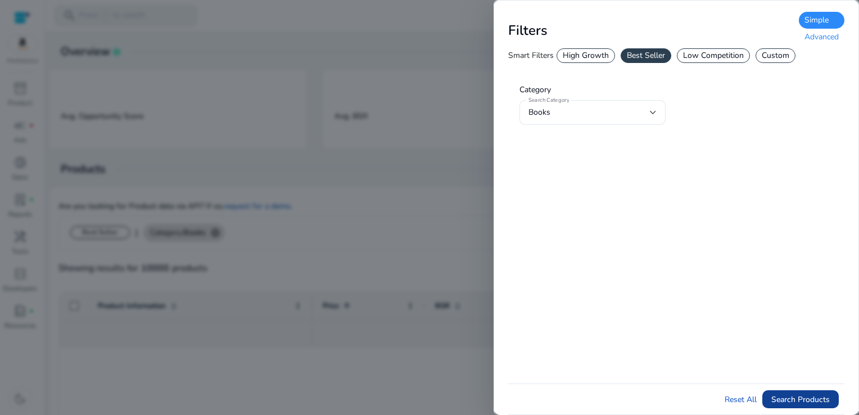
click at [788, 398] on span "Search Products" at bounding box center [800, 399] width 58 height 12
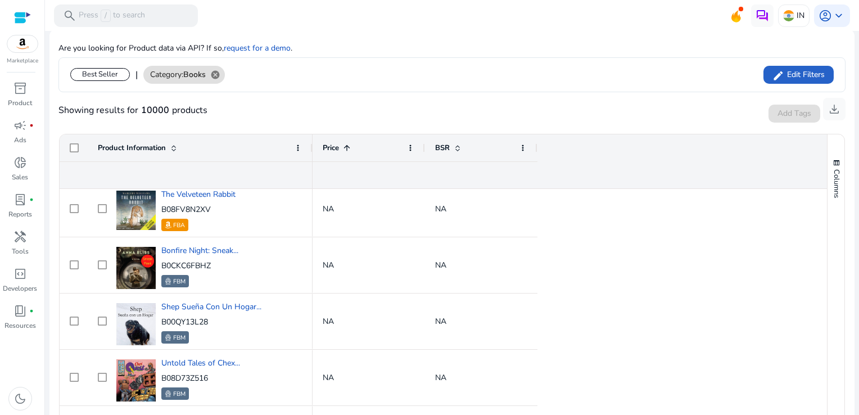
scroll to position [843, 0]
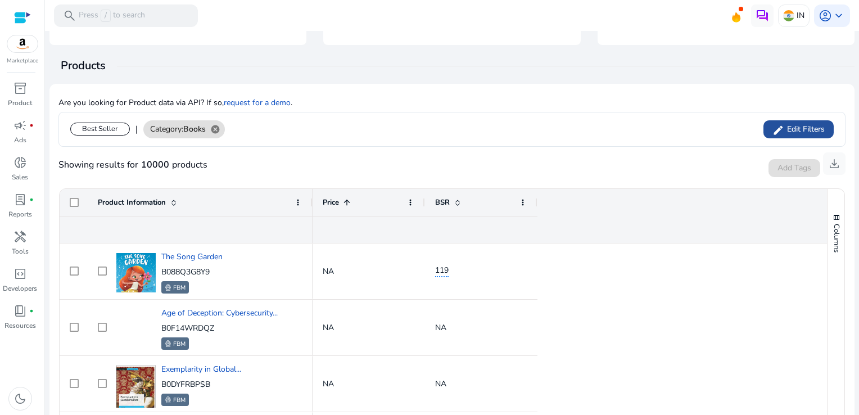
click at [784, 129] on span "Edit Filters" at bounding box center [804, 129] width 40 height 11
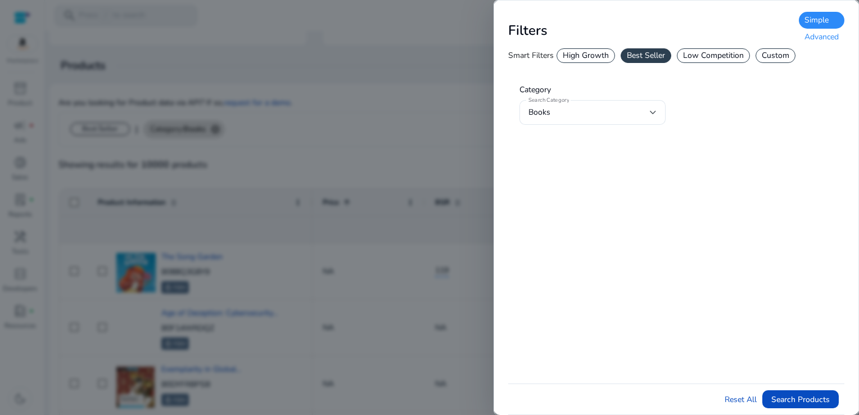
click at [787, 56] on div "Custom" at bounding box center [775, 55] width 40 height 15
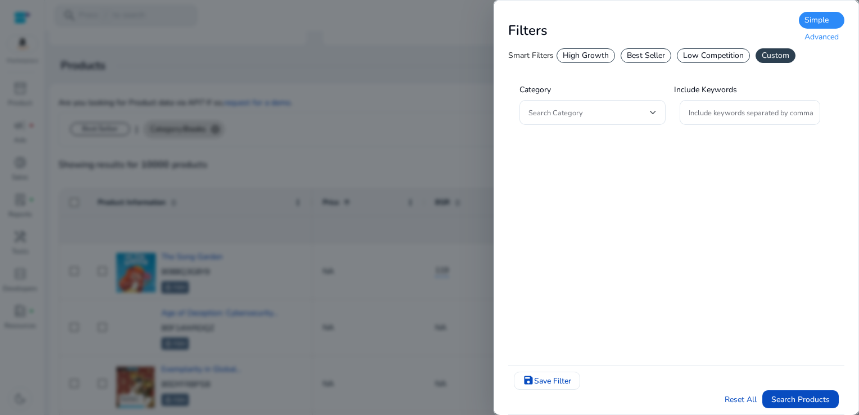
click at [829, 38] on div "Advanced" at bounding box center [822, 37] width 46 height 17
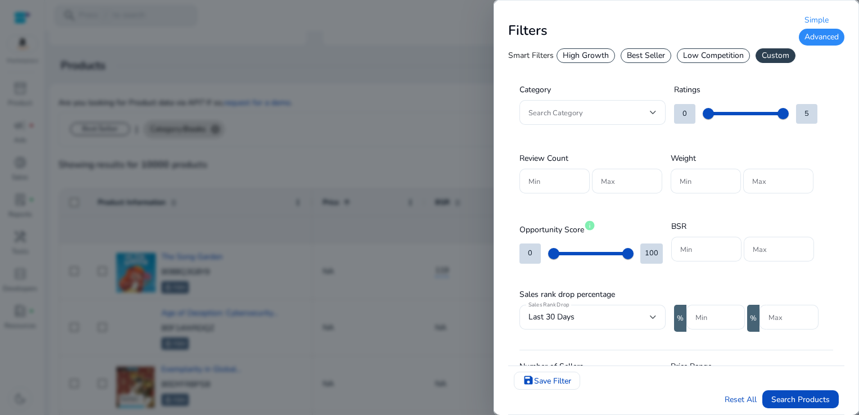
click at [823, 21] on div "Simple" at bounding box center [822, 20] width 46 height 17
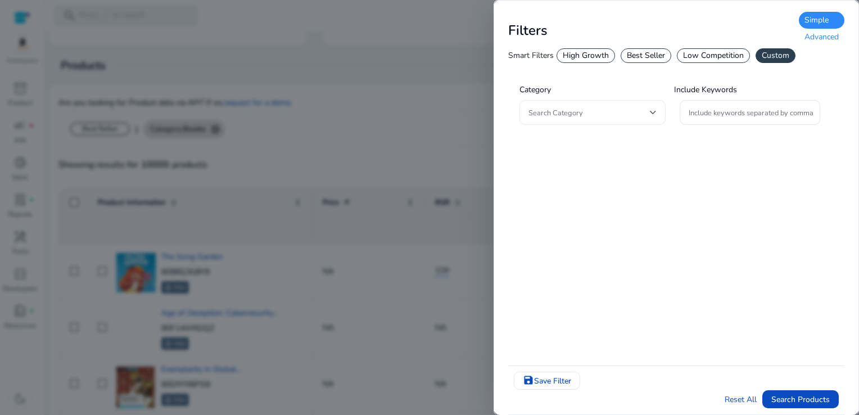
click at [647, 117] on span at bounding box center [588, 112] width 121 height 12
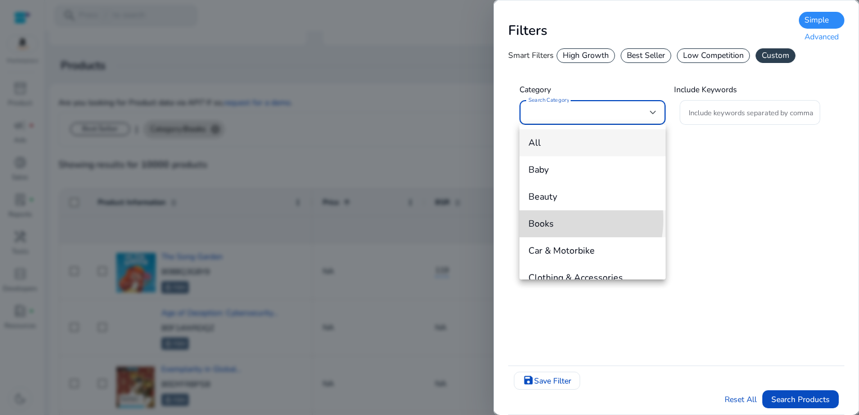
click at [551, 219] on span "Books" at bounding box center [592, 223] width 128 height 12
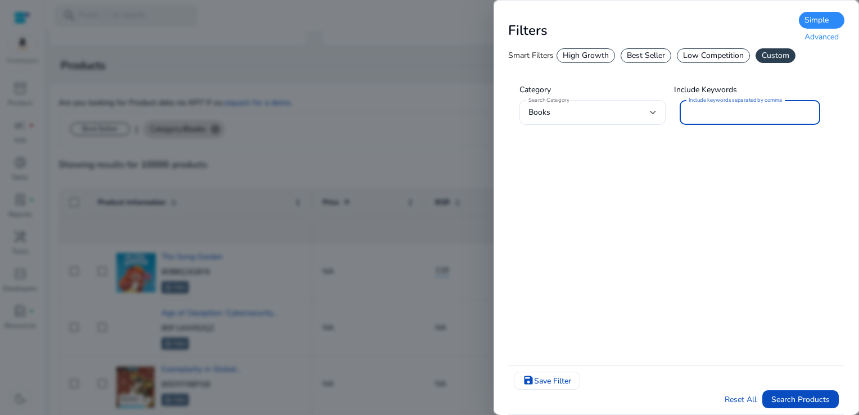
click at [692, 111] on input "Include keywords separated by comma" at bounding box center [749, 112] width 123 height 12
type input "*"
click at [475, 41] on div at bounding box center [429, 207] width 859 height 415
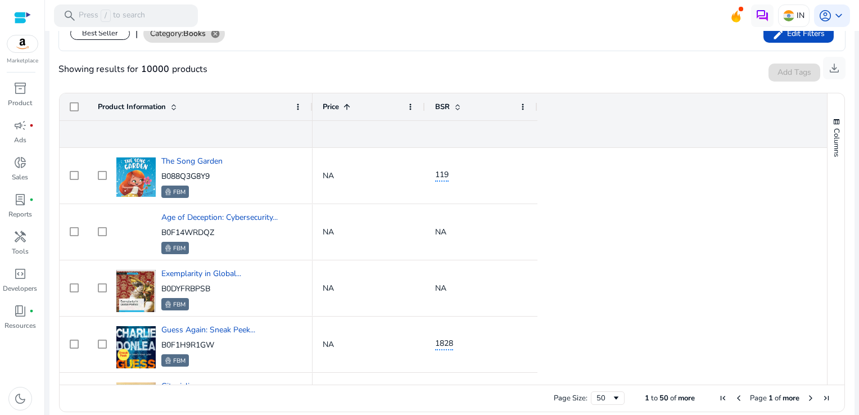
scroll to position [210, 0]
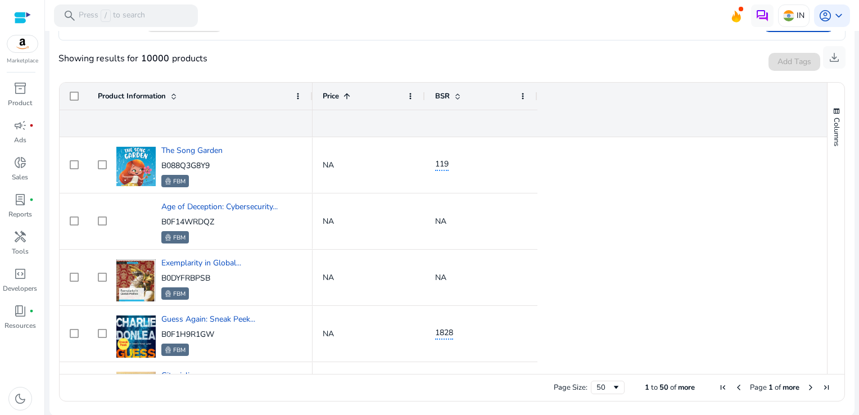
click at [806, 387] on span "Next Page" at bounding box center [810, 387] width 9 height 9
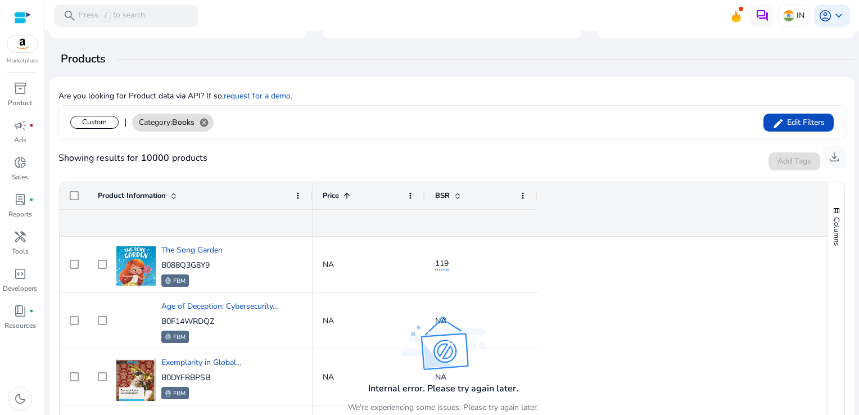
scroll to position [0, 0]
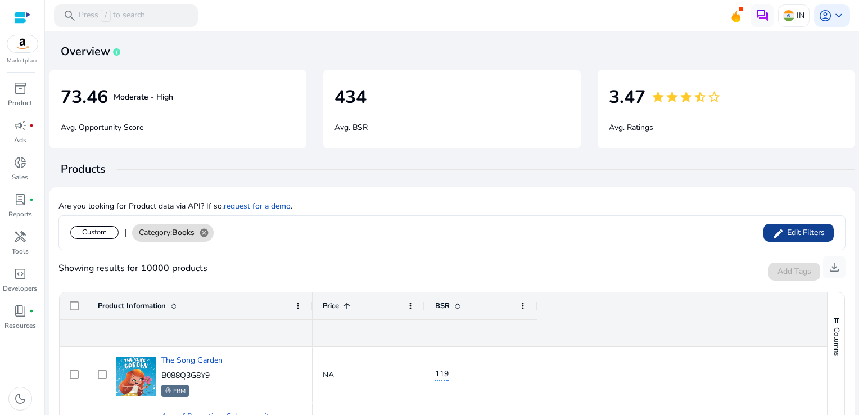
click at [787, 232] on span "Edit Filters" at bounding box center [804, 232] width 40 height 11
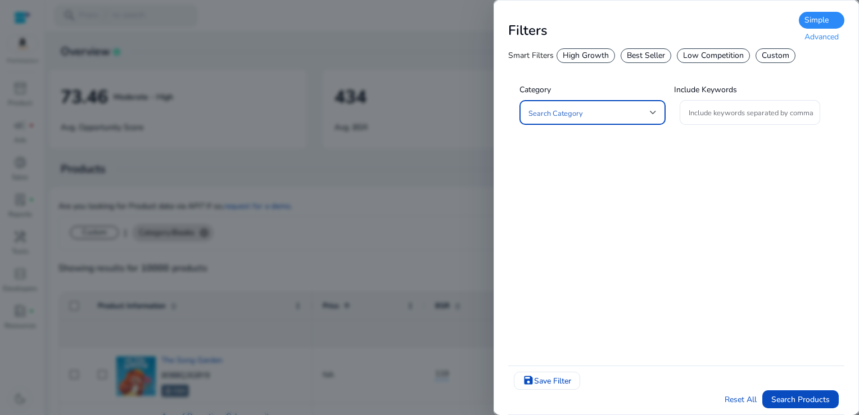
click at [784, 53] on div "Custom" at bounding box center [775, 55] width 40 height 15
click at [769, 58] on div "Custom" at bounding box center [775, 55] width 40 height 15
click at [831, 37] on div "Advanced" at bounding box center [822, 37] width 46 height 17
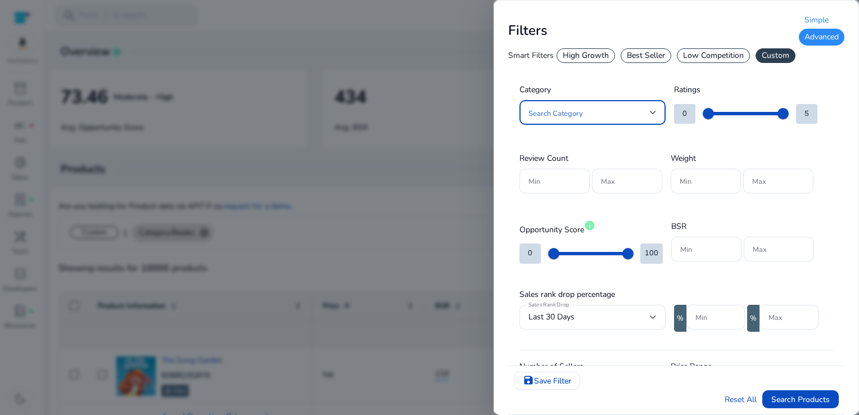
click at [655, 110] on div at bounding box center [653, 112] width 7 height 4
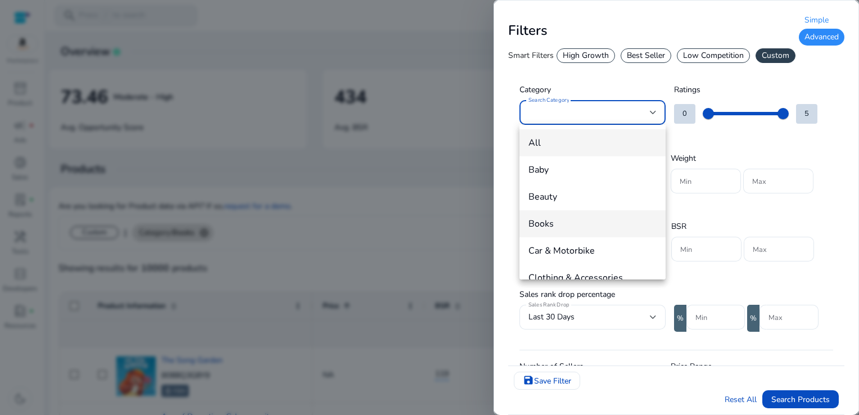
click at [562, 228] on span "Books" at bounding box center [592, 223] width 128 height 12
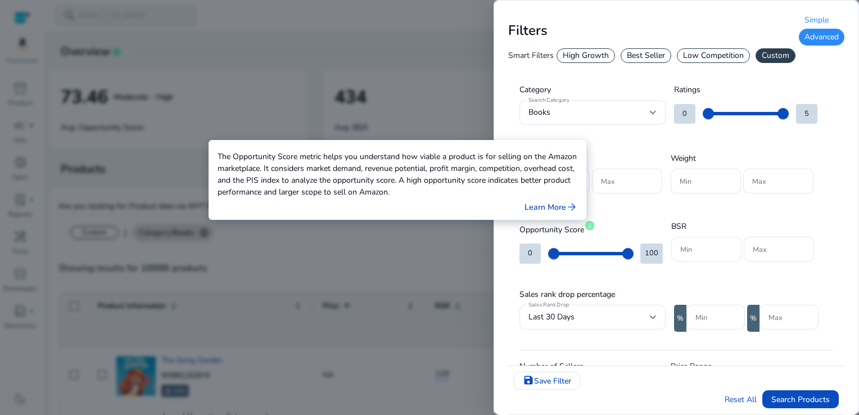
click at [695, 239] on div at bounding box center [706, 249] width 52 height 25
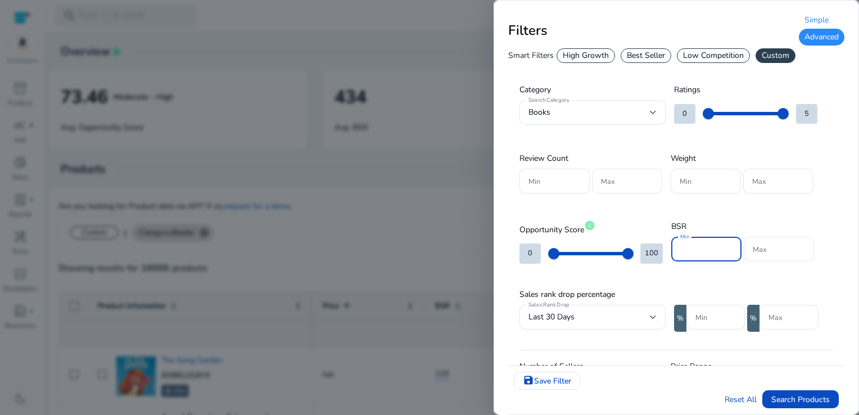
type input "*****"
click at [763, 253] on input "Max" at bounding box center [778, 249] width 52 height 12
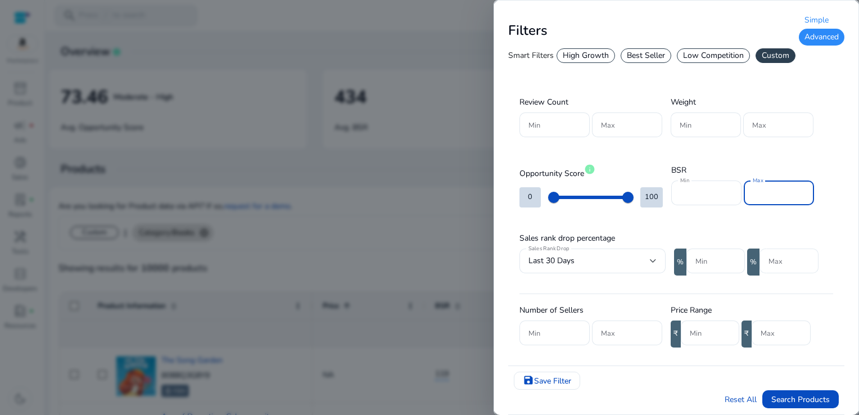
scroll to position [112, 0]
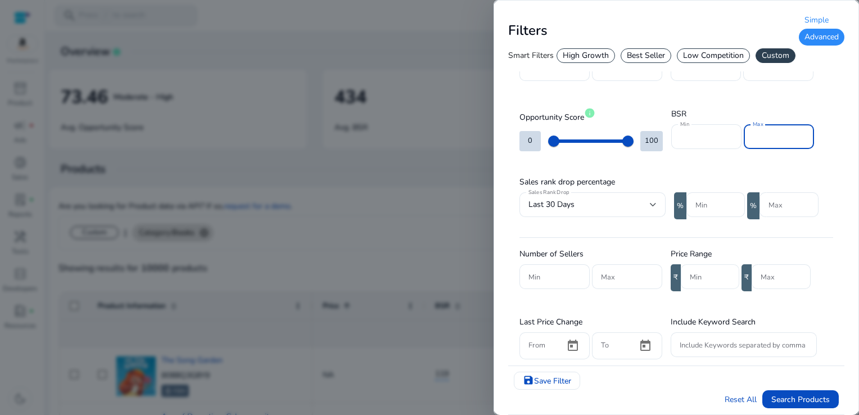
type input "******"
click at [704, 280] on input "Min" at bounding box center [710, 276] width 40 height 12
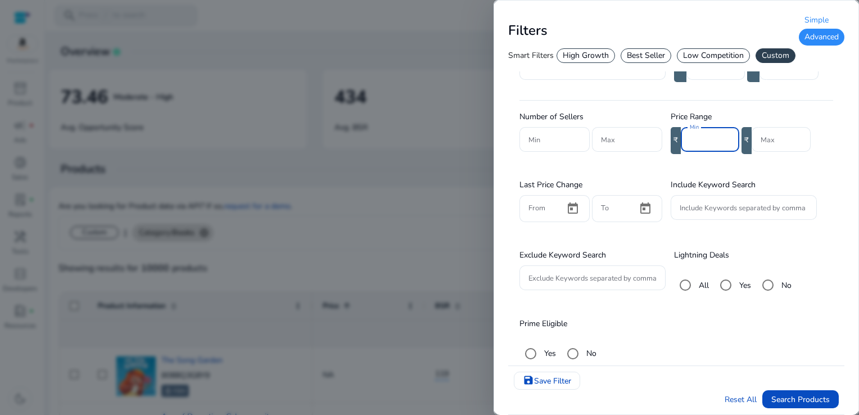
scroll to position [254, 0]
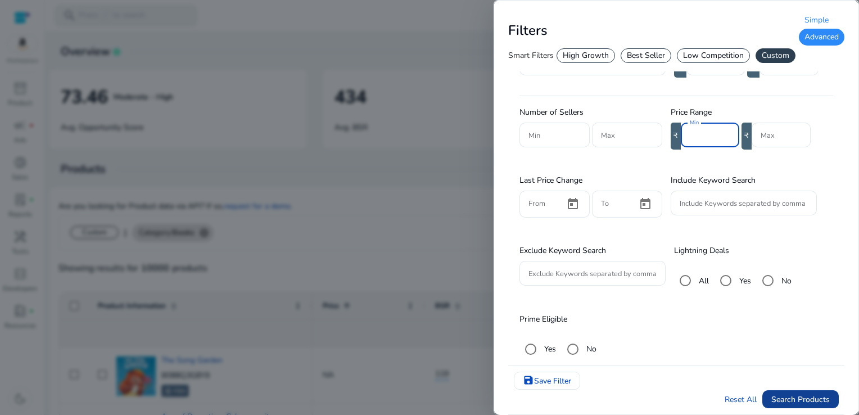
type input "***"
click at [797, 399] on span "Search Products" at bounding box center [800, 399] width 58 height 12
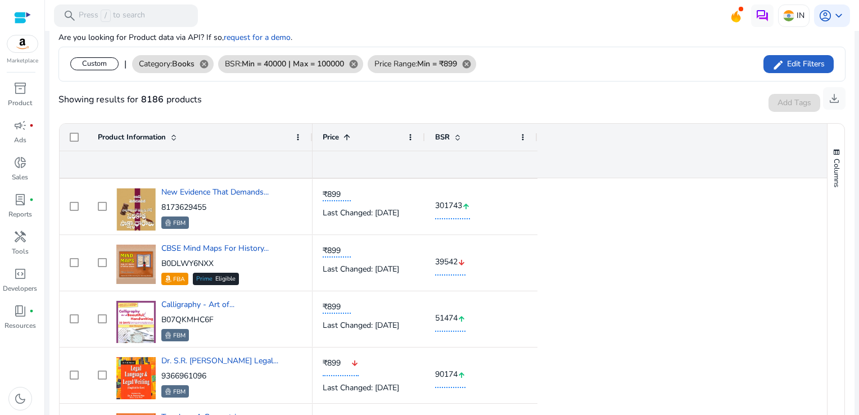
scroll to position [0, 0]
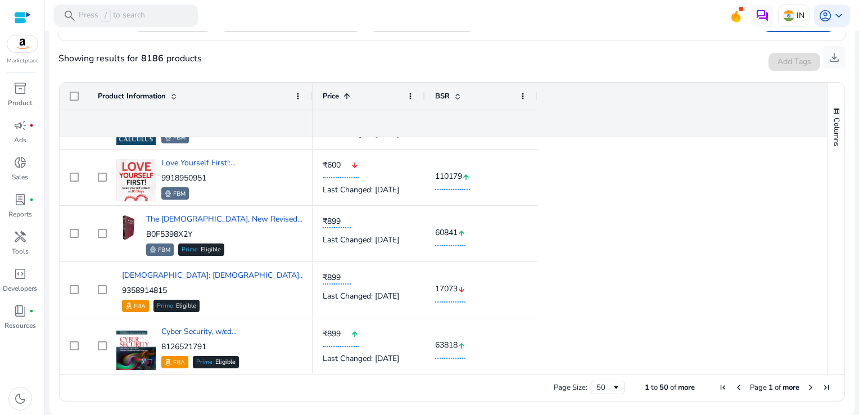
click at [806, 385] on span "Next Page" at bounding box center [810, 387] width 9 height 9
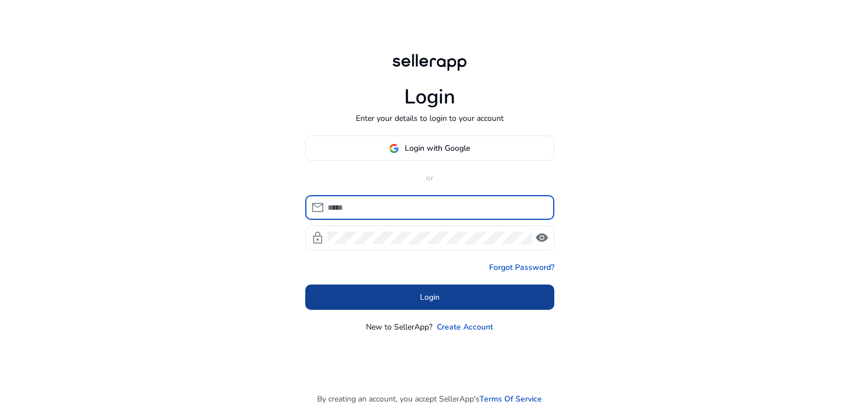
type input "**********"
click at [387, 307] on span at bounding box center [429, 297] width 249 height 27
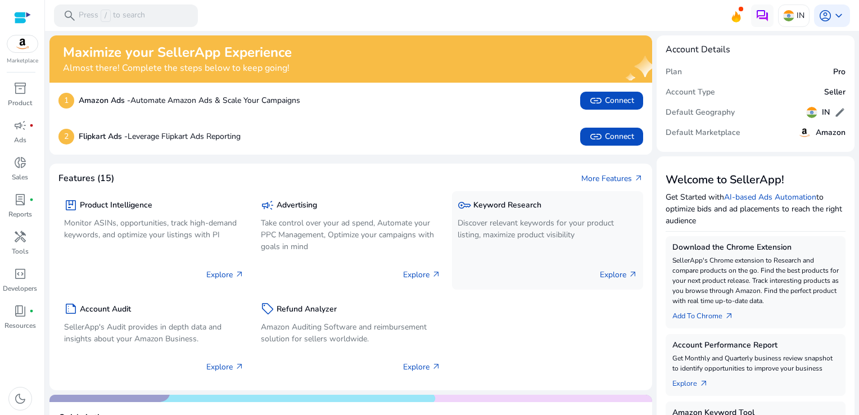
click at [614, 268] on div "Explore arrow_outward" at bounding box center [547, 270] width 180 height 28
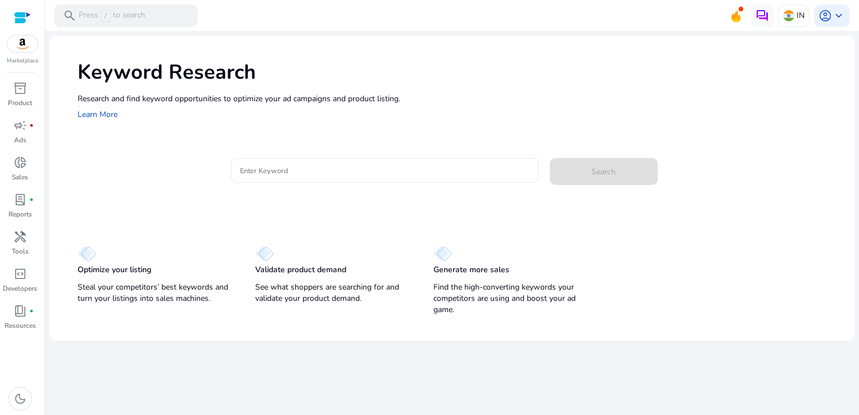
click at [359, 172] on input "Enter Keyword" at bounding box center [384, 170] width 289 height 12
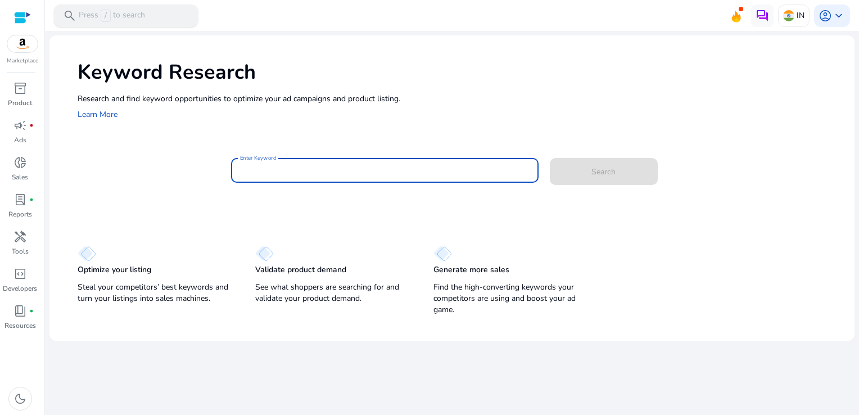
click at [103, 21] on span "/" at bounding box center [106, 16] width 10 height 12
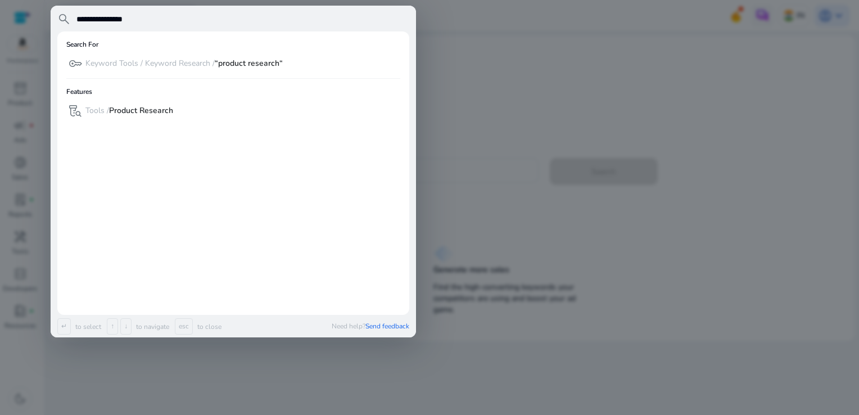
type input "**********"
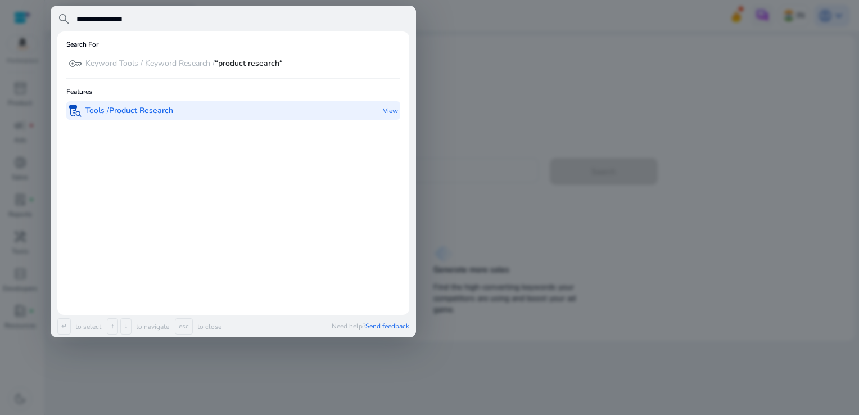
click at [151, 116] on div "lab_research Tools / Product Research" at bounding box center [121, 110] width 105 height 19
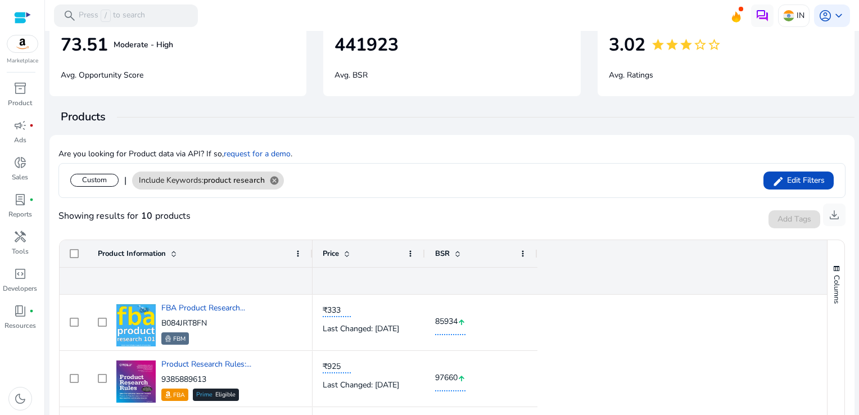
scroll to position [56, 0]
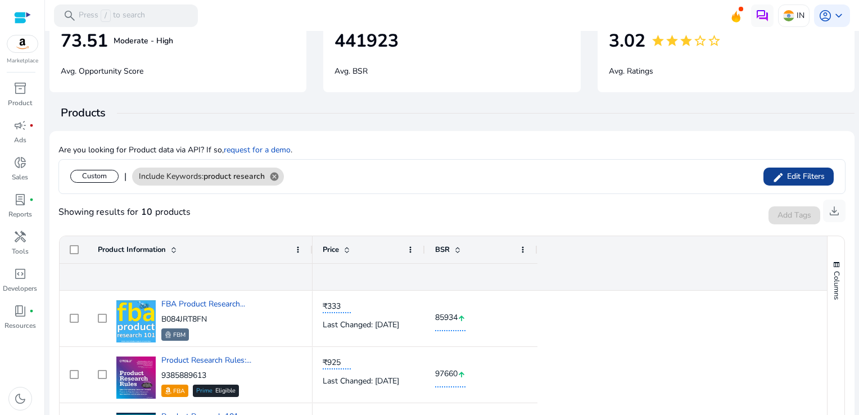
click at [787, 167] on span at bounding box center [798, 176] width 70 height 27
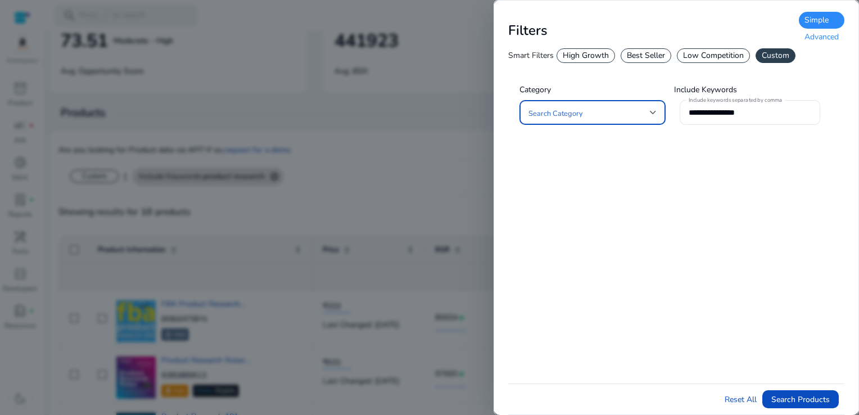
click at [823, 37] on div "Advanced" at bounding box center [822, 37] width 46 height 17
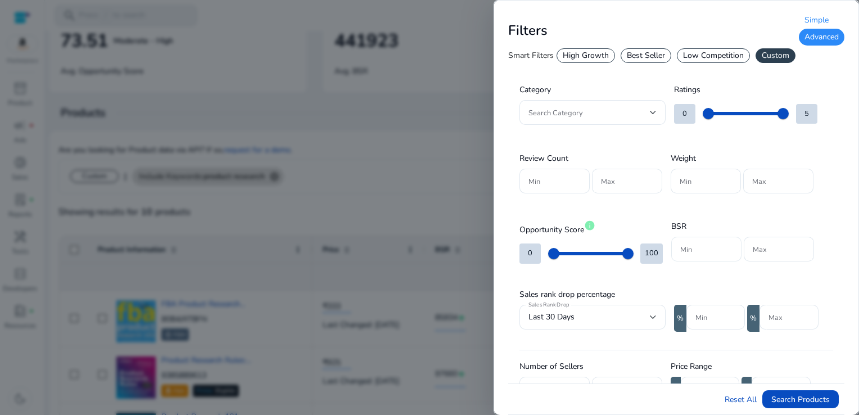
click at [704, 251] on input "Min" at bounding box center [706, 249] width 52 height 12
type input "*"
type input "*****"
click at [764, 252] on input "Max" at bounding box center [778, 249] width 52 height 12
type input "******"
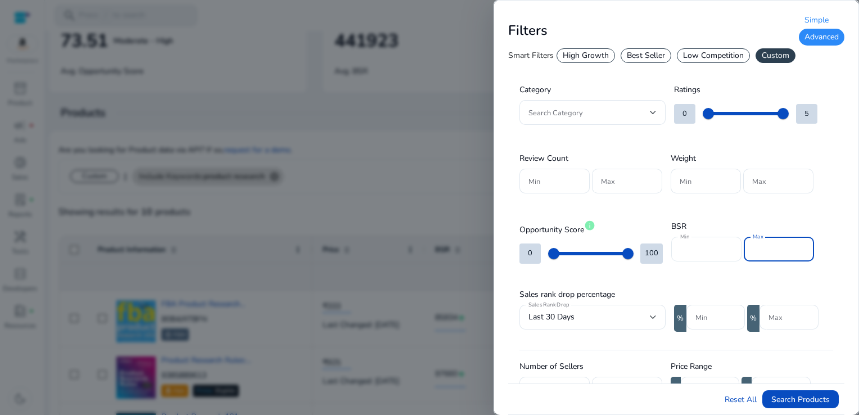
click at [688, 247] on input "*****" at bounding box center [706, 249] width 52 height 12
type input "*****"
click at [787, 248] on input "******" at bounding box center [778, 249] width 52 height 12
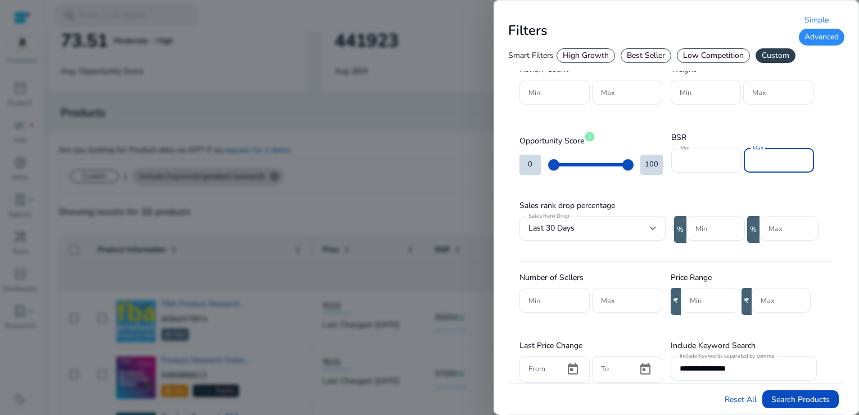
scroll to position [169, 0]
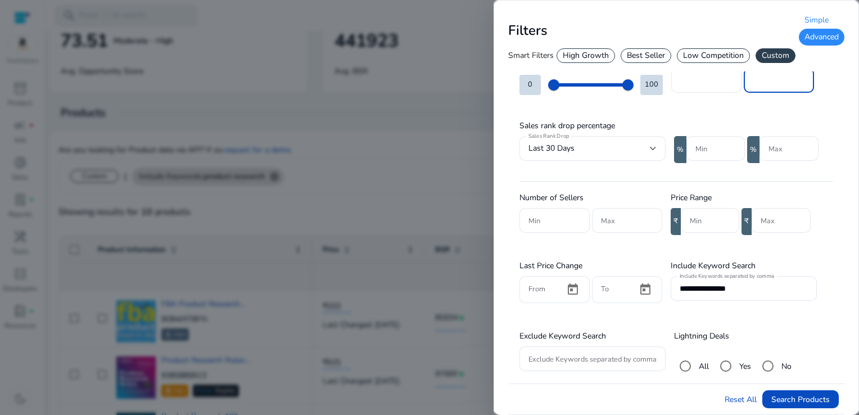
type input "*****"
click at [709, 75] on input "*****" at bounding box center [706, 80] width 52 height 12
type input "*"
type input "*****"
click at [758, 74] on input "*****" at bounding box center [778, 80] width 52 height 12
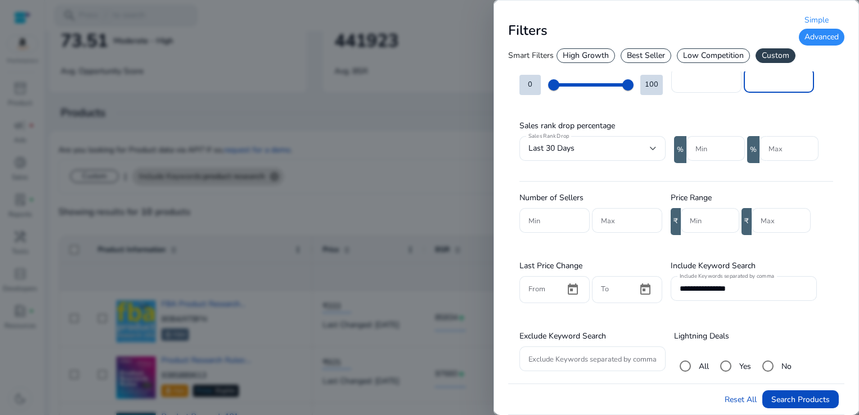
scroll to position [225, 0]
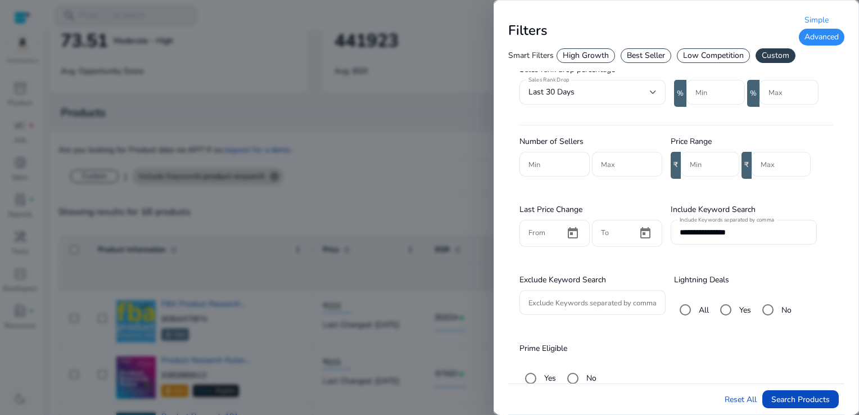
type input "*****"
click at [710, 162] on input "Min" at bounding box center [710, 164] width 40 height 12
type input "***"
click at [753, 228] on input "**********" at bounding box center [743, 232] width 128 height 12
type input "*"
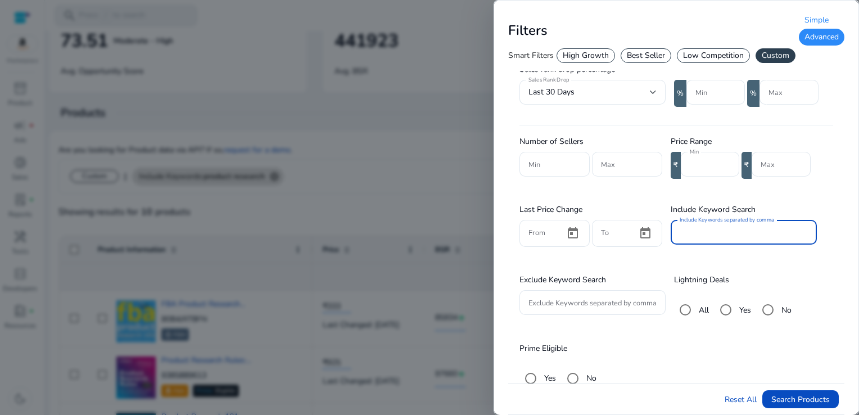
scroll to position [0, 0]
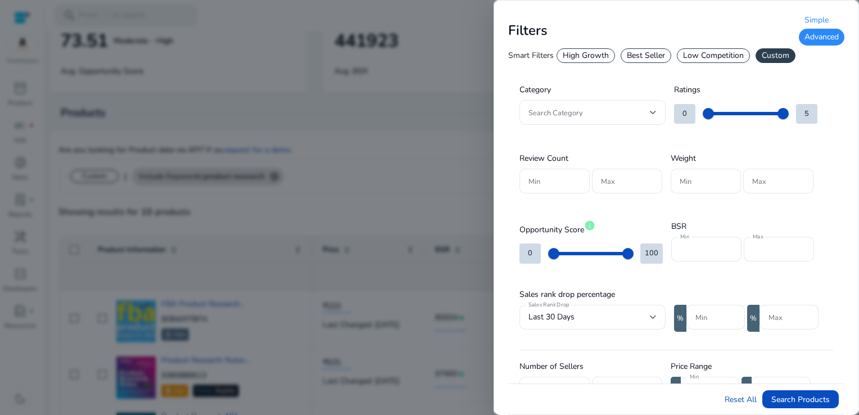
click at [650, 111] on div at bounding box center [653, 112] width 7 height 4
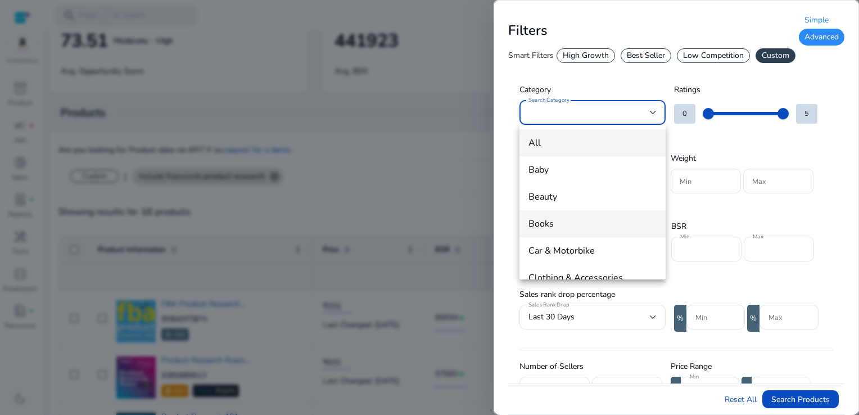
click at [565, 223] on span "Books" at bounding box center [592, 223] width 128 height 12
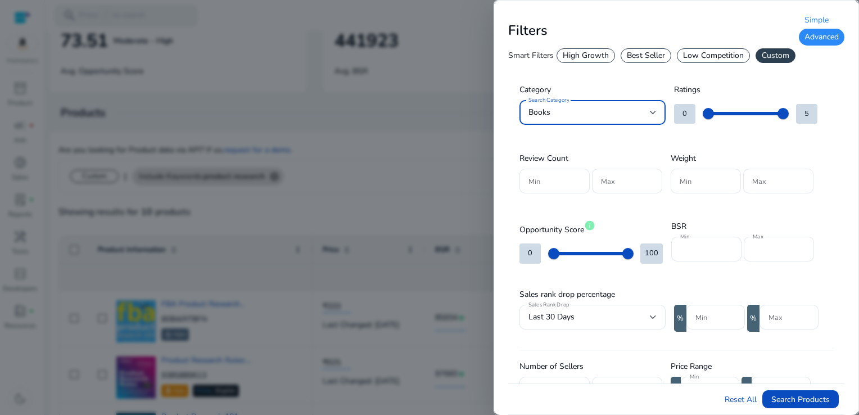
click at [825, 395] on span "Search Products" at bounding box center [800, 399] width 58 height 12
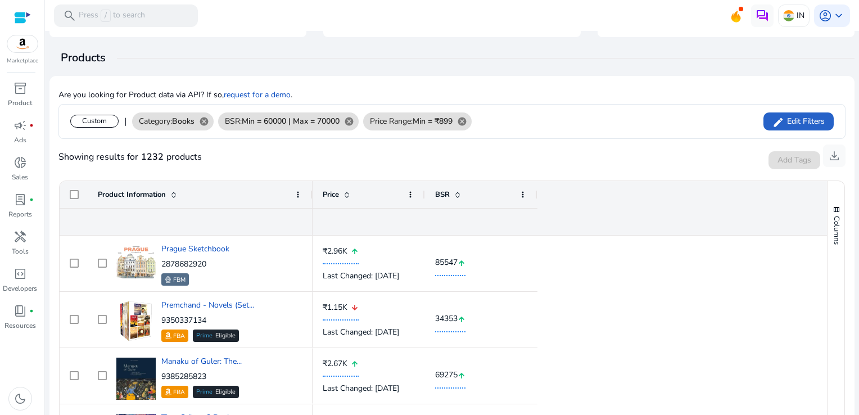
scroll to position [112, 0]
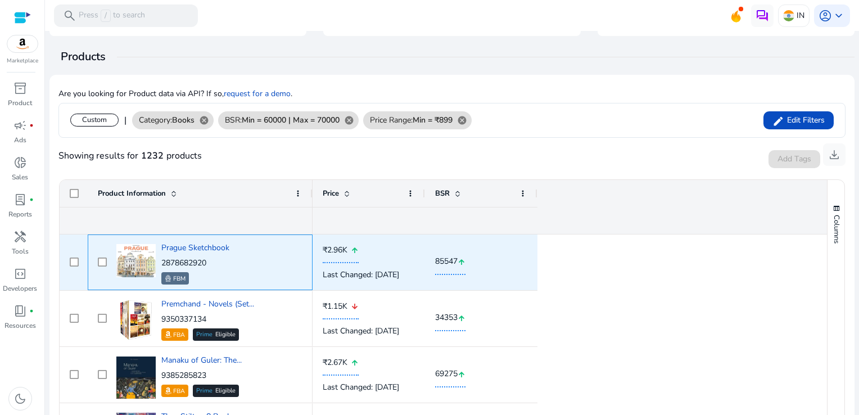
drag, startPoint x: 212, startPoint y: 261, endPoint x: 160, endPoint y: 262, distance: 51.7
click at [160, 262] on div "Prague Sketchbook 2878682920 FBM" at bounding box center [208, 262] width 189 height 48
copy p "2878682920"
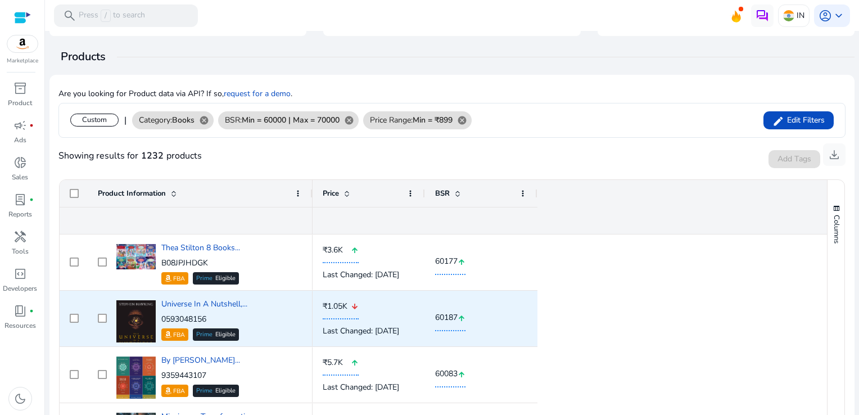
scroll to position [169, 0]
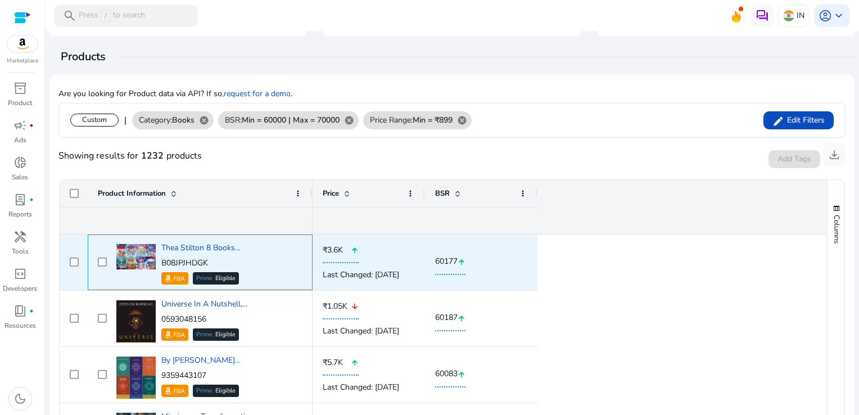
drag, startPoint x: 220, startPoint y: 260, endPoint x: 167, endPoint y: 261, distance: 52.8
click at [167, 261] on p "B08JPJHDGK" at bounding box center [200, 262] width 79 height 11
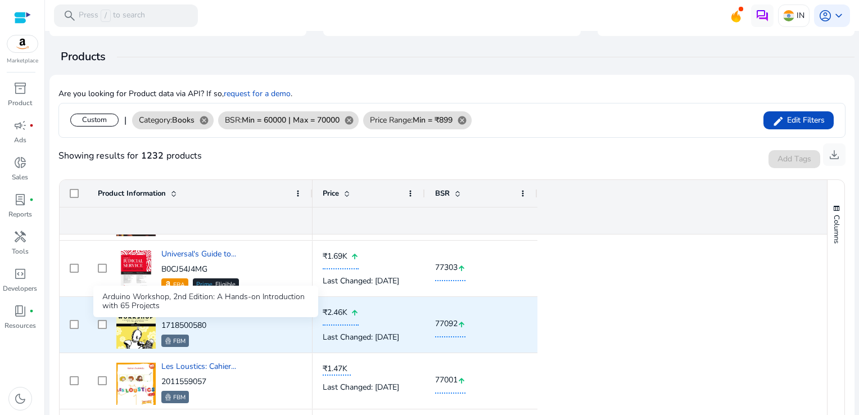
scroll to position [506, 0]
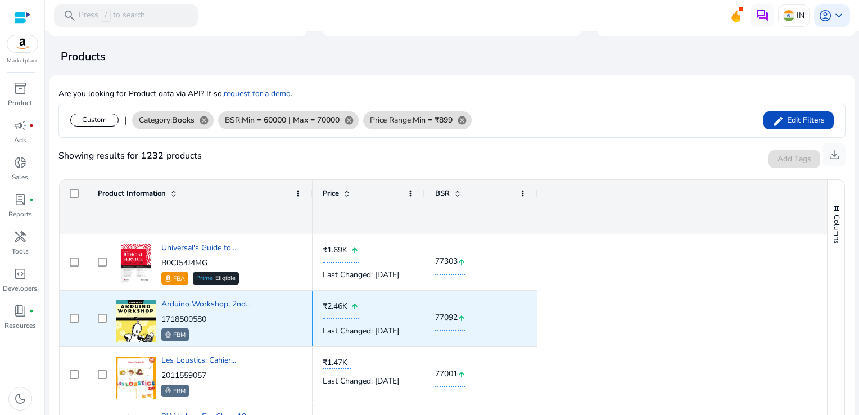
drag, startPoint x: 212, startPoint y: 319, endPoint x: 163, endPoint y: 320, distance: 49.5
click at [163, 320] on p "1718500580" at bounding box center [205, 319] width 89 height 11
copy p "1718500580"
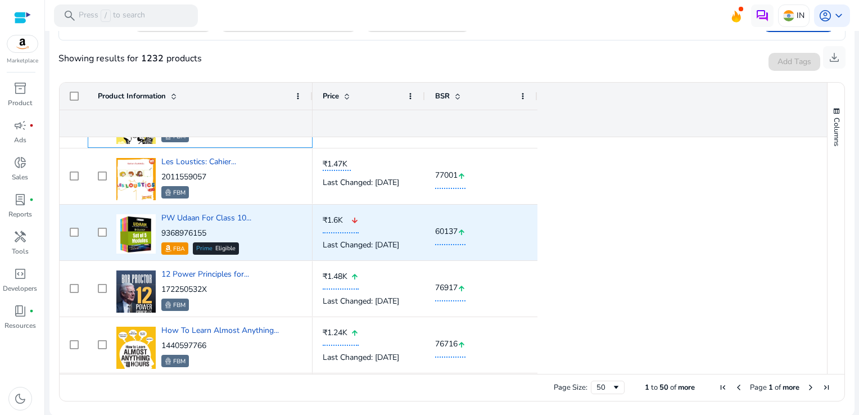
scroll to position [618, 0]
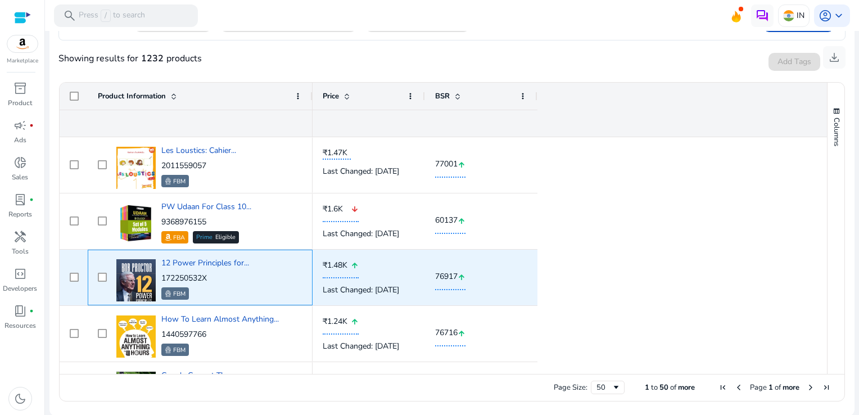
drag, startPoint x: 209, startPoint y: 275, endPoint x: 158, endPoint y: 276, distance: 50.6
click at [158, 276] on div "12 Power Principles for... 172250532X FBM" at bounding box center [208, 277] width 189 height 48
drag, startPoint x: 158, startPoint y: 276, endPoint x: 217, endPoint y: 276, distance: 58.4
click at [217, 276] on p "172250532X" at bounding box center [205, 278] width 88 height 11
click at [214, 276] on p "172250532X" at bounding box center [205, 278] width 88 height 11
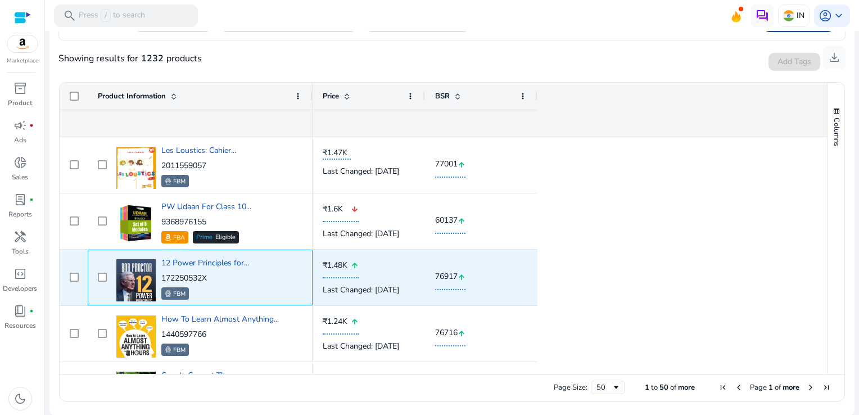
drag, startPoint x: 214, startPoint y: 275, endPoint x: 163, endPoint y: 278, distance: 51.2
click at [163, 278] on p "172250532X" at bounding box center [205, 278] width 88 height 11
copy p "172250532X"
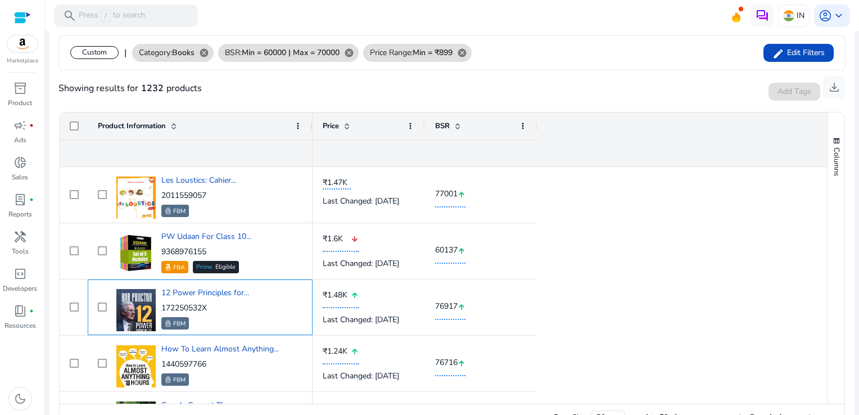
scroll to position [210, 0]
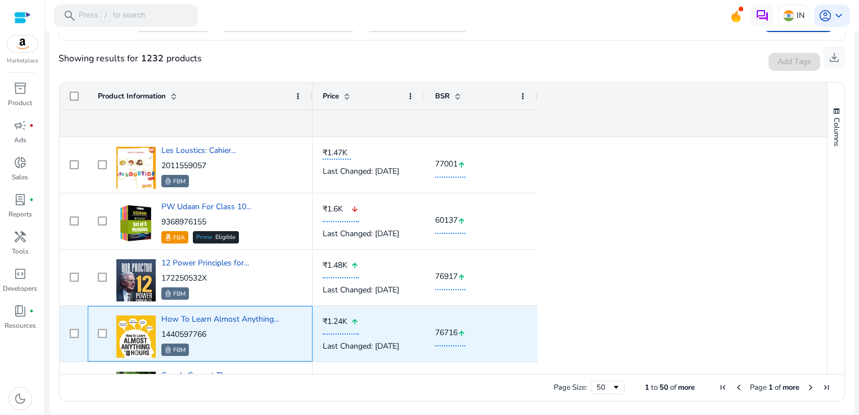
drag, startPoint x: 210, startPoint y: 335, endPoint x: 160, endPoint y: 333, distance: 49.5
click at [160, 333] on div "How To Learn Almost Anything... 1440597766 FBM" at bounding box center [208, 334] width 189 height 48
copy p "1440597766"
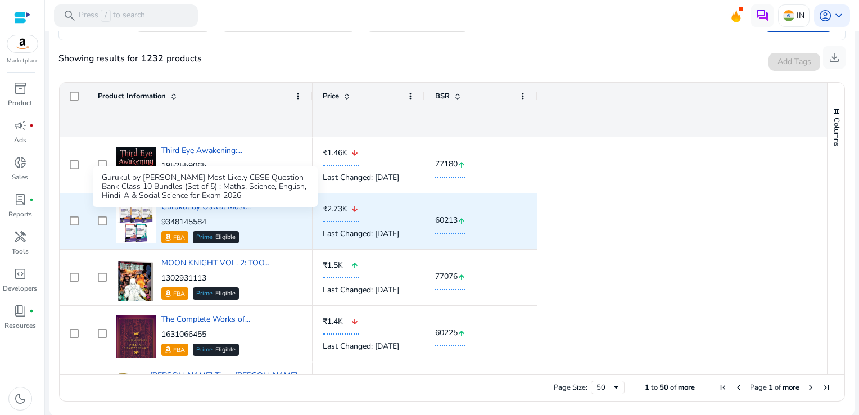
scroll to position [0, 0]
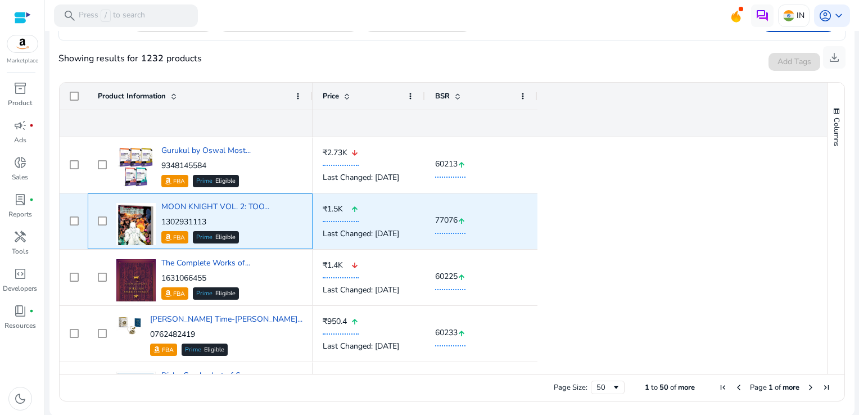
drag, startPoint x: 214, startPoint y: 224, endPoint x: 162, endPoint y: 221, distance: 51.2
click at [162, 221] on p "1302931113" at bounding box center [215, 221] width 108 height 11
copy p "1302931113"
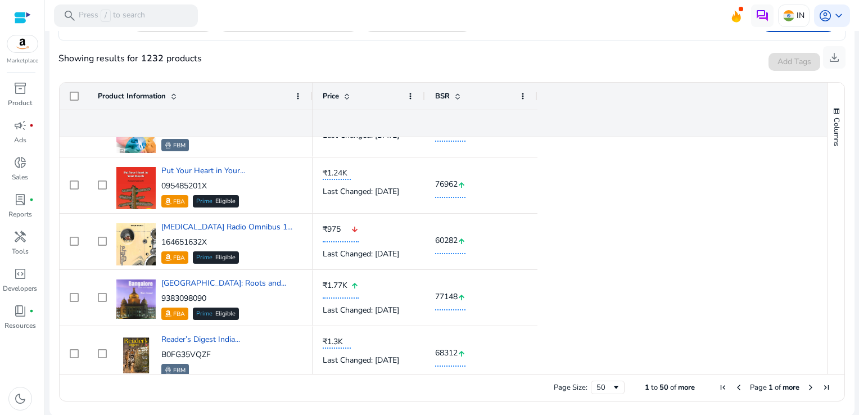
scroll to position [1911, 0]
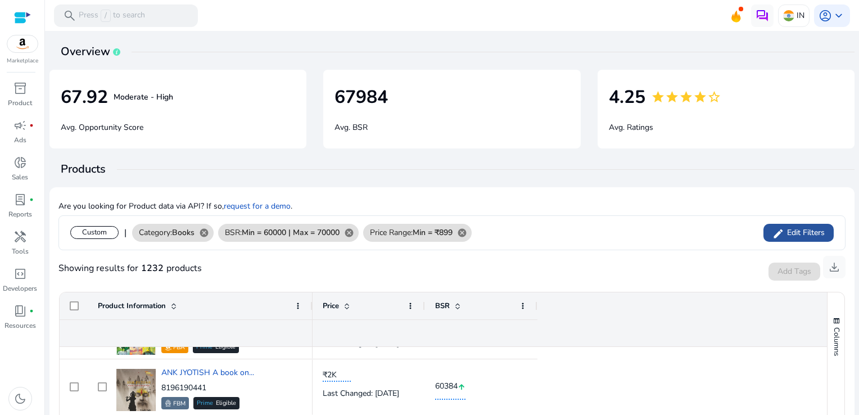
click at [802, 234] on span "Edit Filters" at bounding box center [804, 232] width 40 height 11
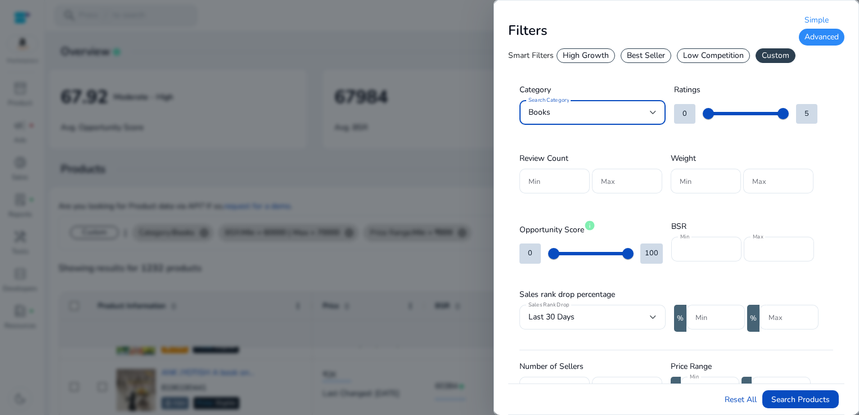
click at [817, 15] on div "Simple" at bounding box center [822, 20] width 46 height 17
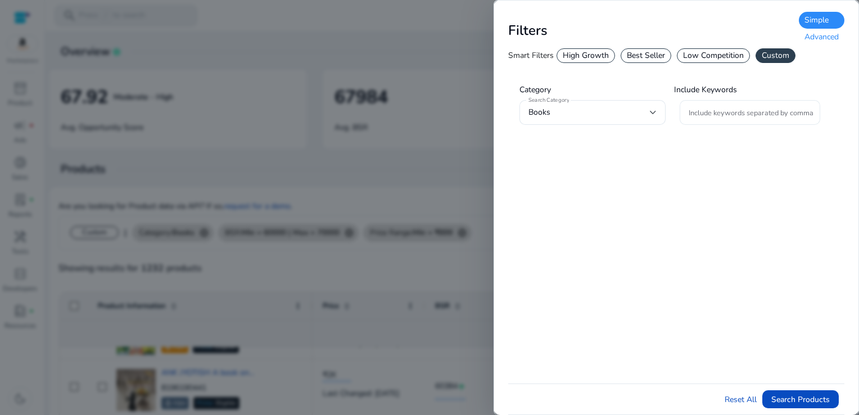
click at [722, 115] on input "Include keywords separated by comma" at bounding box center [749, 112] width 123 height 12
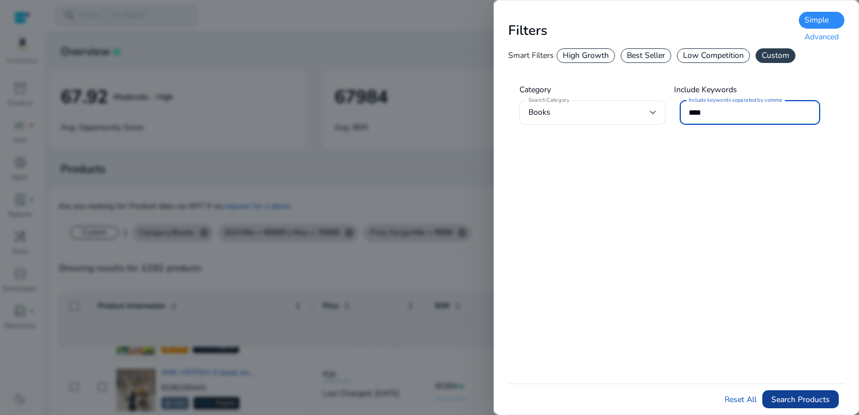
type input "****"
click at [795, 400] on span "Search Products" at bounding box center [800, 399] width 58 height 12
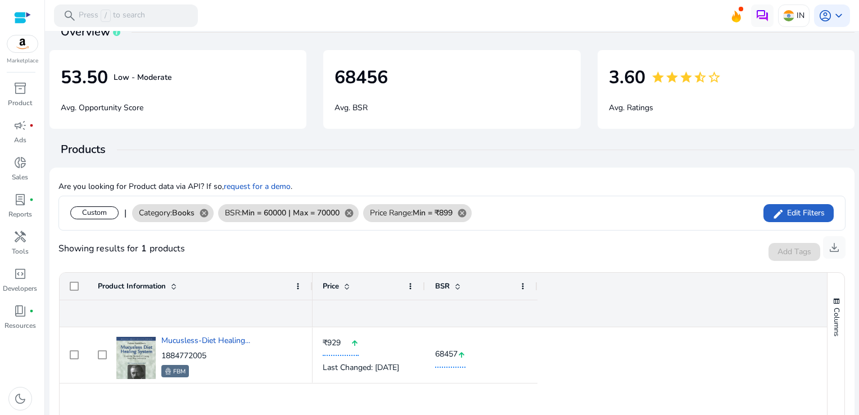
scroll to position [0, 0]
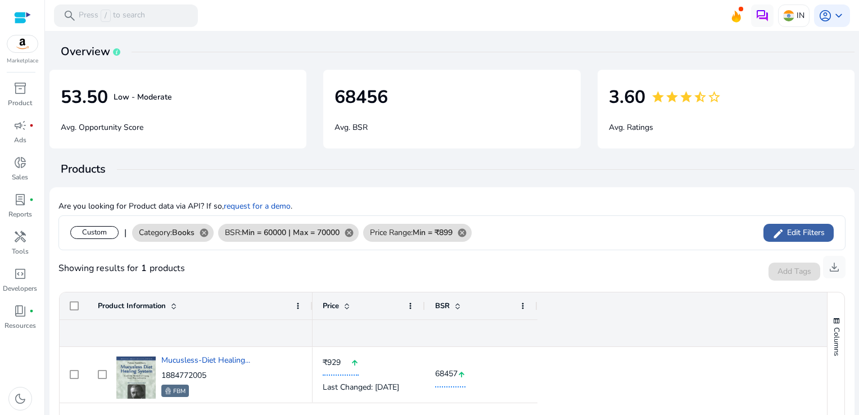
click at [798, 237] on span "Edit Filters" at bounding box center [804, 232] width 40 height 11
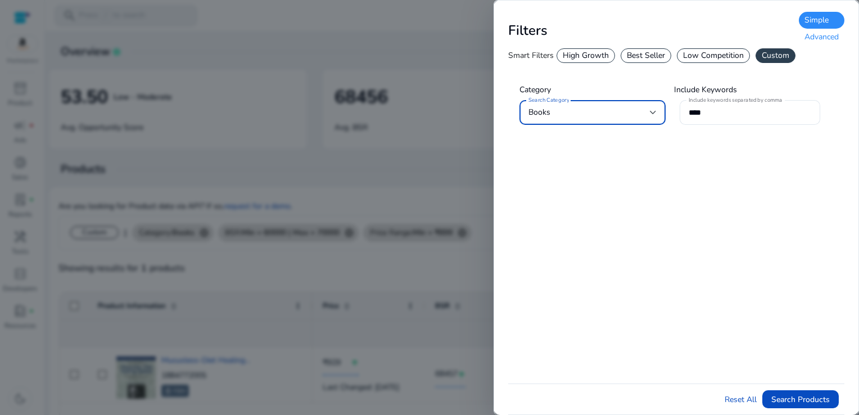
click at [469, 39] on div at bounding box center [429, 207] width 859 height 415
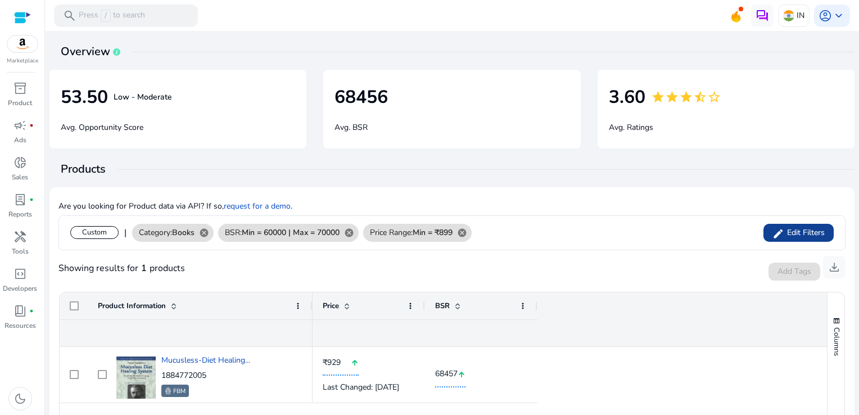
click at [789, 228] on span "Edit Filters" at bounding box center [804, 232] width 40 height 11
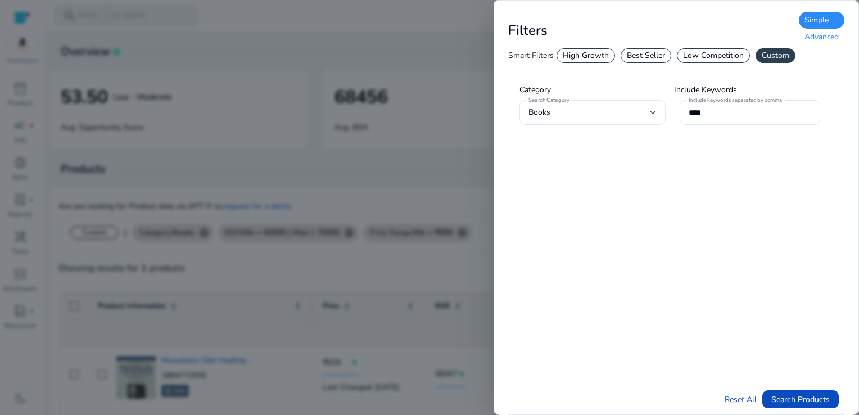
click at [826, 40] on div "Advanced" at bounding box center [822, 37] width 46 height 17
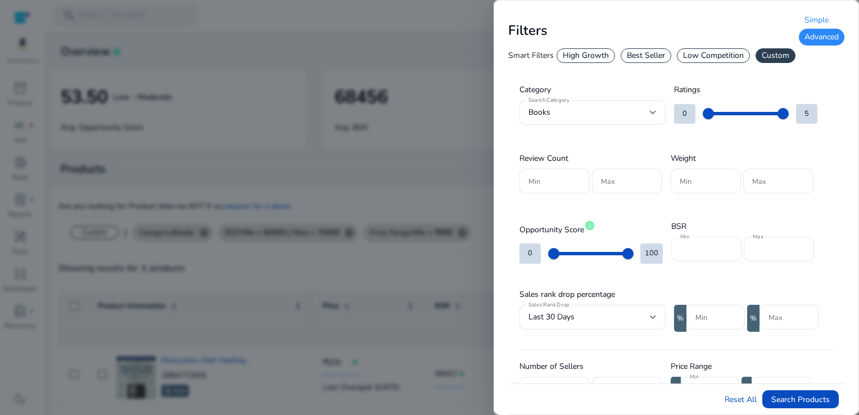
click at [699, 249] on input "*****" at bounding box center [706, 249] width 52 height 12
click at [707, 248] on input "*****" at bounding box center [706, 249] width 52 height 12
type input "*"
click at [786, 249] on input "*****" at bounding box center [778, 249] width 52 height 12
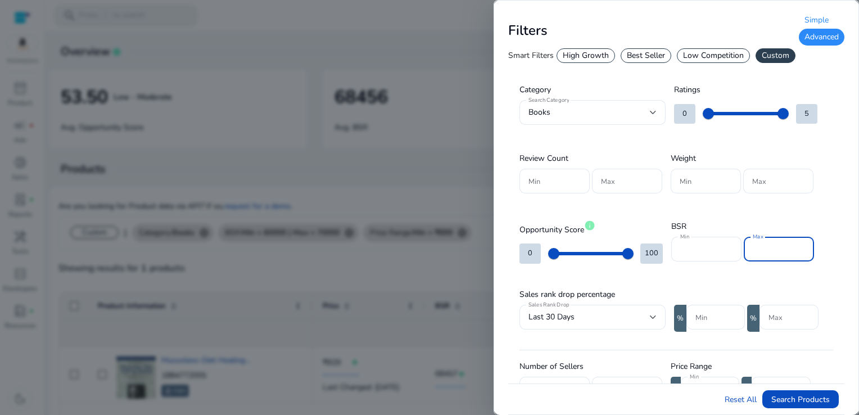
type input "*"
type input "*****"
type input "*"
type input "******"
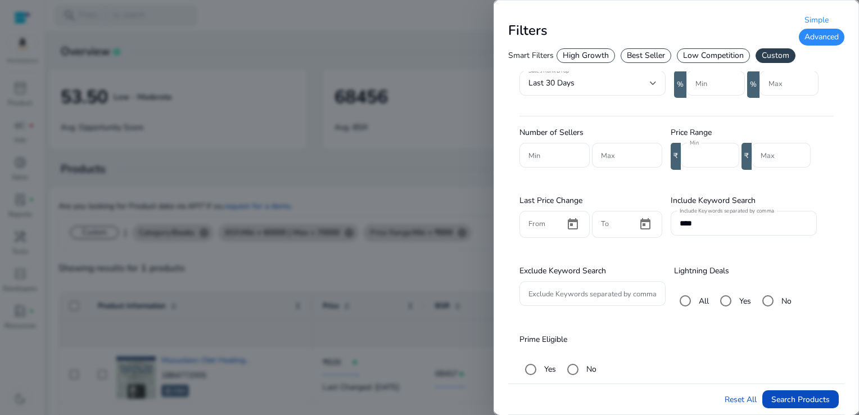
scroll to position [236, 0]
click at [411, 279] on div at bounding box center [429, 207] width 859 height 415
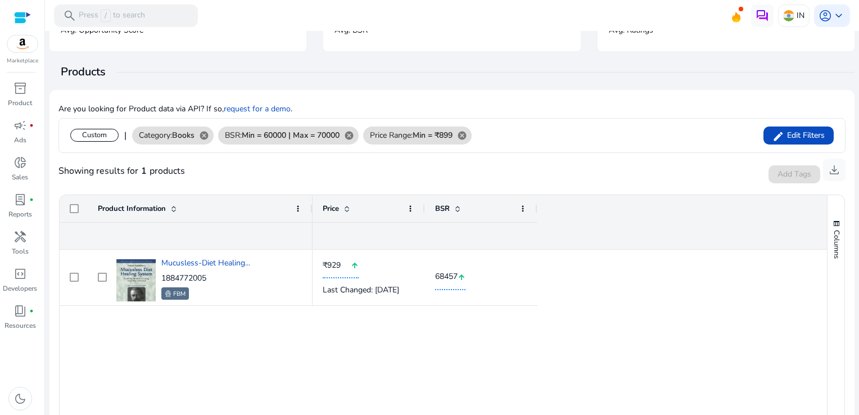
scroll to position [0, 0]
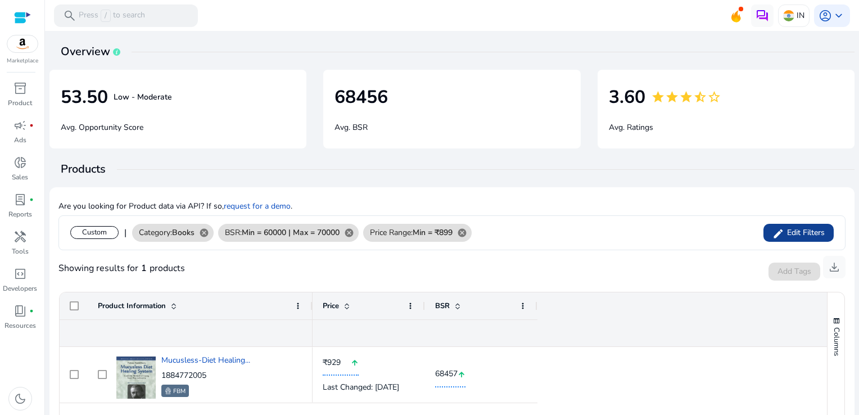
click at [792, 236] on span "Edit Filters" at bounding box center [804, 232] width 40 height 11
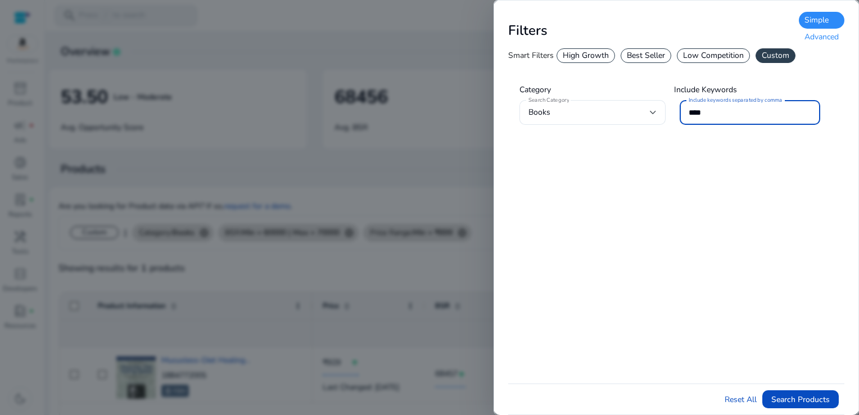
click at [736, 114] on input "****" at bounding box center [749, 112] width 123 height 12
click at [817, 37] on div "Advanced" at bounding box center [822, 37] width 46 height 17
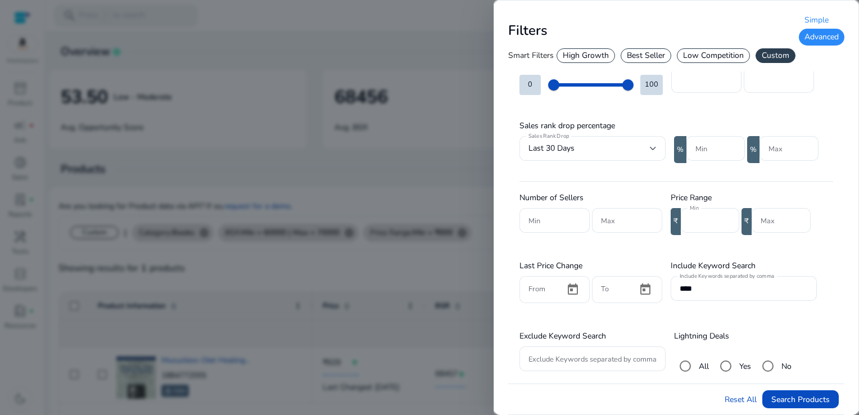
scroll to position [236, 0]
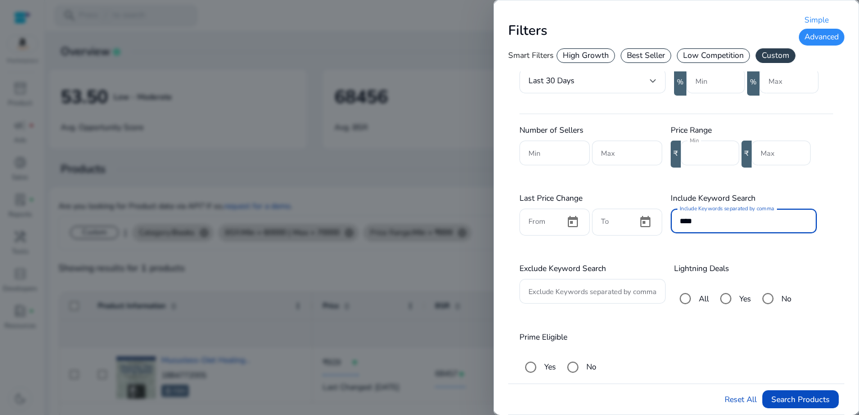
click at [704, 223] on input "****" at bounding box center [743, 221] width 128 height 12
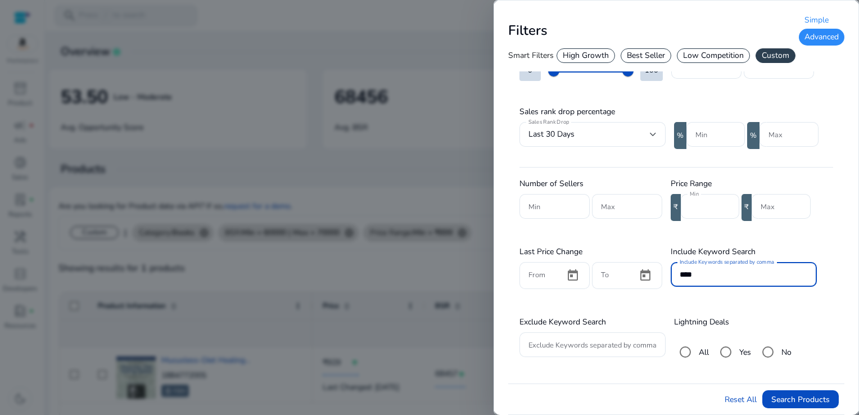
scroll to position [180, 0]
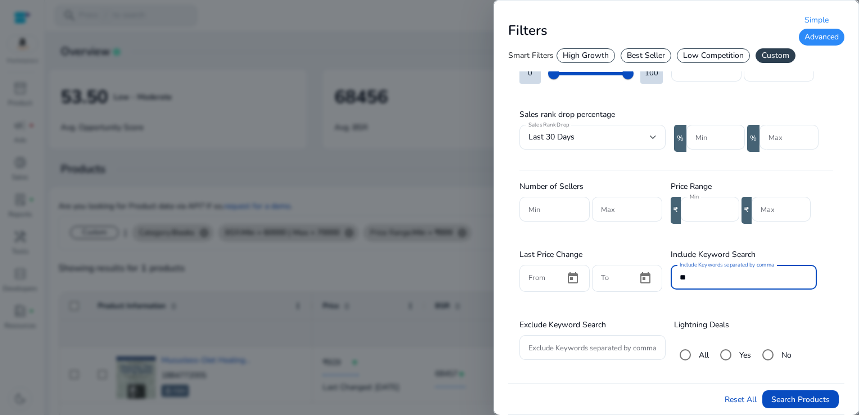
type input "*"
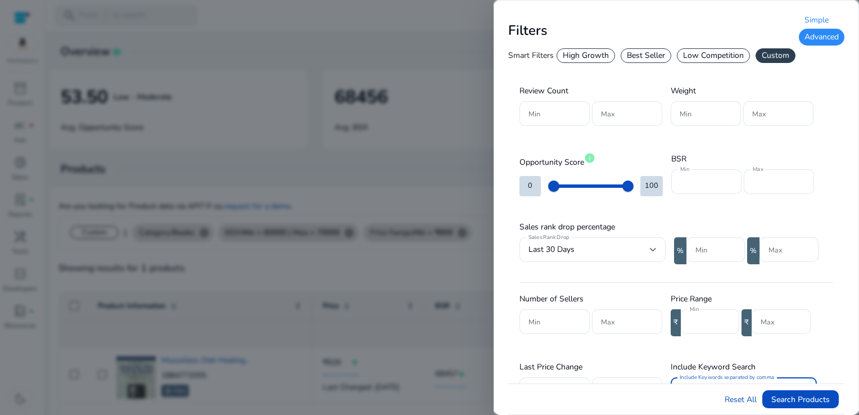
scroll to position [67, 0]
type input "**********"
click at [708, 182] on input "*****" at bounding box center [706, 181] width 52 height 12
type input "*"
click at [779, 179] on input "*****" at bounding box center [778, 181] width 52 height 12
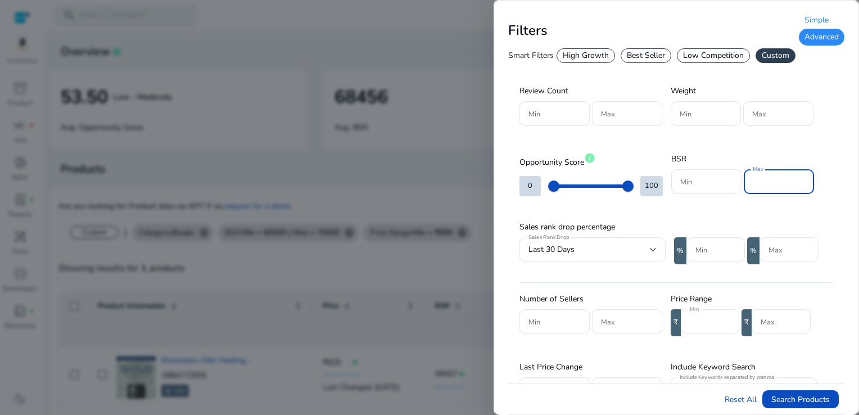
type input "*"
click at [701, 188] on div at bounding box center [706, 181] width 52 height 25
type input "*****"
click at [761, 180] on input "Max" at bounding box center [778, 181] width 52 height 12
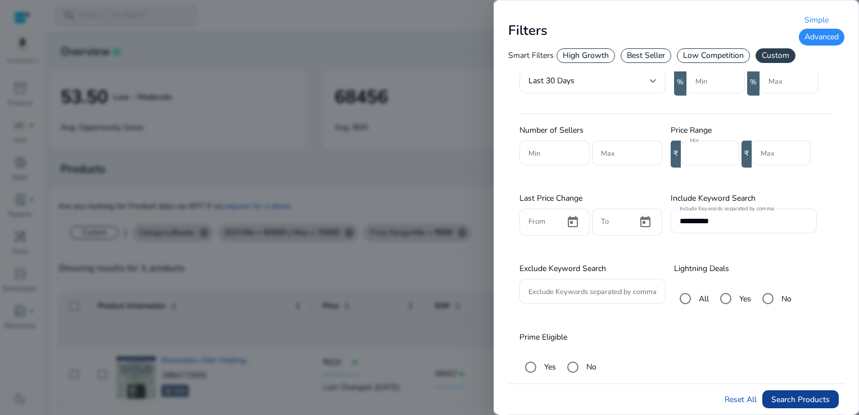
type input "******"
click at [793, 401] on span "Search Products" at bounding box center [800, 399] width 58 height 12
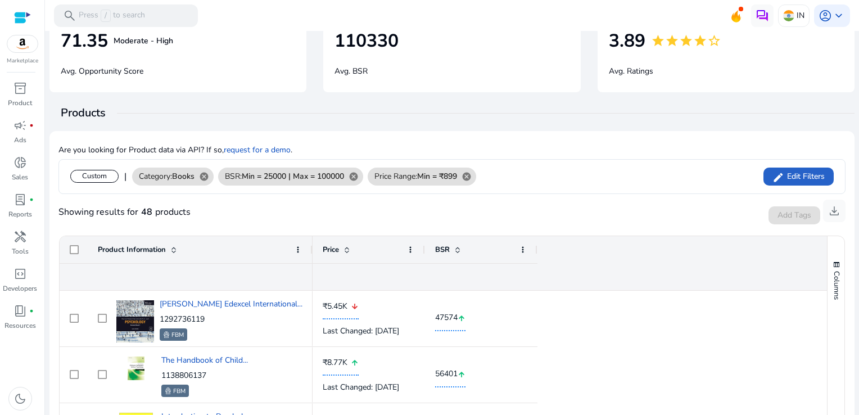
scroll to position [0, 0]
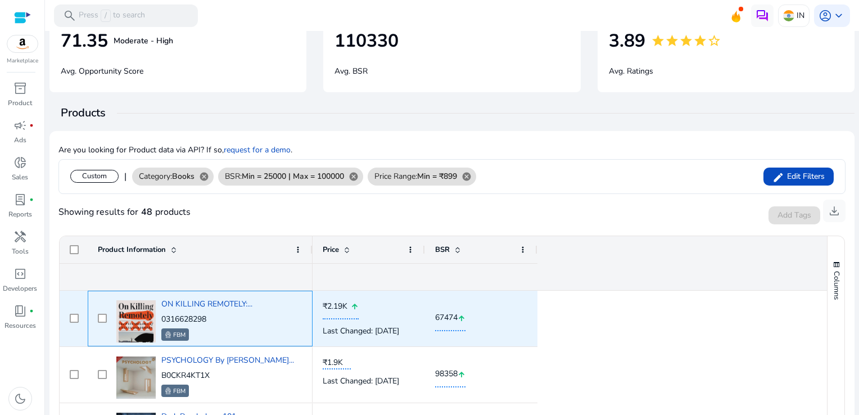
drag, startPoint x: 218, startPoint y: 319, endPoint x: 162, endPoint y: 321, distance: 56.3
click at [162, 321] on p "0316628298" at bounding box center [206, 319] width 91 height 11
copy p "0316628298"
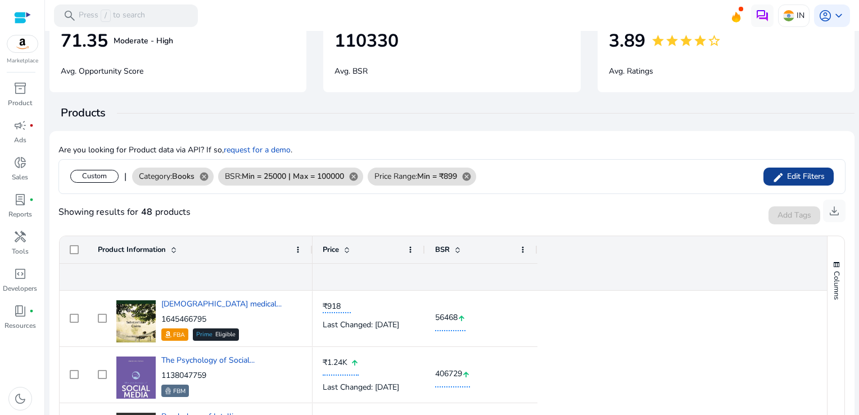
click at [772, 171] on mat-icon "edit" at bounding box center [778, 177] width 12 height 17
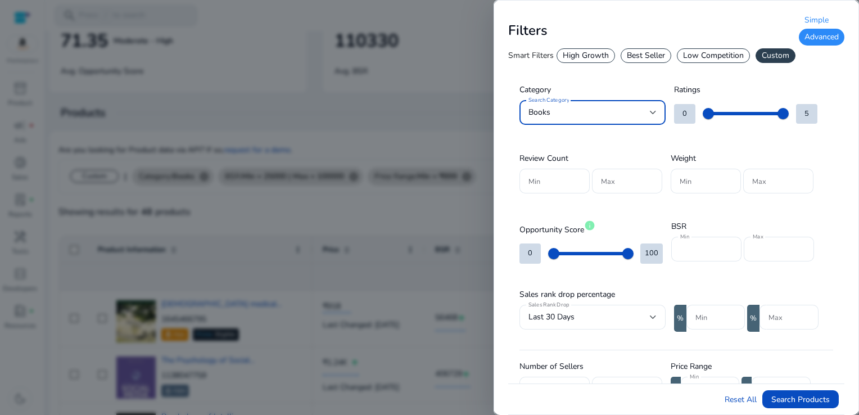
click at [647, 60] on div "Best Seller" at bounding box center [645, 55] width 51 height 15
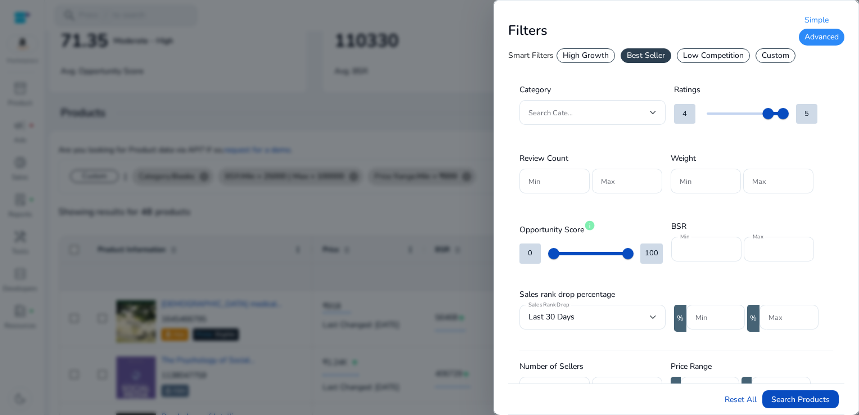
type input "*"
type input "***"
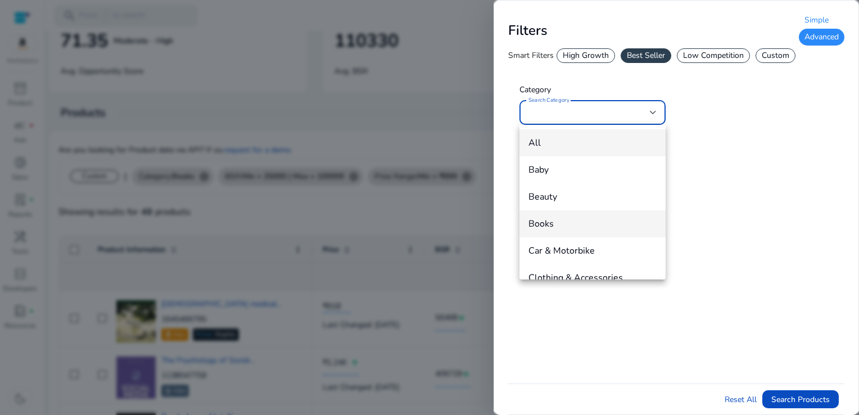
click at [563, 224] on span "Books" at bounding box center [592, 223] width 128 height 12
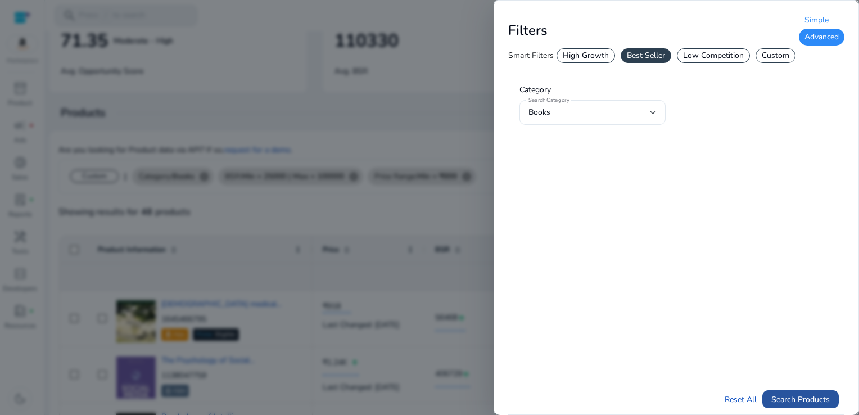
click at [776, 397] on span "Search Products" at bounding box center [800, 399] width 58 height 12
